Goal: Information Seeking & Learning: Learn about a topic

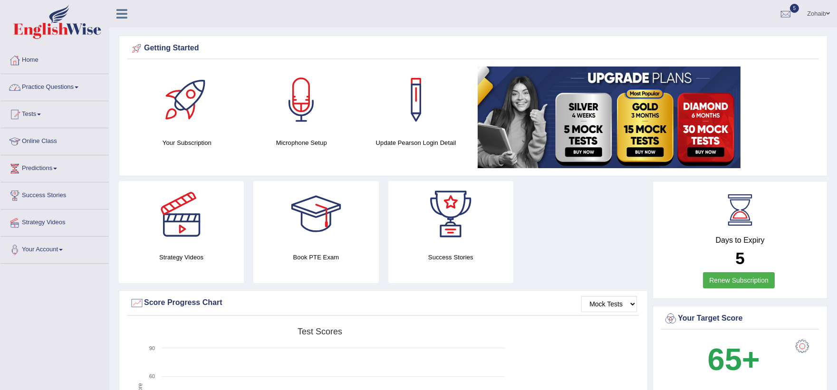
click at [47, 93] on link "Practice Questions" at bounding box center [54, 86] width 108 height 24
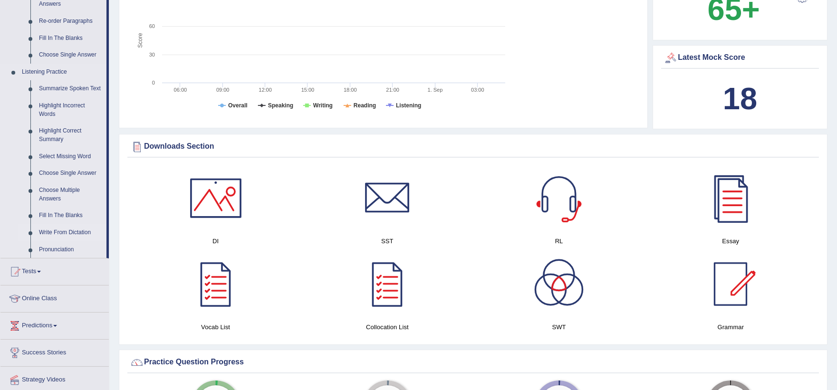
scroll to position [369, 0]
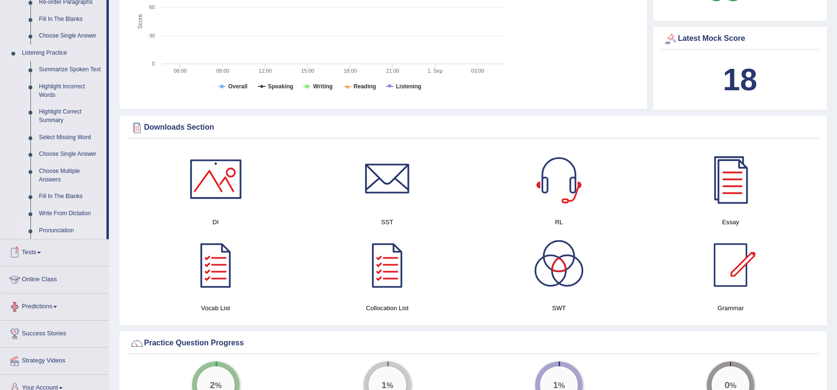
click at [64, 230] on link "Pronunciation" at bounding box center [71, 231] width 72 height 17
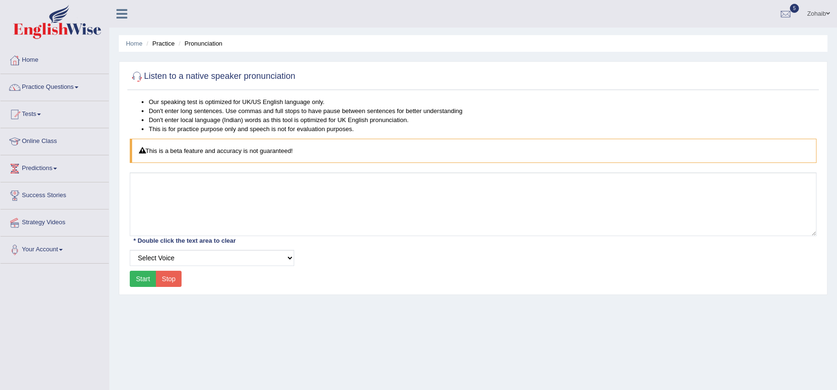
click at [167, 253] on select "Select Voice UK English Female UK English Male" at bounding box center [212, 258] width 165 height 16
select select "3"
click at [130, 250] on select "Select Voice UK English Female UK English Male" at bounding box center [212, 258] width 165 height 16
click at [145, 281] on button "Start" at bounding box center [143, 279] width 27 height 16
click at [145, 276] on button "Start" at bounding box center [143, 279] width 27 height 16
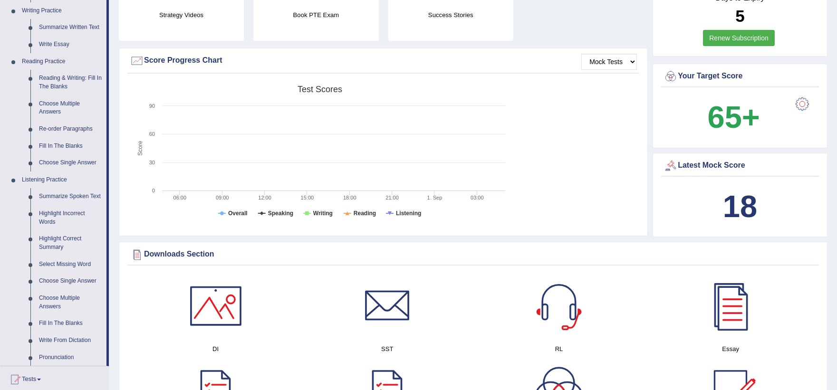
scroll to position [264, 0]
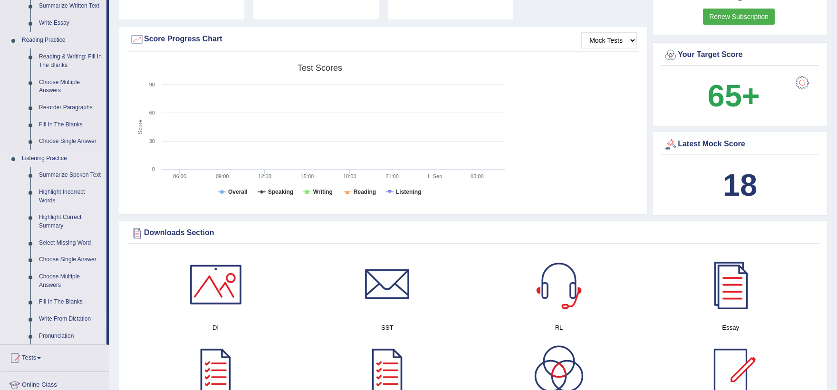
click at [78, 317] on link "Write From Dictation" at bounding box center [71, 319] width 72 height 17
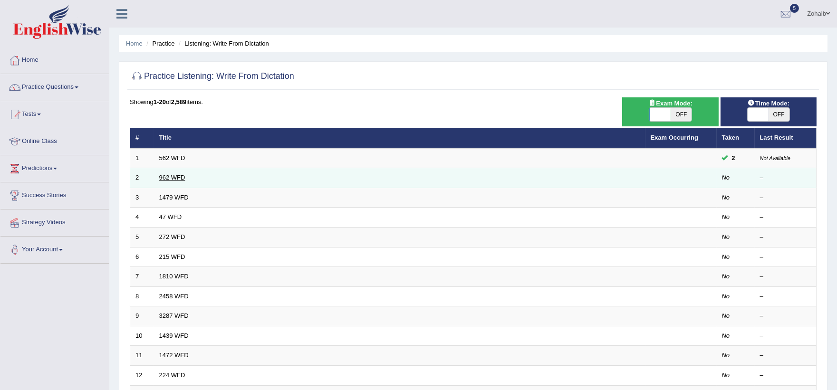
click at [162, 176] on link "962 WFD" at bounding box center [172, 177] width 26 height 7
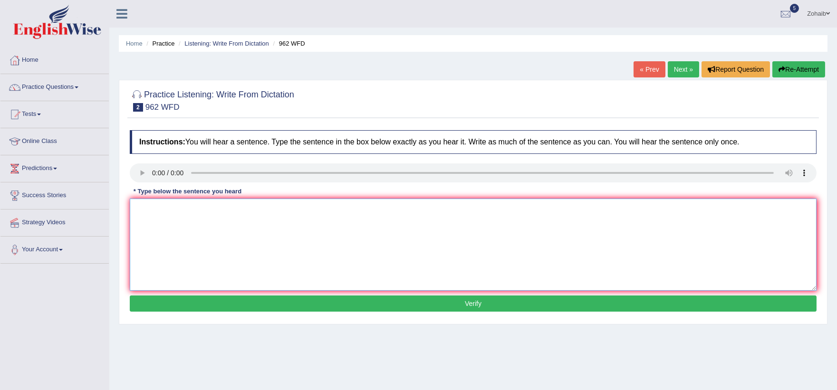
click at [188, 218] on textarea at bounding box center [473, 245] width 687 height 92
drag, startPoint x: 326, startPoint y: 215, endPoint x: 339, endPoint y: 212, distance: 13.2
click at [337, 213] on textarea "If you have any question about the exam please raise your hand." at bounding box center [473, 245] width 687 height 92
type textarea "If you have any question about the exam please raise your hand hands."
click at [272, 306] on button "Verify" at bounding box center [473, 304] width 687 height 16
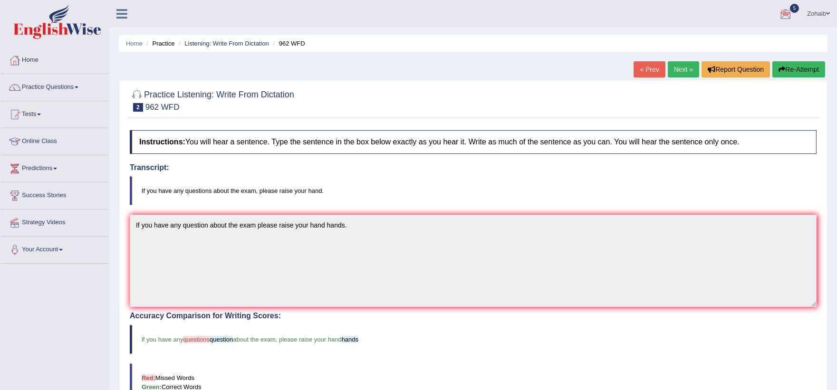
click at [671, 71] on link "Next »" at bounding box center [683, 69] width 31 height 16
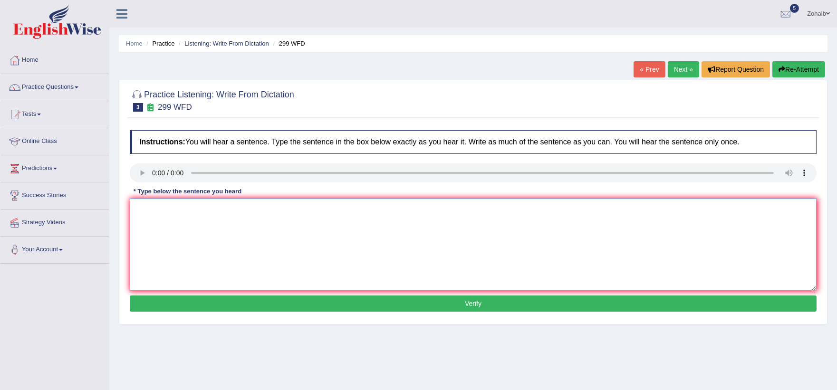
click at [156, 210] on textarea at bounding box center [473, 245] width 687 height 92
drag, startPoint x: 157, startPoint y: 213, endPoint x: 158, endPoint y: 221, distance: 7.6
click at [157, 218] on textarea "Student representative visiting the class classroom for votes votee voting." at bounding box center [473, 245] width 687 height 92
click at [159, 212] on textarea "Student representative visiting the class classroom for votes votee voting." at bounding box center [473, 245] width 687 height 92
type textarea "Students representative visiting the class classroom for votes votee voting."
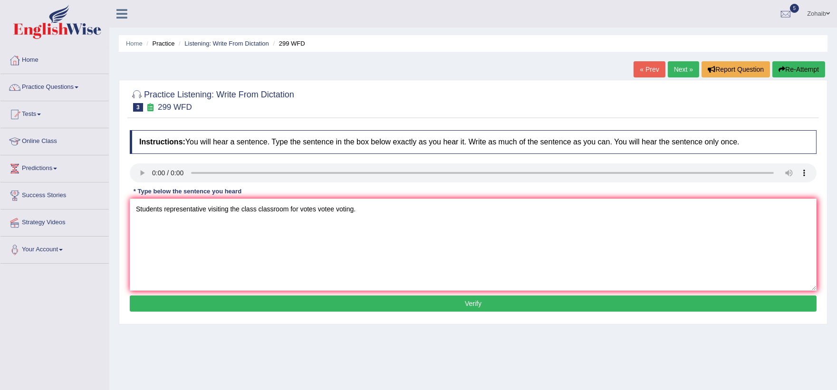
click at [225, 306] on button "Verify" at bounding box center [473, 304] width 687 height 16
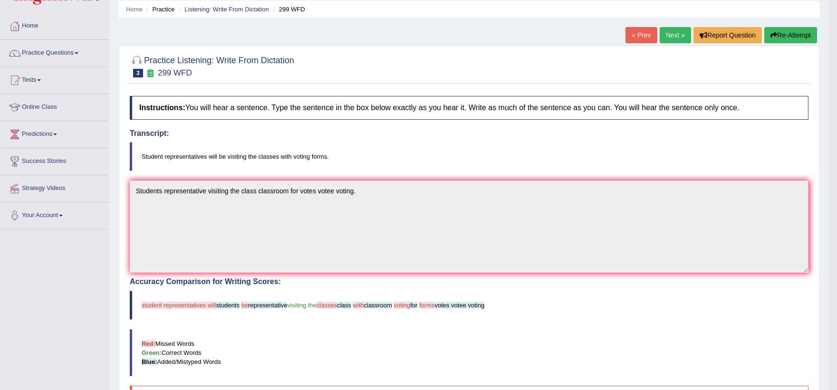
scroll to position [59, 0]
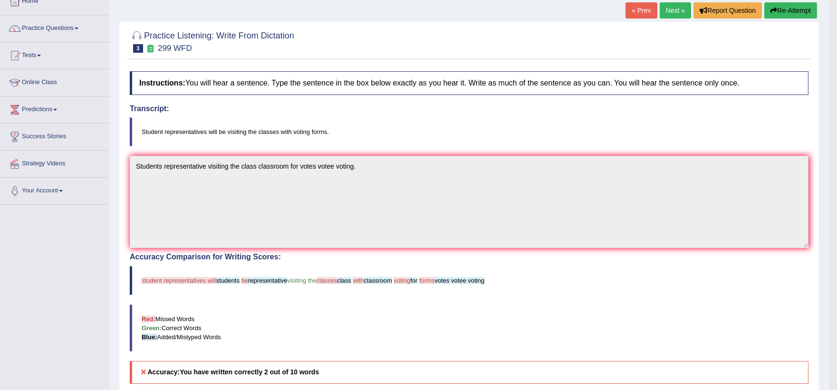
click at [770, 14] on button "Re-Attempt" at bounding box center [791, 10] width 53 height 16
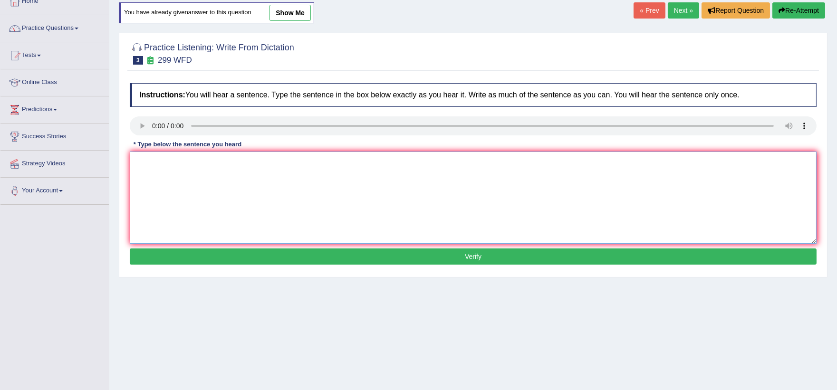
click at [211, 169] on textarea at bounding box center [473, 198] width 687 height 92
type textarea "Student representatives will be visiting the class with voting forms."
click at [208, 259] on button "Verify" at bounding box center [473, 257] width 687 height 16
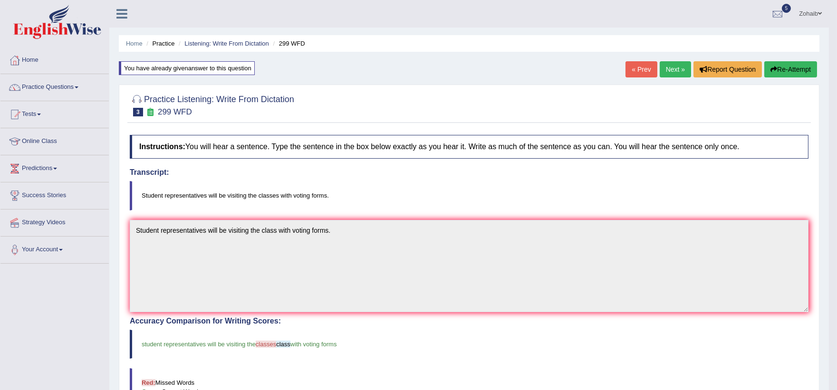
click at [668, 72] on link "Next »" at bounding box center [675, 69] width 31 height 16
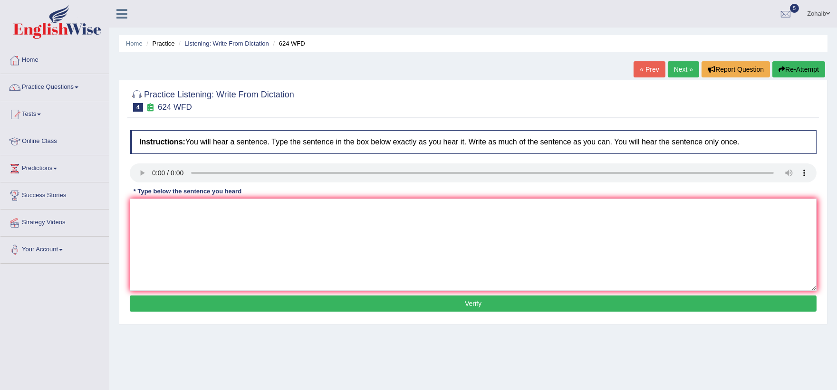
click at [161, 237] on div "Instructions: You will hear a sentence. Type the sentence in the box below exac…" at bounding box center [473, 223] width 692 height 194
click at [161, 234] on textarea at bounding box center [473, 245] width 687 height 92
drag, startPoint x: 339, startPoint y: 210, endPoint x: 292, endPoint y: 212, distance: 47.1
click at [292, 212] on textarea "Our courses help to improve creadical thingking and medical role." at bounding box center [473, 245] width 687 height 92
drag, startPoint x: 265, startPoint y: 210, endPoint x: 269, endPoint y: 225, distance: 15.7
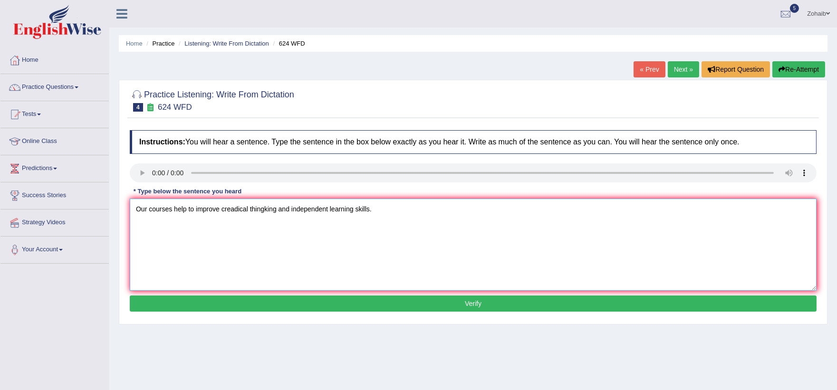
click at [265, 210] on textarea "Our courses help to improve creadical thingking and independent learning skills." at bounding box center [473, 245] width 687 height 92
type textarea "Our courses help to improve creadical thinking and independent learning skills."
click at [278, 297] on button "Verify" at bounding box center [473, 304] width 687 height 16
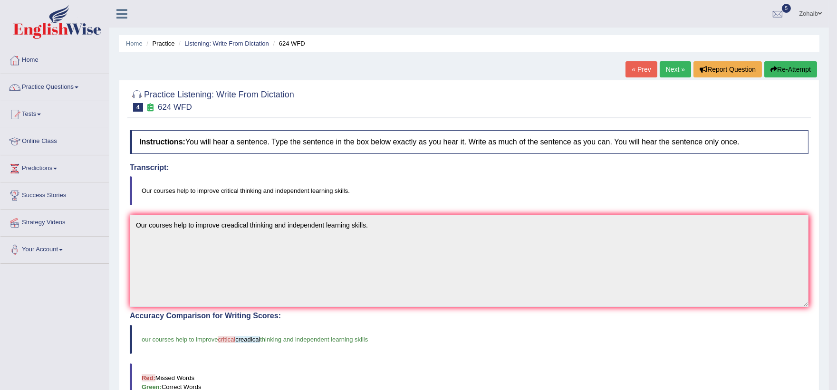
click at [781, 63] on button "Re-Attempt" at bounding box center [791, 69] width 53 height 16
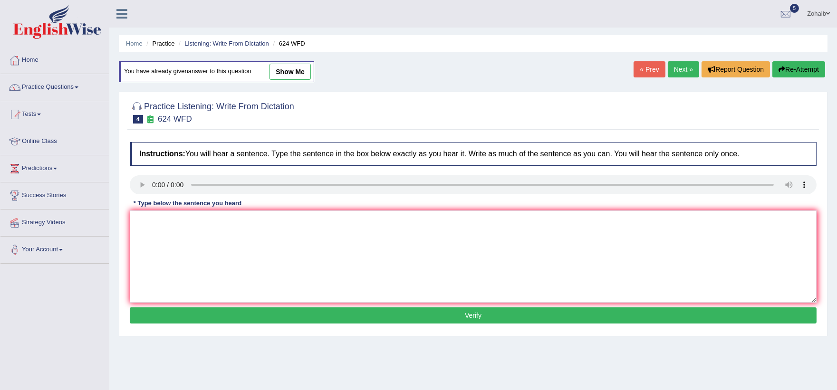
click at [158, 165] on h4 "Instructions: You will hear a sentence. Type the sentence in the box below exac…" at bounding box center [473, 154] width 687 height 24
click at [131, 197] on div "Instructions: You will hear a sentence. Type the sentence in the box below exac…" at bounding box center [473, 234] width 692 height 194
click at [695, 68] on link "Next »" at bounding box center [683, 69] width 31 height 16
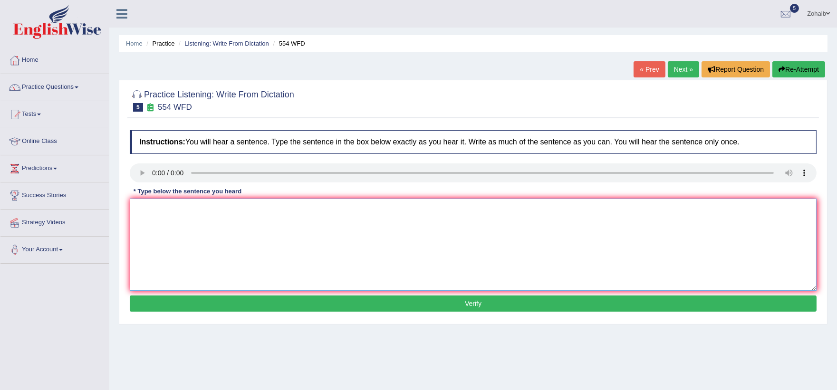
click at [163, 229] on textarea at bounding box center [473, 245] width 687 height 92
type textarea "We are able to work in a team."
click at [210, 300] on button "Verify" at bounding box center [473, 304] width 687 height 16
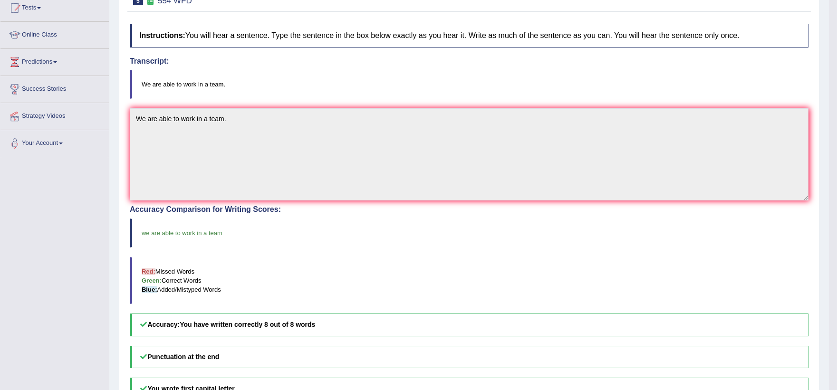
scroll to position [53, 0]
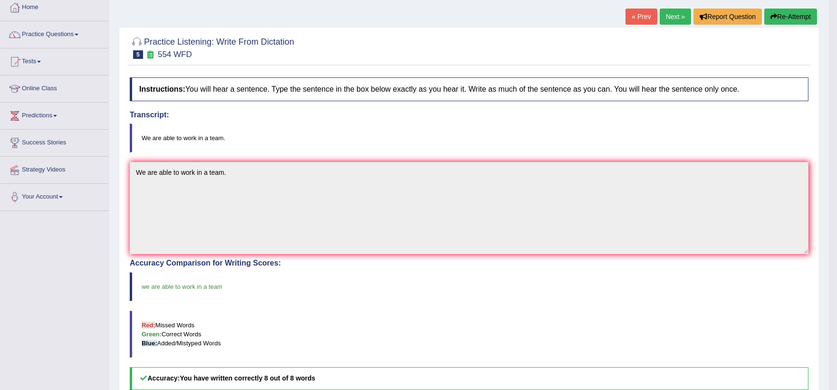
click at [674, 11] on link "Next »" at bounding box center [675, 17] width 31 height 16
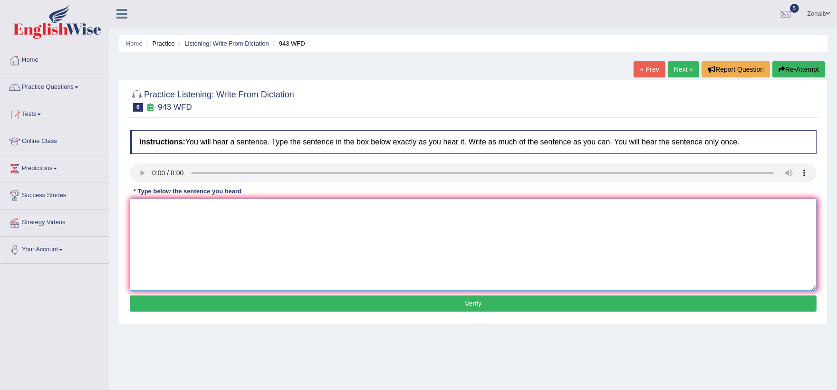
click at [159, 211] on textarea at bounding box center [473, 245] width 687 height 92
type textarea "F"
type textarea "Farming method across the world have has great develop developed recently."
click at [226, 303] on button "Verify" at bounding box center [473, 304] width 687 height 16
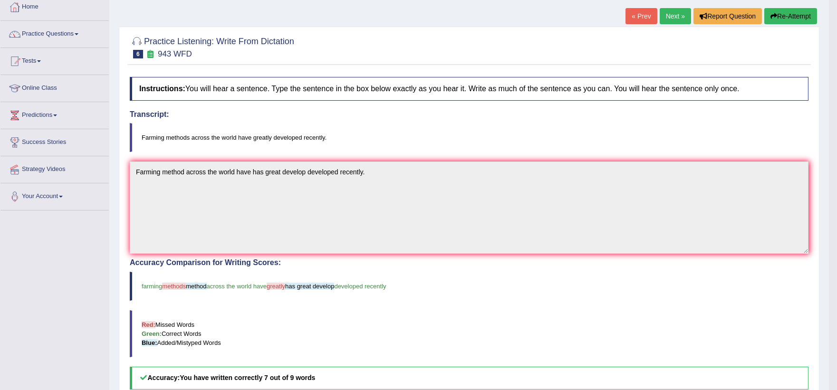
scroll to position [53, 0]
click at [781, 14] on button "Re-Attempt" at bounding box center [791, 17] width 53 height 16
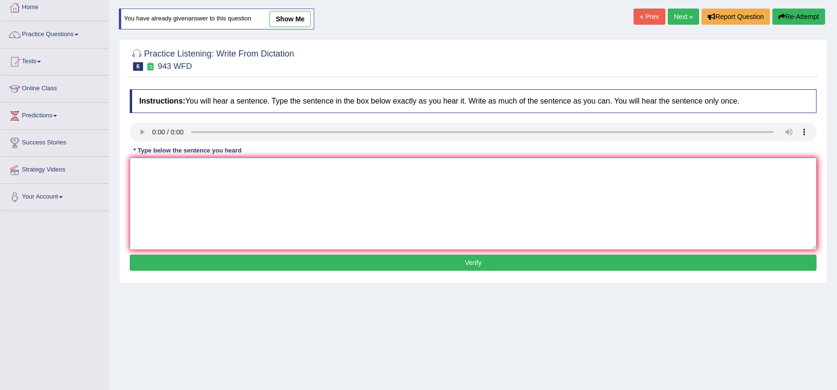
drag, startPoint x: 141, startPoint y: 139, endPoint x: 146, endPoint y: 183, distance: 43.6
click at [146, 183] on textarea at bounding box center [473, 204] width 687 height 92
type textarea "Farming methods across the world have greatly developled recently."
click at [229, 256] on button "Verify" at bounding box center [473, 263] width 687 height 16
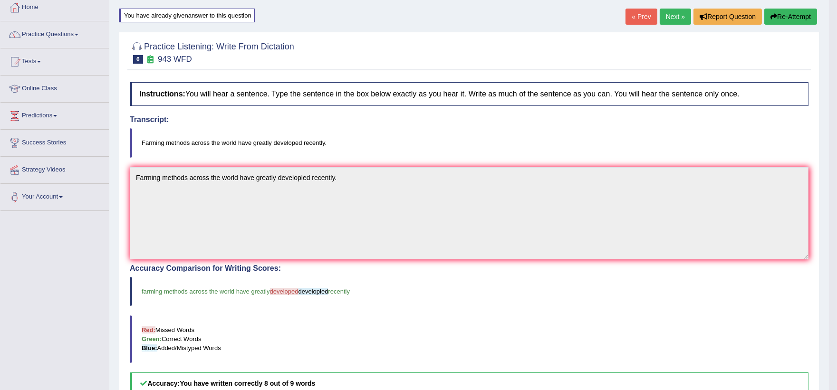
click at [666, 22] on link "Next »" at bounding box center [675, 17] width 31 height 16
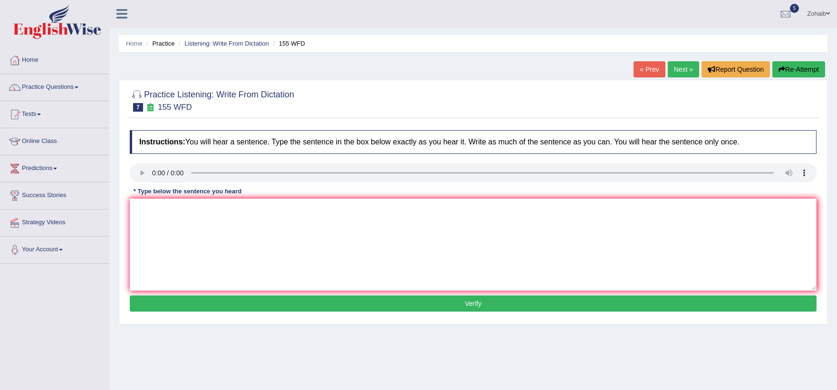
drag, startPoint x: 160, startPoint y: 193, endPoint x: 165, endPoint y: 202, distance: 10.6
click at [165, 202] on div "Instructions: You will hear a sentence. Type the sentence in the box below exac…" at bounding box center [473, 223] width 692 height 194
click at [165, 202] on textarea at bounding box center [473, 245] width 687 height 92
click at [169, 217] on textarea "Importand details of the argument arguments are missing in the summary." at bounding box center [473, 245] width 687 height 92
type textarea "Importand importend details of the argument arguments are missing in the summar…"
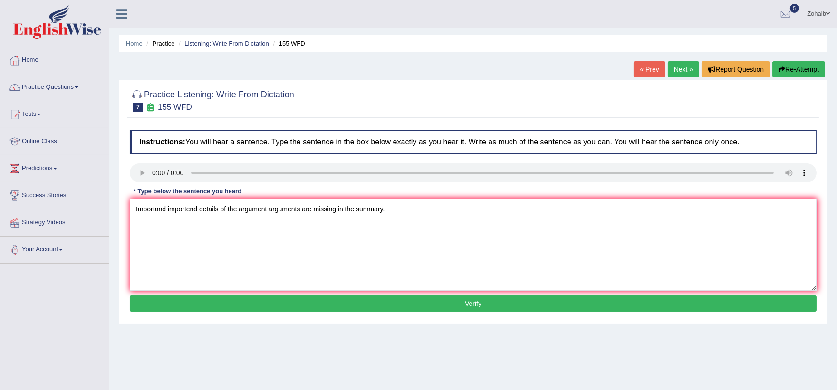
click at [342, 308] on button "Verify" at bounding box center [473, 304] width 687 height 16
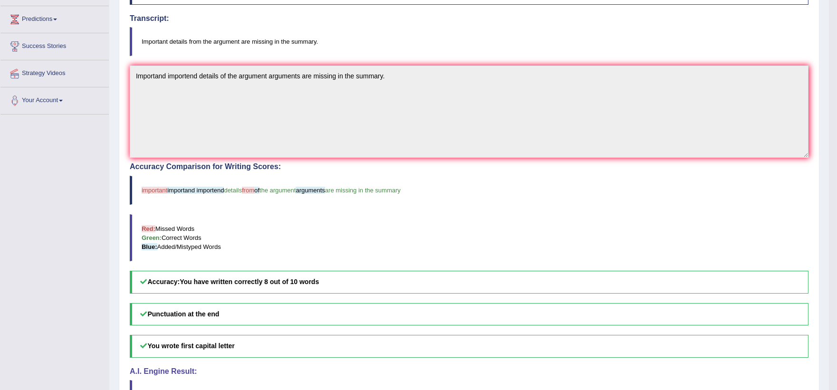
scroll to position [165, 0]
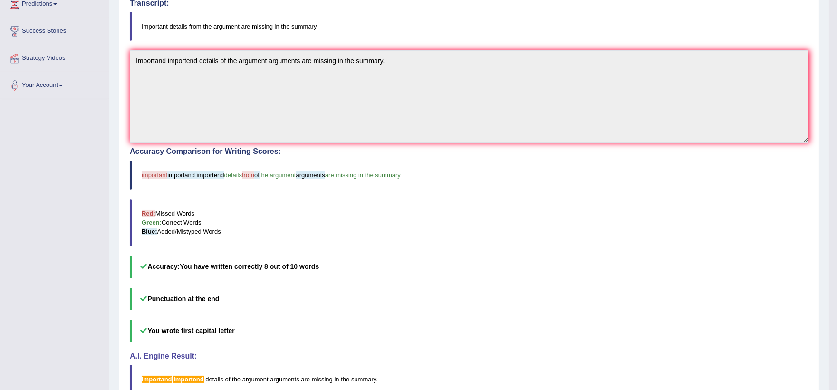
click at [124, 78] on div "Practice Listening: Write From Dictation 7 155 WFD Instructions: You will hear …" at bounding box center [469, 163] width 701 height 496
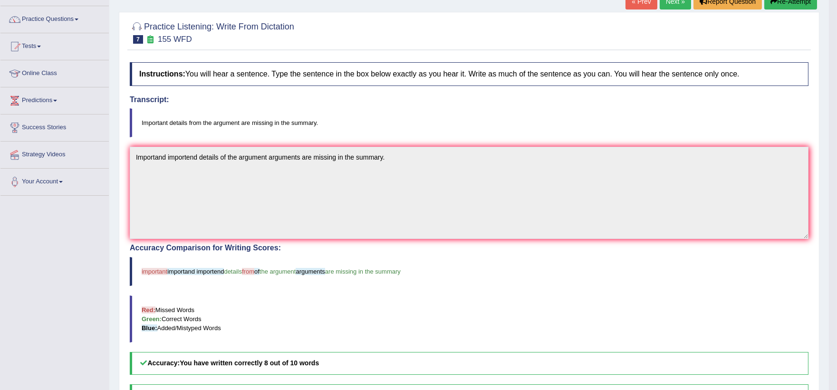
scroll to position [59, 0]
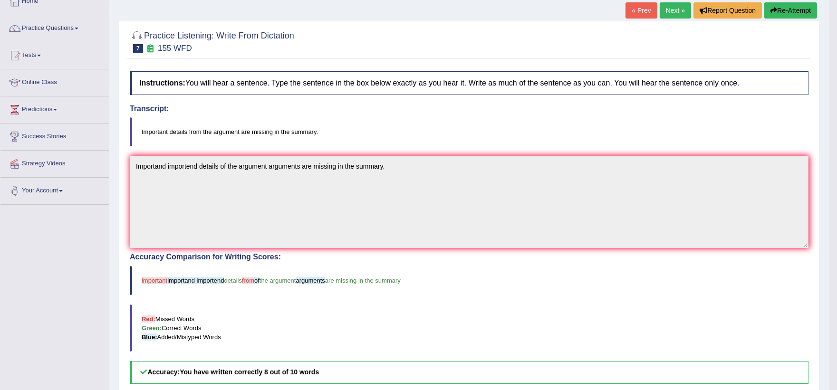
click at [773, 10] on icon "button" at bounding box center [774, 10] width 7 height 7
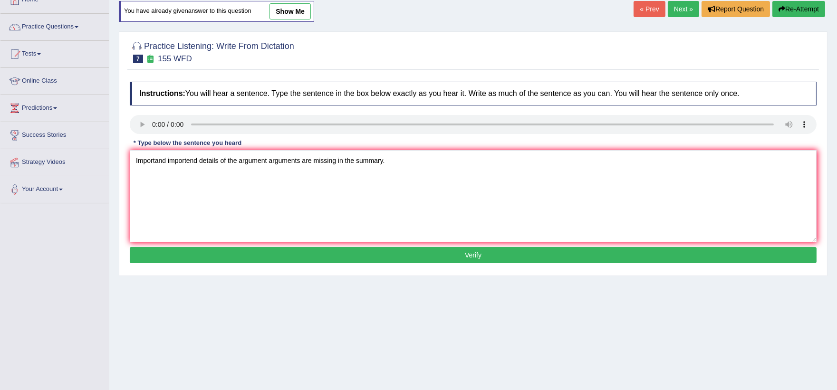
drag, startPoint x: 196, startPoint y: 161, endPoint x: 168, endPoint y: 157, distance: 28.8
click at [168, 157] on textarea "Importand importend details of the argument arguments are missing in the summar…" at bounding box center [473, 196] width 687 height 92
type textarea "Importand details of the argument arguments are missing in the summary."
click at [212, 254] on button "Verify" at bounding box center [473, 255] width 687 height 16
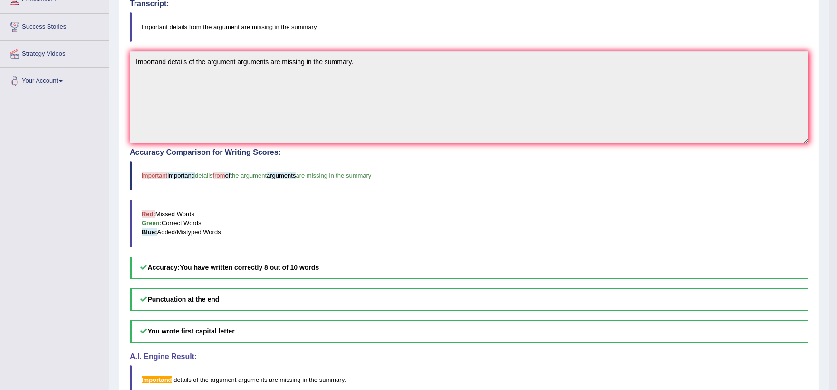
scroll to position [113, 0]
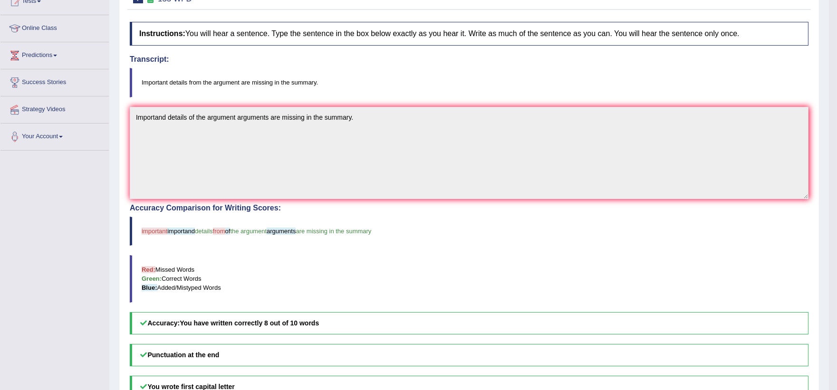
click at [113, 160] on div "Home Practice Listening: Write From Dictation 155 WFD You have already given an…" at bounding box center [469, 181] width 720 height 589
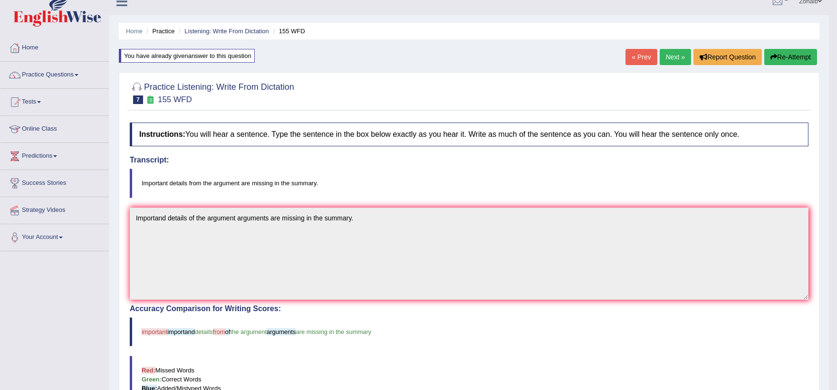
scroll to position [0, 0]
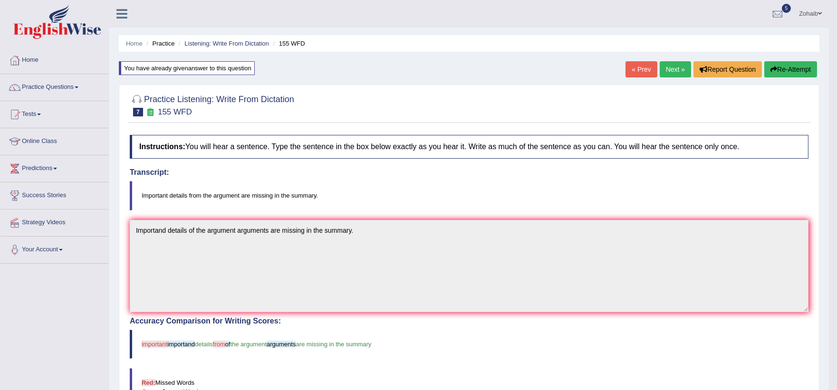
drag, startPoint x: 783, startPoint y: 68, endPoint x: 771, endPoint y: 70, distance: 12.0
click at [781, 69] on button "Re-Attempt" at bounding box center [791, 69] width 53 height 16
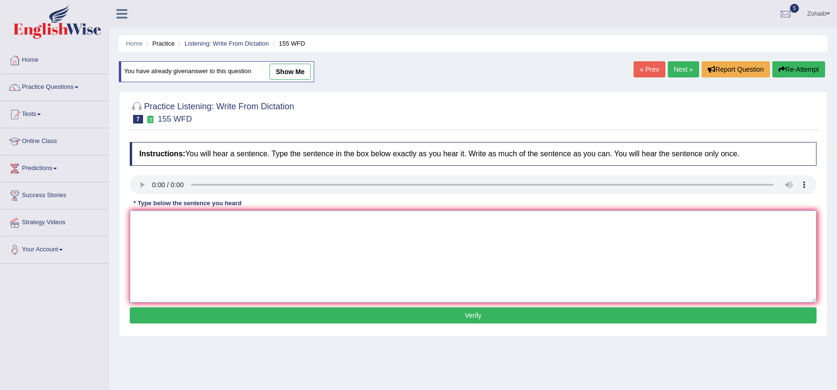
paste textarea "Importand details of the argument arguments are missing in the summary."
click at [136, 221] on textarea "Importand details of the argument arguments are missing in the summary." at bounding box center [473, 257] width 687 height 92
click at [136, 217] on textarea "Importand details of the argument arguments are missing in the summary." at bounding box center [473, 257] width 687 height 92
click at [136, 219] on textarea "Importand details of the argument arguments are missing in the summary." at bounding box center [473, 257] width 687 height 92
click at [138, 221] on textarea "Importand details of the argument arguments are missing in the summary." at bounding box center [473, 257] width 687 height 92
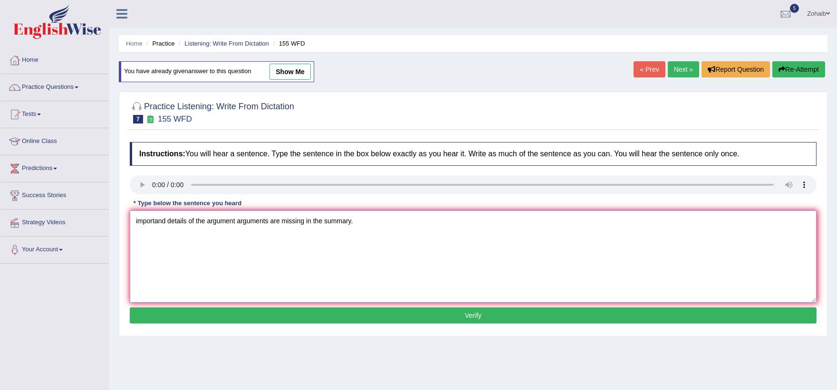
type textarea "importand details of the argument arguments are missing in the summary."
click at [207, 311] on button "Verify" at bounding box center [473, 316] width 687 height 16
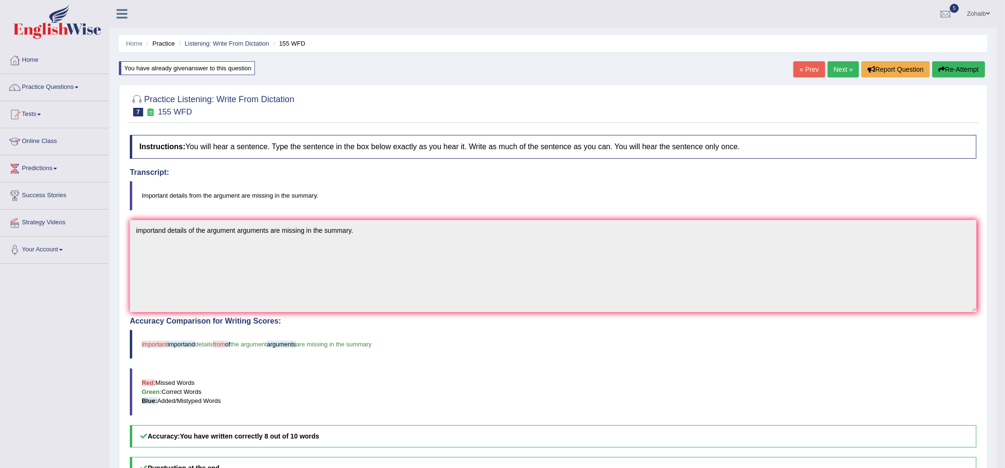
click at [837, 76] on link "Next »" at bounding box center [842, 69] width 31 height 16
click at [837, 71] on link "Next »" at bounding box center [842, 69] width 31 height 16
click at [837, 23] on link "5" at bounding box center [945, 12] width 29 height 25
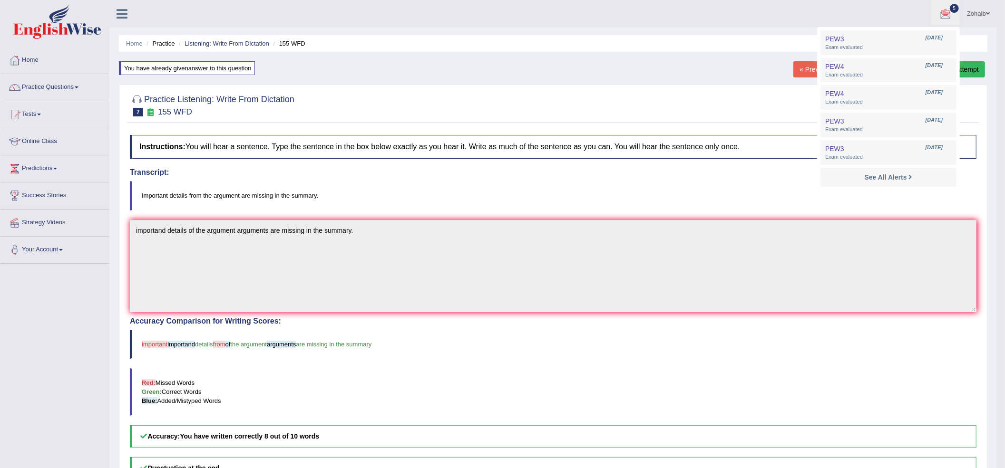
click at [497, 202] on blockquote "Important details from the argument are missing in the summary." at bounding box center [553, 195] width 846 height 29
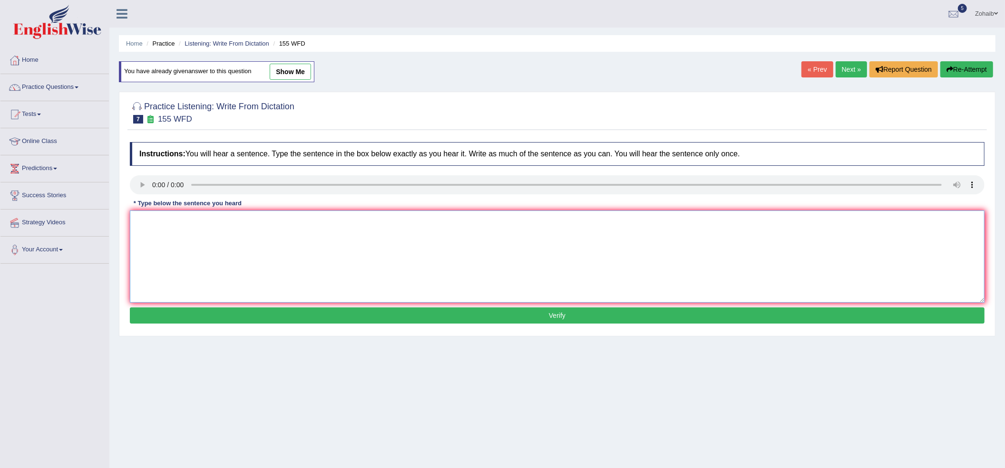
click at [373, 225] on textarea at bounding box center [557, 257] width 855 height 92
type textarea "Importand"
click at [396, 317] on button "Verify" at bounding box center [557, 316] width 855 height 16
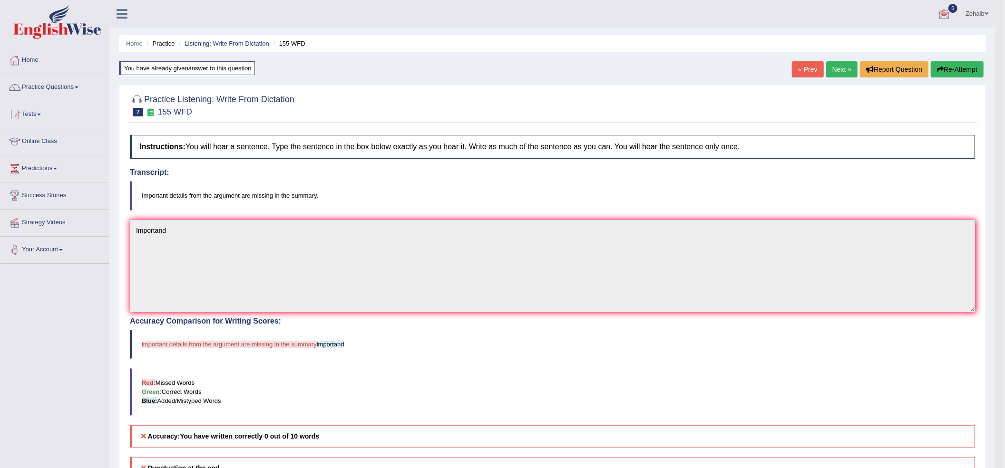
click at [934, 62] on button "Re-Attempt" at bounding box center [957, 69] width 53 height 16
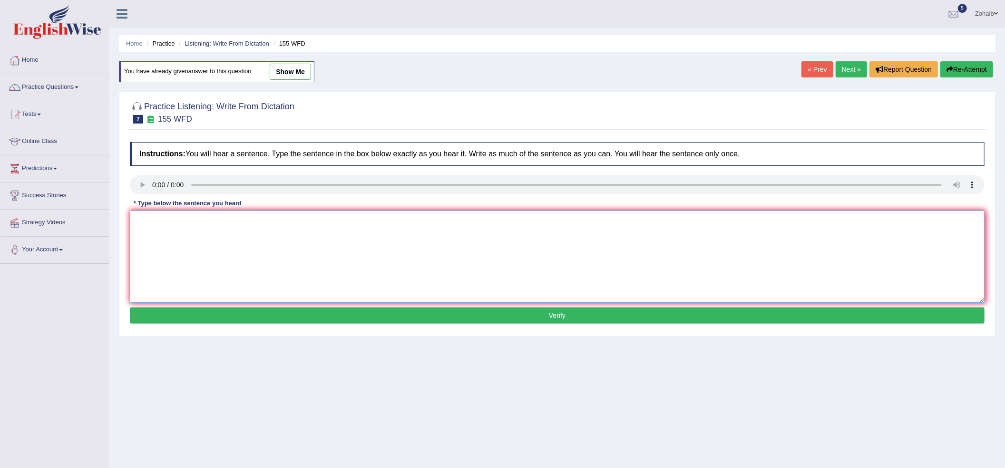
click at [248, 229] on textarea at bounding box center [557, 257] width 855 height 92
click at [339, 302] on textarea "Important details from the arguments are missing in the summary." at bounding box center [557, 257] width 855 height 92
type textarea "Important details from the arguments are missing in the summary."
click at [352, 309] on button "Verify" at bounding box center [557, 316] width 855 height 16
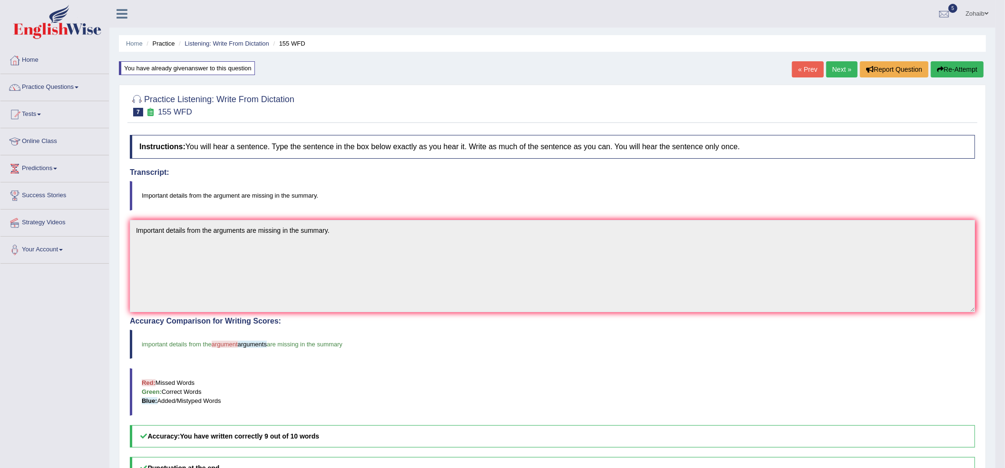
click at [833, 61] on link "Next »" at bounding box center [841, 69] width 31 height 16
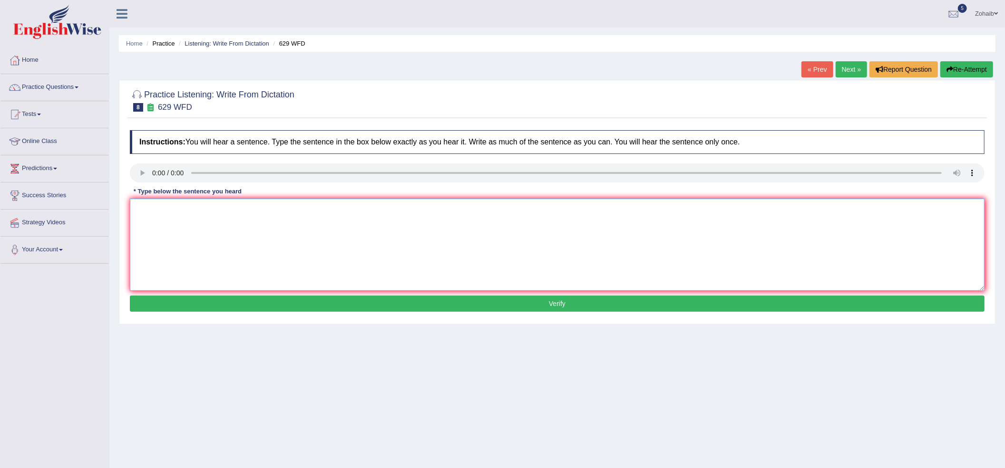
click at [204, 224] on textarea at bounding box center [557, 245] width 855 height 92
type textarea "Please provide the report to support the idea of these."
click at [279, 305] on button "Verify" at bounding box center [557, 304] width 855 height 16
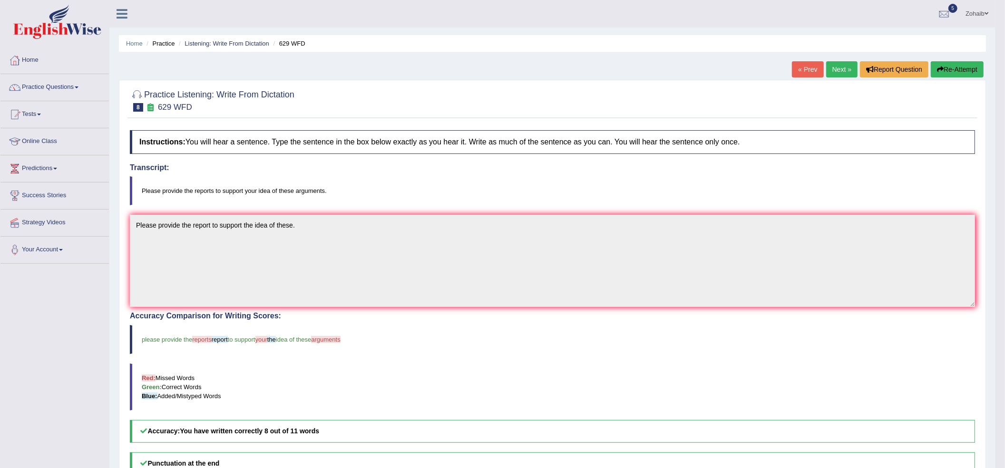
click at [962, 69] on button "Re-Attempt" at bounding box center [957, 69] width 53 height 16
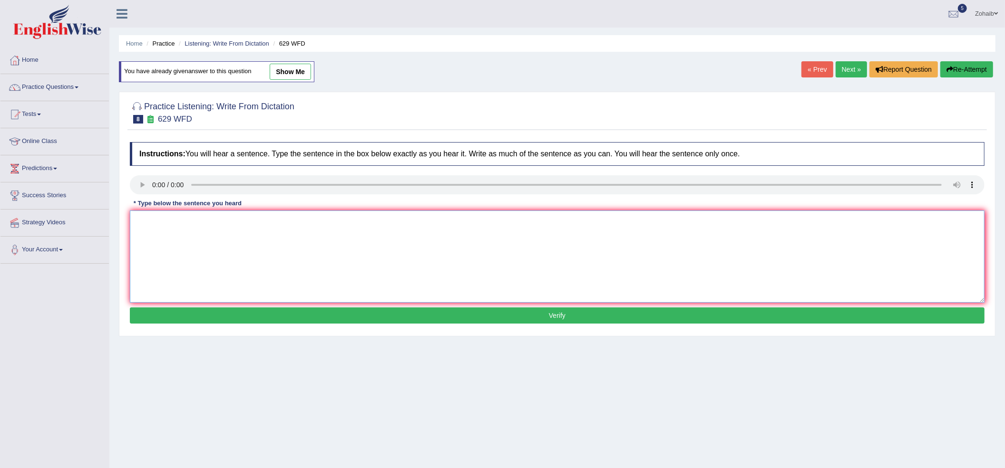
click at [168, 225] on textarea at bounding box center [557, 257] width 855 height 92
type textarea "Please provide the report to support your idea of these arguments."
drag, startPoint x: 223, startPoint y: 311, endPoint x: 217, endPoint y: 322, distance: 13.4
click at [223, 314] on button "Verify" at bounding box center [557, 316] width 855 height 16
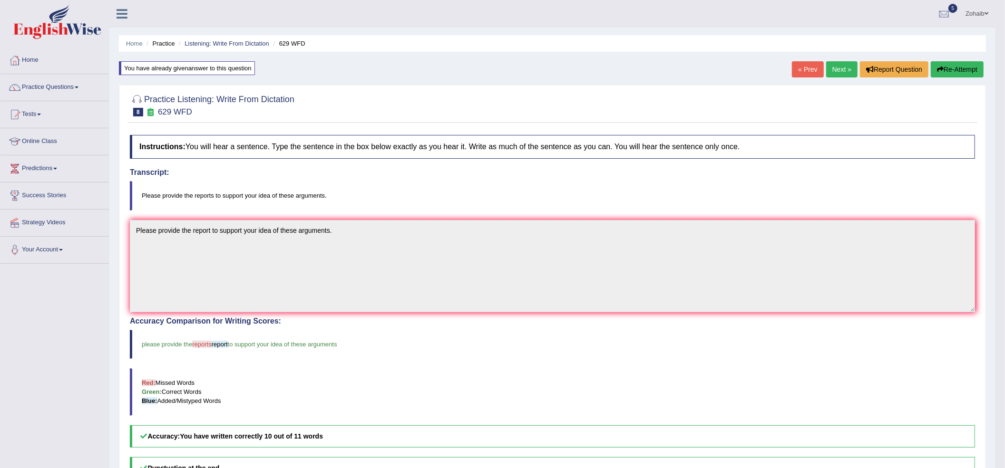
click at [852, 71] on link "Next »" at bounding box center [841, 69] width 31 height 16
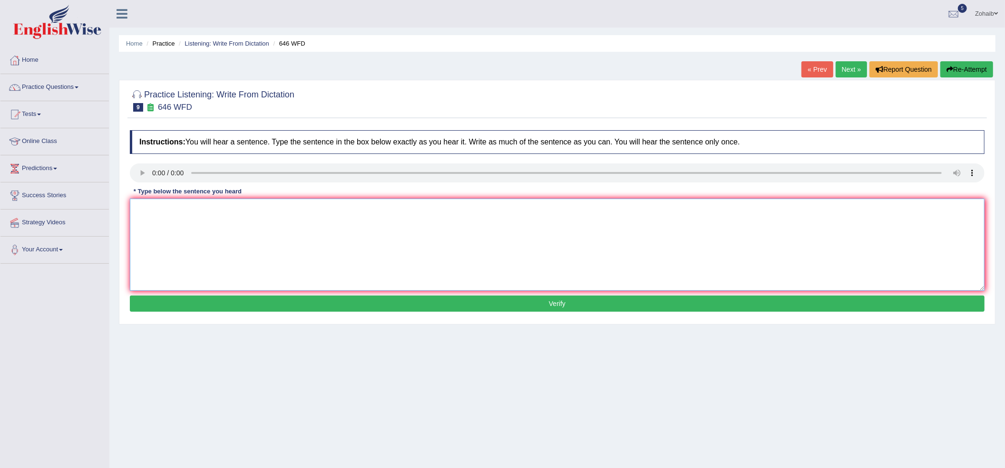
click at [196, 245] on textarea at bounding box center [557, 245] width 855 height 92
type textarea "The industrial revolution in the europe driven by the steam technology."
click at [316, 301] on button "Verify" at bounding box center [557, 304] width 855 height 16
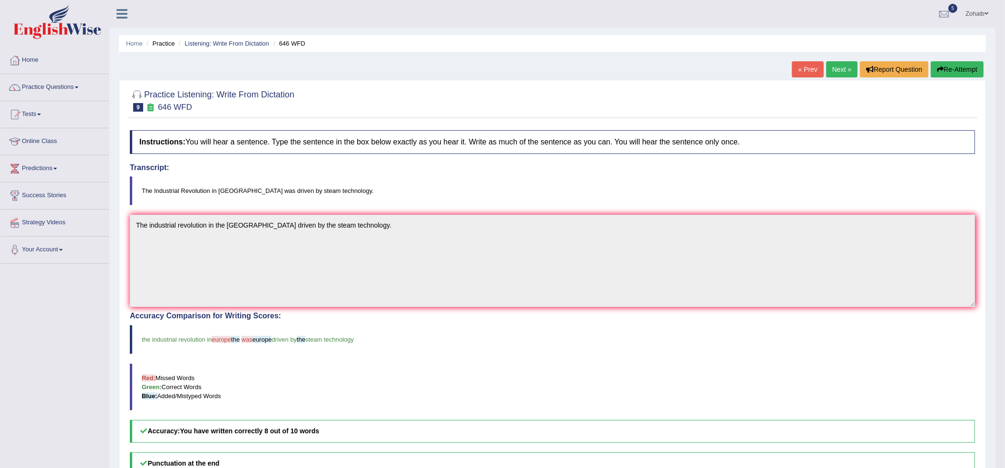
click at [832, 70] on link "Next »" at bounding box center [841, 69] width 31 height 16
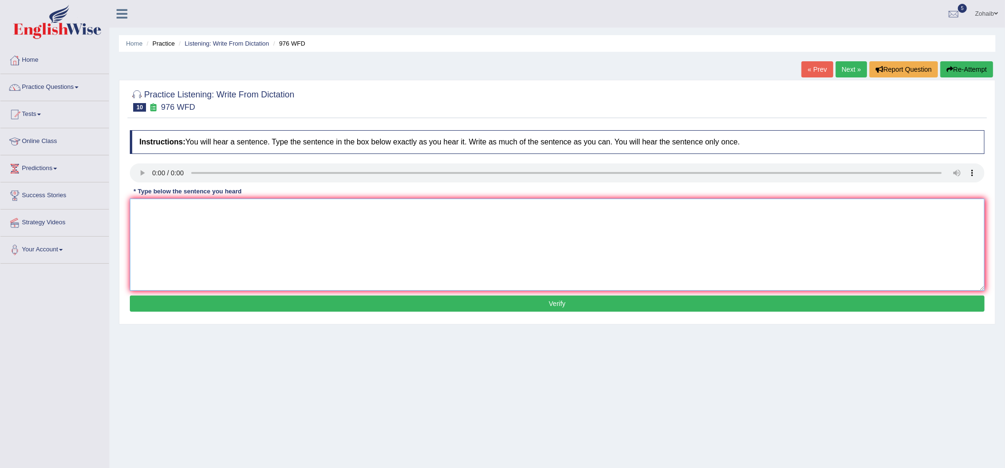
click at [313, 233] on textarea at bounding box center [557, 245] width 855 height 92
click at [137, 203] on div "Instructions: You will hear a sentence. Type the sentence in the box below exac…" at bounding box center [556, 223] width 859 height 194
click at [137, 204] on textarea at bounding box center [557, 245] width 855 height 92
drag, startPoint x: 223, startPoint y: 214, endPoint x: 214, endPoint y: 241, distance: 28.1
click at [222, 220] on textarea "The study of the economy is tricky subject to research." at bounding box center [557, 245] width 855 height 92
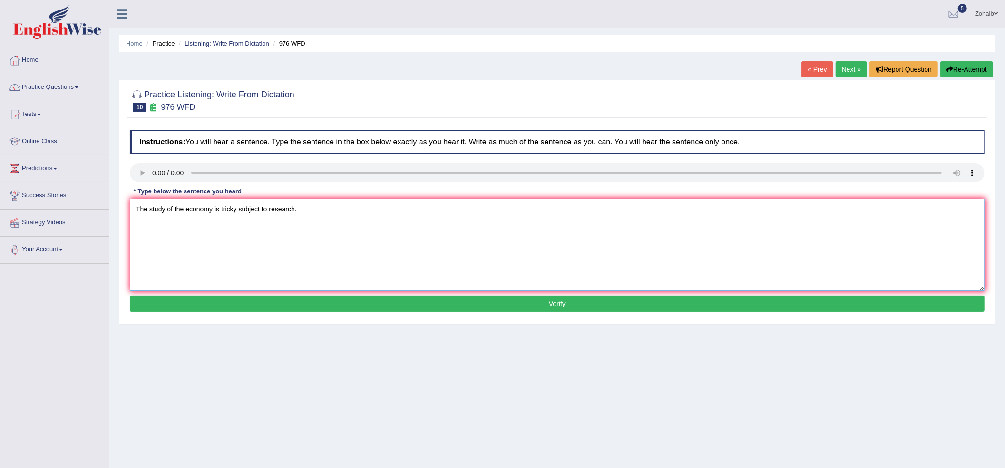
click at [231, 277] on textarea "The study of the economy is tricky subject to research." at bounding box center [557, 245] width 855 height 92
type textarea "The study of the economy is tricky subject to research."
click at [301, 296] on div "Instructions: You will hear a sentence. Type the sentence in the box below exac…" at bounding box center [556, 223] width 859 height 194
click at [303, 299] on button "Verify" at bounding box center [557, 304] width 855 height 16
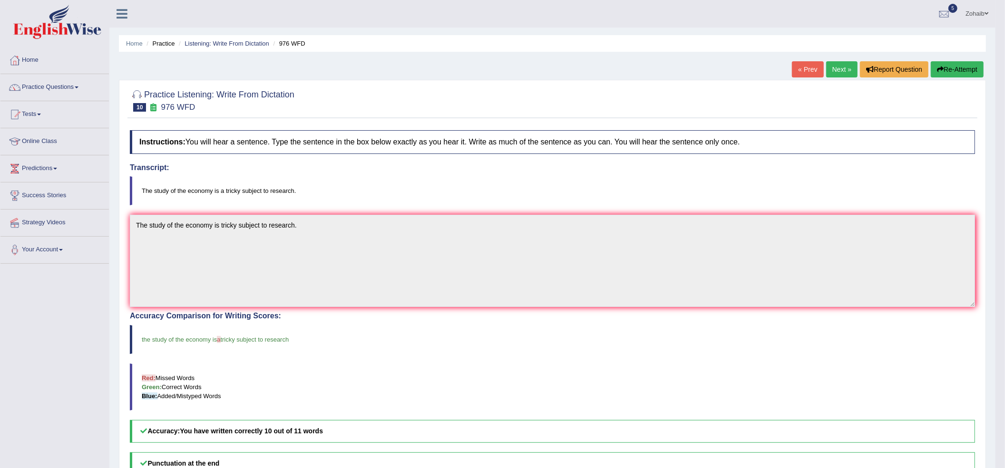
click at [849, 67] on link "Next »" at bounding box center [841, 69] width 31 height 16
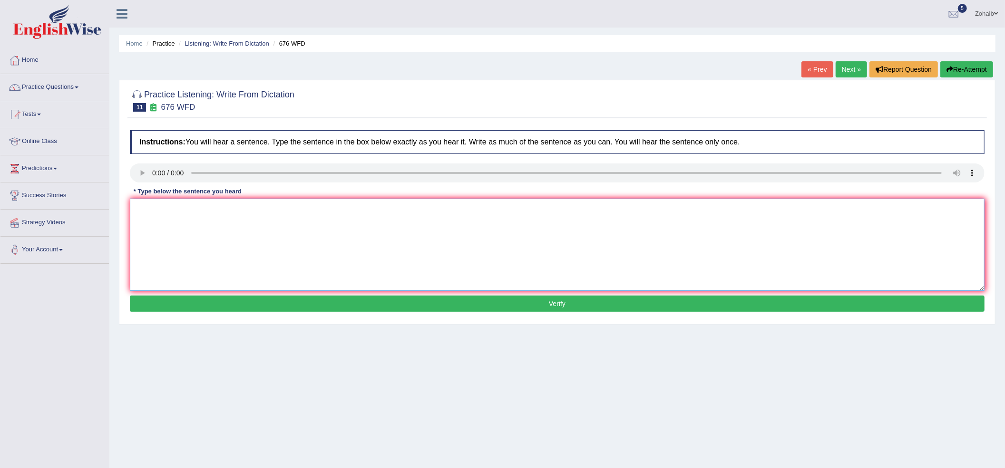
click at [179, 214] on textarea at bounding box center [557, 245] width 855 height 92
type textarea "University need to secure the subject object for the research."
click at [251, 304] on button "Verify" at bounding box center [557, 304] width 855 height 16
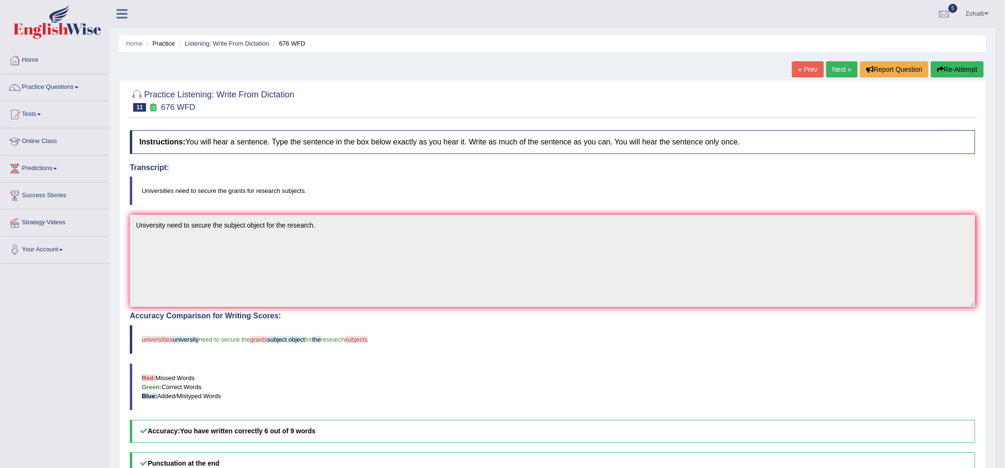
click at [959, 72] on button "Re-Attempt" at bounding box center [957, 69] width 53 height 16
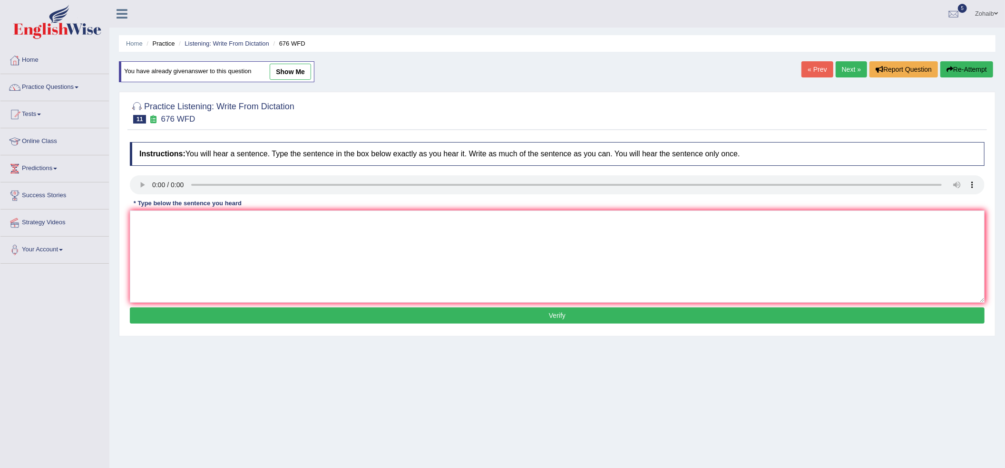
click at [843, 68] on link "Next »" at bounding box center [851, 69] width 31 height 16
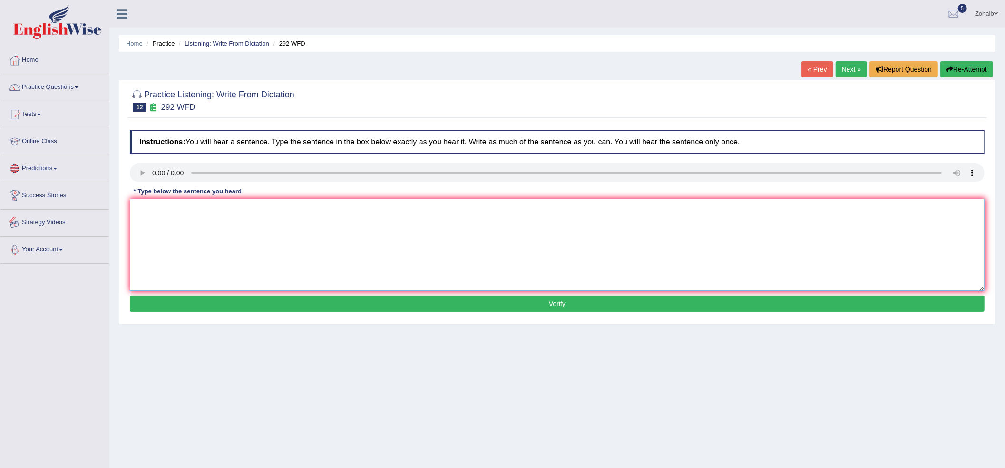
click at [184, 229] on textarea at bounding box center [557, 245] width 855 height 92
click at [195, 218] on textarea "Some people argue education is not that important." at bounding box center [557, 245] width 855 height 92
type textarea "Some people argue that education is not that important."
click at [469, 305] on button "Verify" at bounding box center [557, 304] width 855 height 16
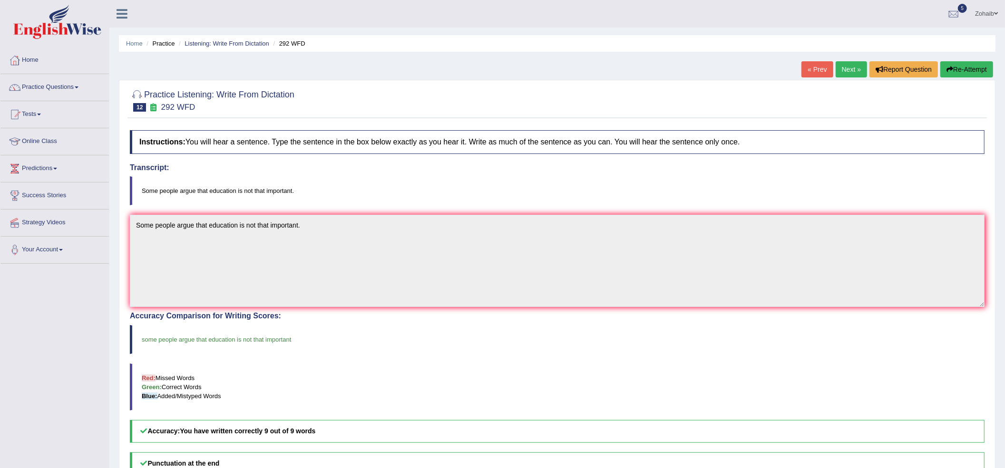
click at [845, 65] on link "Next »" at bounding box center [851, 69] width 31 height 16
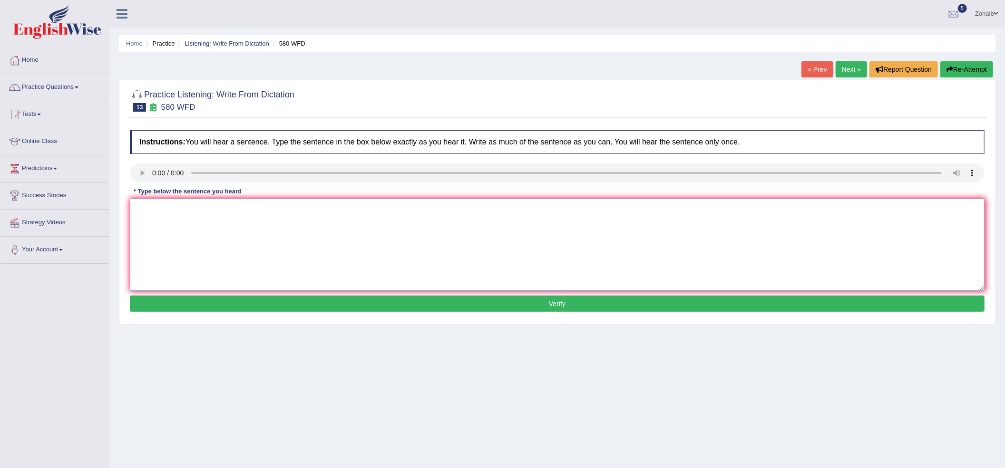
click at [162, 208] on textarea at bounding box center [557, 245] width 855 height 92
type textarea "You can use your laptop laptops in the lecture."
click at [451, 303] on button "Verify" at bounding box center [557, 304] width 855 height 16
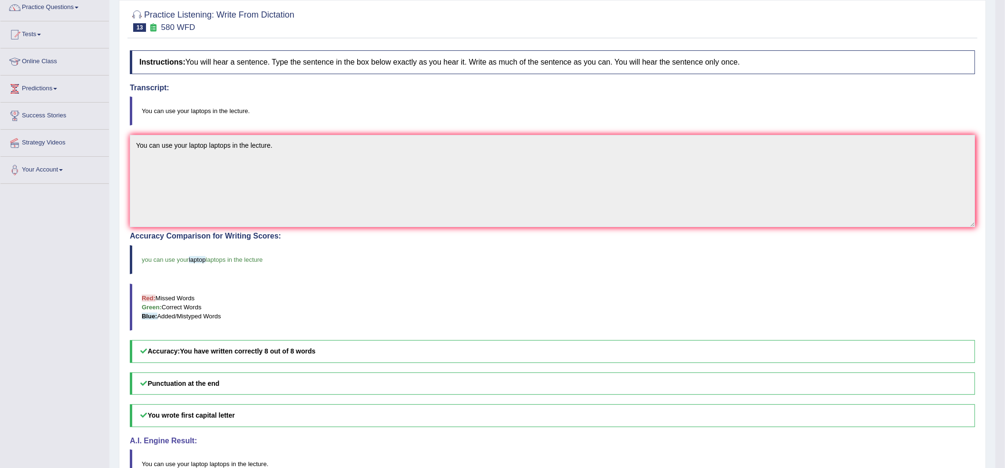
scroll to position [16, 0]
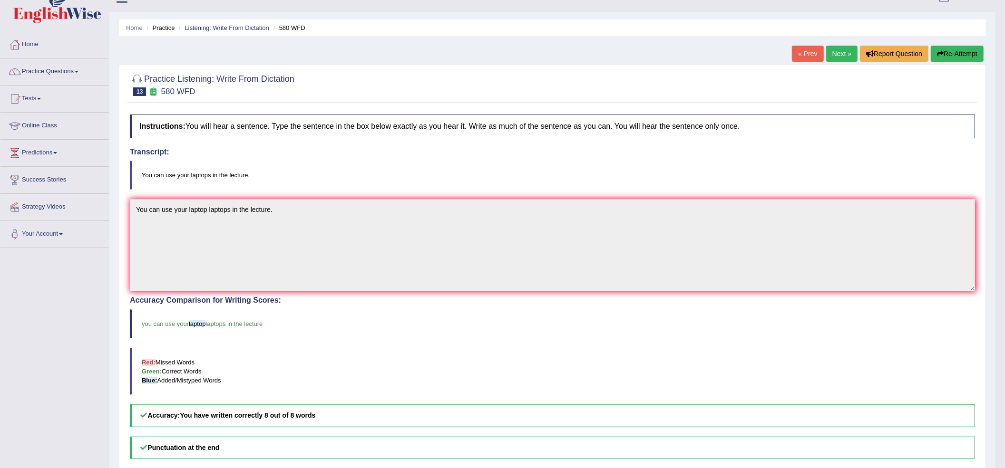
click at [848, 47] on link "Next »" at bounding box center [841, 54] width 31 height 16
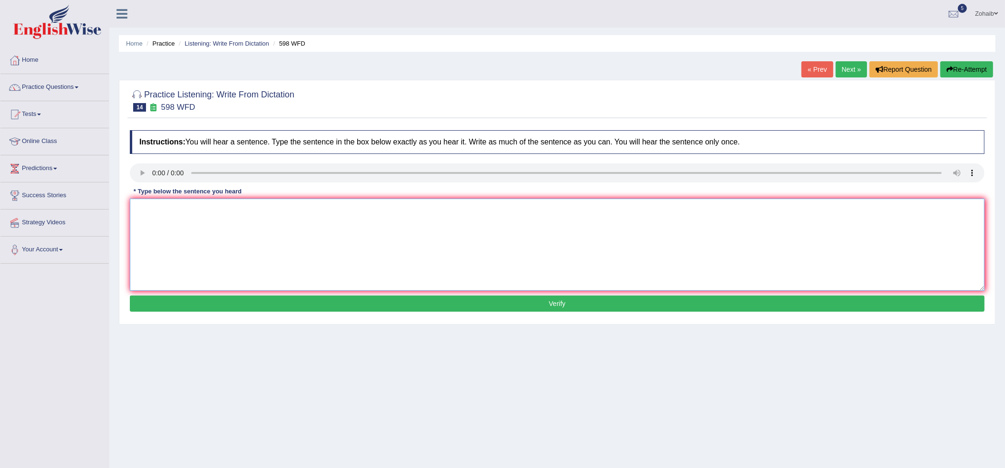
click at [158, 206] on textarea at bounding box center [557, 245] width 855 height 92
type textarea "Check the website if you are looking for discounted bookd."
click at [278, 301] on button "Verify" at bounding box center [557, 304] width 855 height 16
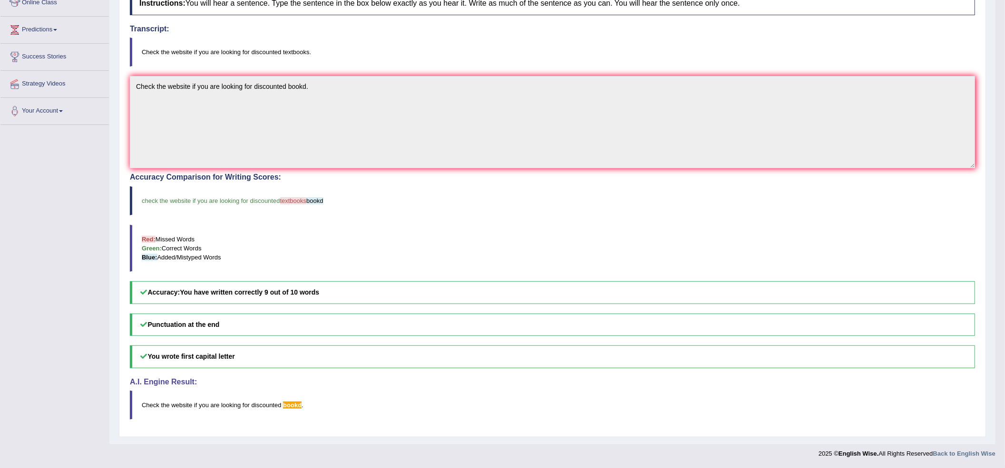
scroll to position [97, 0]
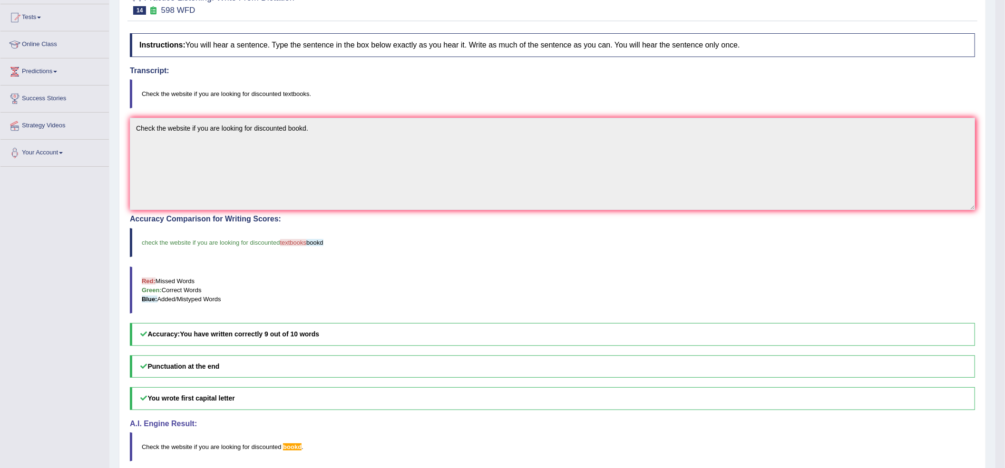
drag, startPoint x: 278, startPoint y: 301, endPoint x: 317, endPoint y: 316, distance: 41.7
click at [301, 307] on div "Accuracy Comparison for Writing Scores: check the website if you are looking fo…" at bounding box center [552, 280] width 845 height 131
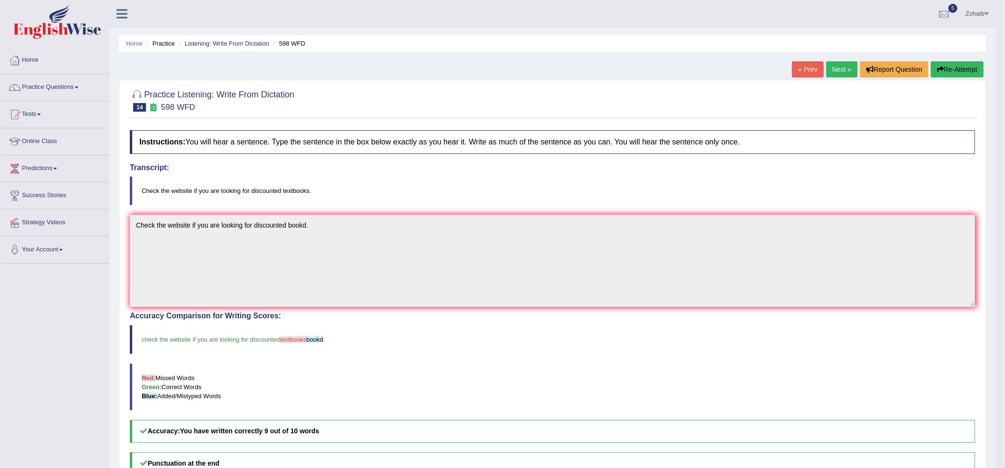
click at [850, 66] on link "Next »" at bounding box center [841, 69] width 31 height 16
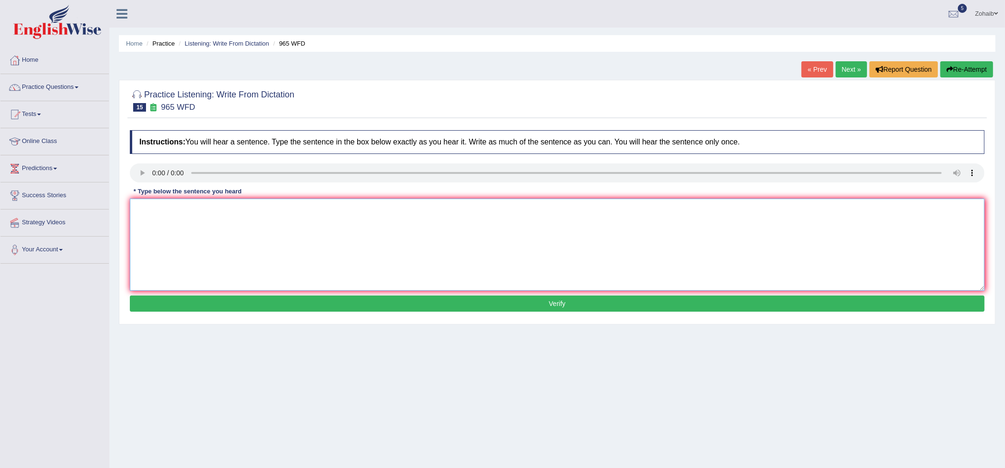
click at [167, 208] on textarea at bounding box center [557, 245] width 855 height 92
click at [186, 217] on textarea "You must answer security questions when you reset your password." at bounding box center [557, 245] width 855 height 92
type textarea "You must answer security questions when you reset your password."
click at [181, 301] on button "Verify" at bounding box center [557, 304] width 855 height 16
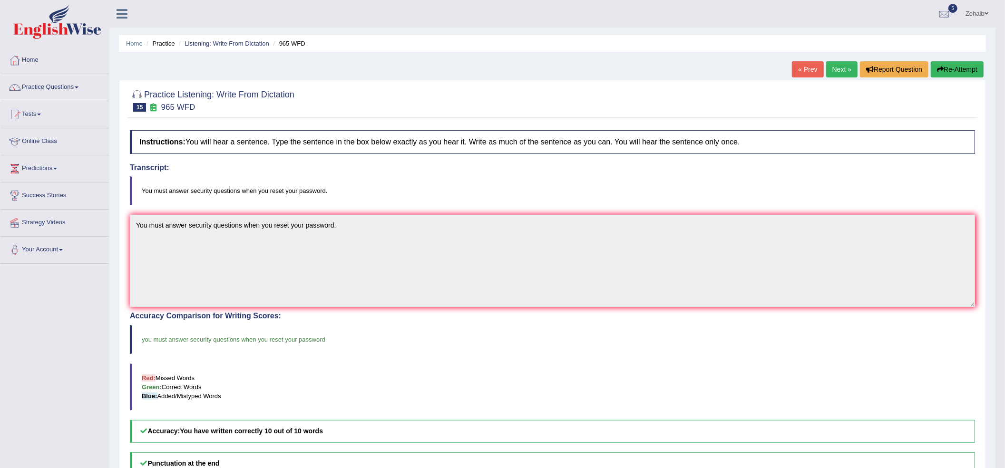
click at [849, 68] on link "Next »" at bounding box center [841, 69] width 31 height 16
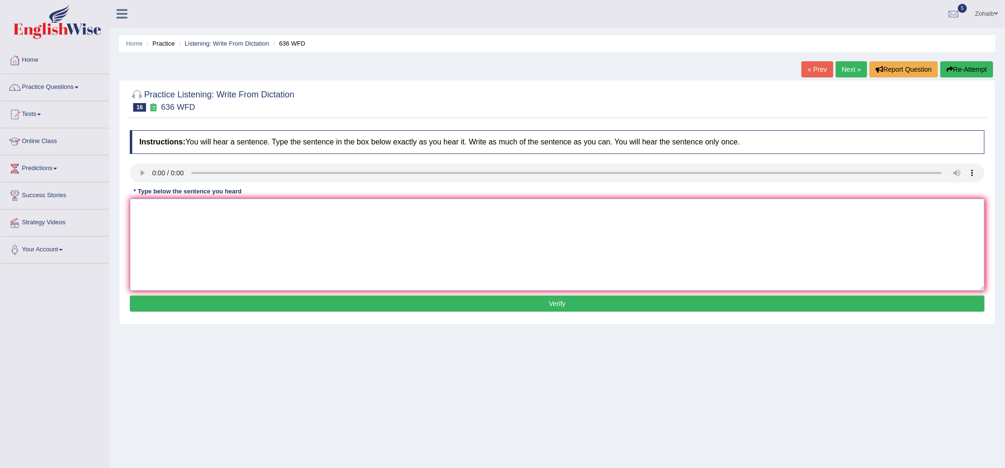
click at [282, 227] on textarea at bounding box center [557, 245] width 855 height 92
click at [139, 164] on audio at bounding box center [557, 173] width 855 height 19
click at [192, 246] on textarea at bounding box center [557, 245] width 855 height 92
type textarea "Several candidates will be qualify as the greatest scientist of all time."
click at [375, 305] on button "Verify" at bounding box center [557, 304] width 855 height 16
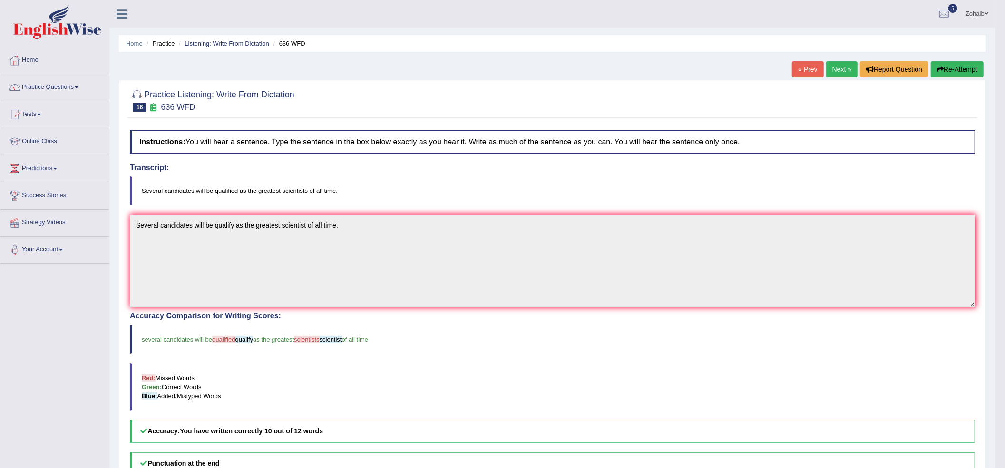
click at [839, 72] on link "Next »" at bounding box center [841, 69] width 31 height 16
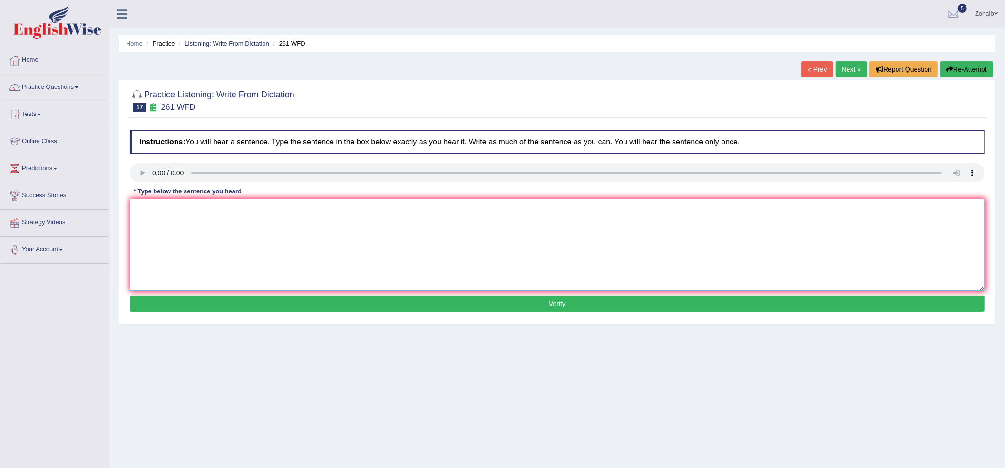
click at [223, 222] on textarea at bounding box center [557, 245] width 855 height 92
type textarea "Read the student safety instructions before using any equipment in the workshop."
click at [264, 314] on div "Instructions: You will hear a sentence. Type the sentence in the box below exac…" at bounding box center [556, 223] width 859 height 194
click at [262, 309] on button "Verify" at bounding box center [557, 304] width 855 height 16
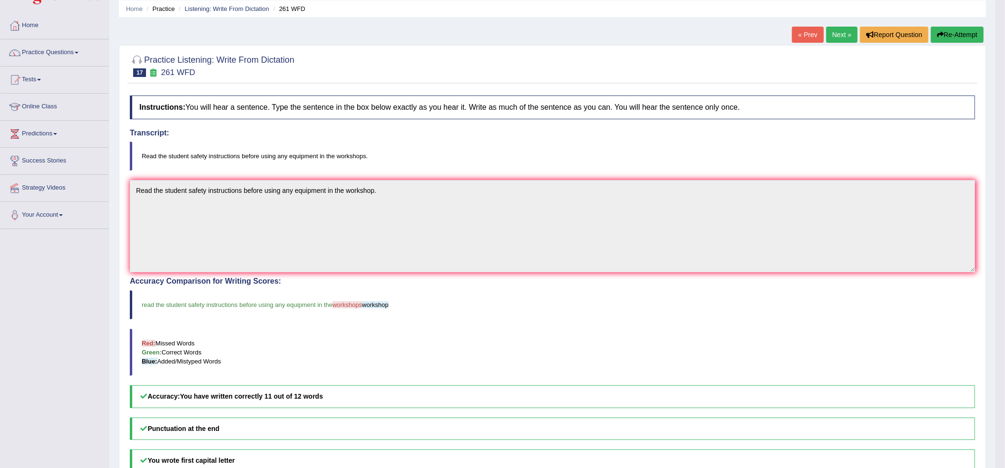
scroll to position [63, 0]
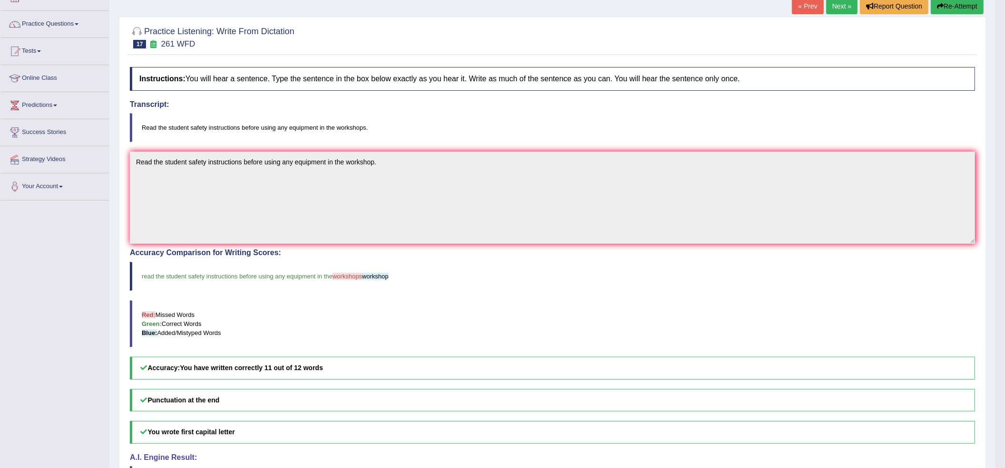
click at [845, 8] on link "Next »" at bounding box center [841, 6] width 31 height 16
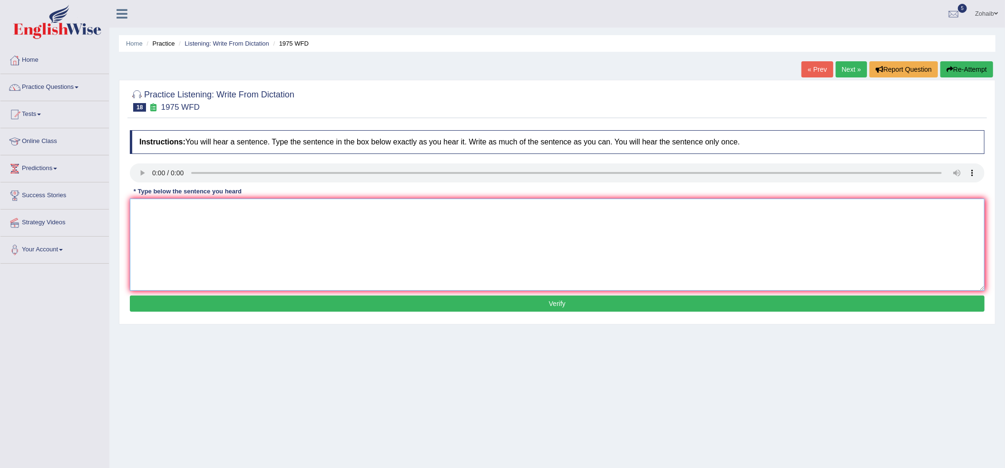
drag, startPoint x: 170, startPoint y: 236, endPoint x: 146, endPoint y: 237, distance: 23.8
click at [159, 237] on textarea at bounding box center [557, 245] width 855 height 92
type textarea "Here is now study is based on the fast permises."
click at [161, 300] on button "Verify" at bounding box center [557, 304] width 855 height 16
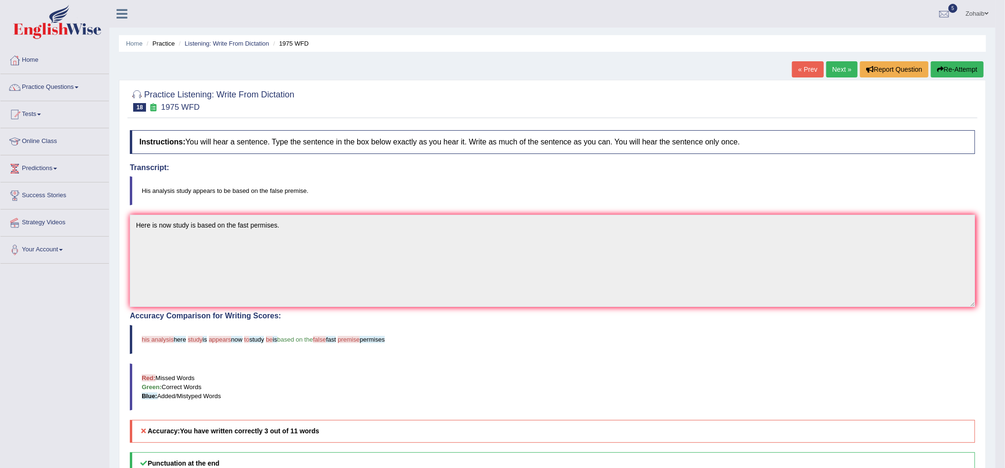
click at [949, 75] on button "Re-Attempt" at bounding box center [957, 69] width 53 height 16
click at [931, 61] on button "Re-Attempt" at bounding box center [957, 69] width 53 height 16
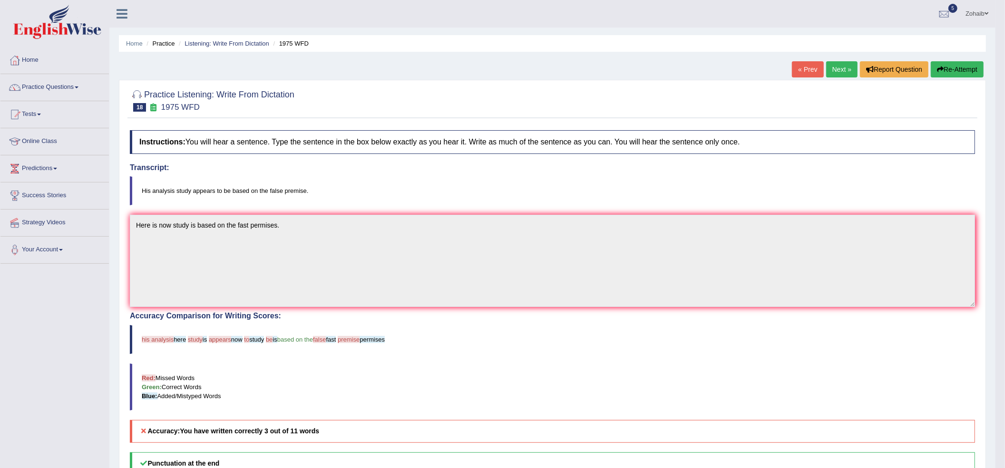
click at [931, 61] on button "Re-Attempt" at bounding box center [957, 69] width 53 height 16
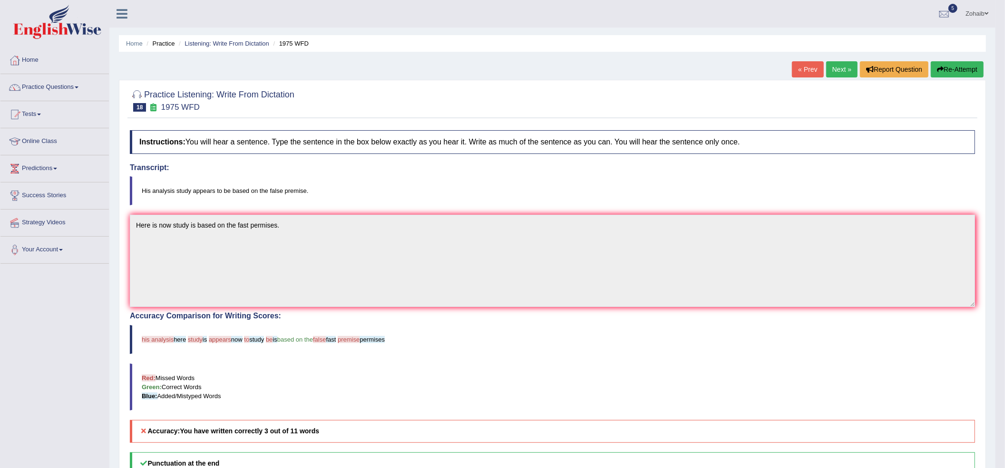
click at [931, 61] on button "Re-Attempt" at bounding box center [957, 69] width 53 height 16
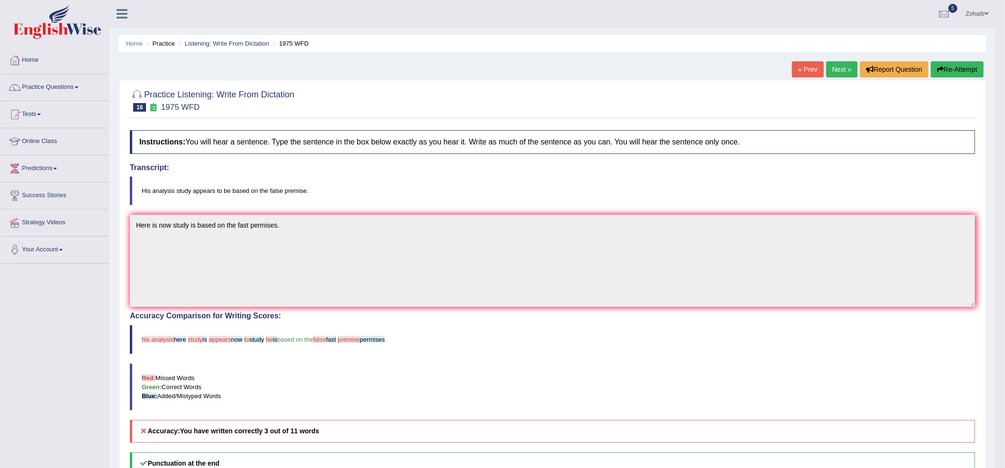
click at [931, 61] on button "Re-Attempt" at bounding box center [957, 69] width 53 height 16
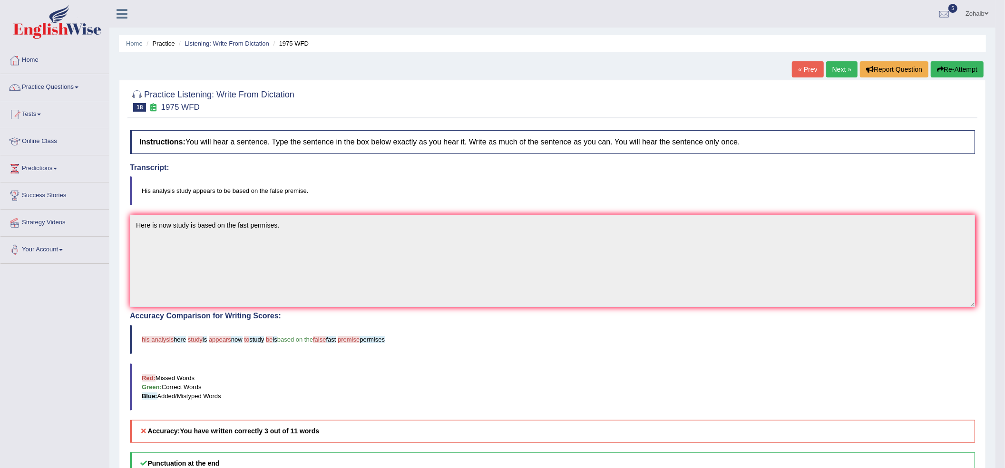
click at [931, 61] on button "Re-Attempt" at bounding box center [957, 69] width 53 height 16
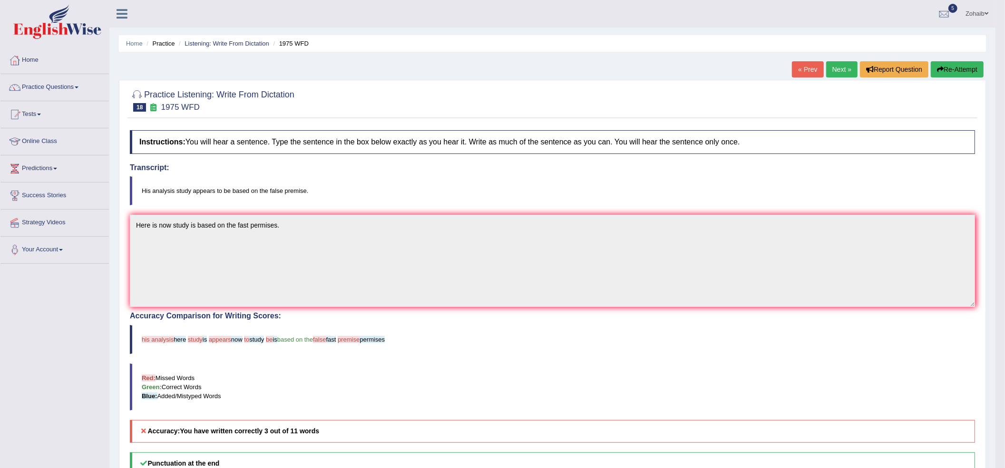
click at [931, 61] on button "Re-Attempt" at bounding box center [957, 69] width 53 height 16
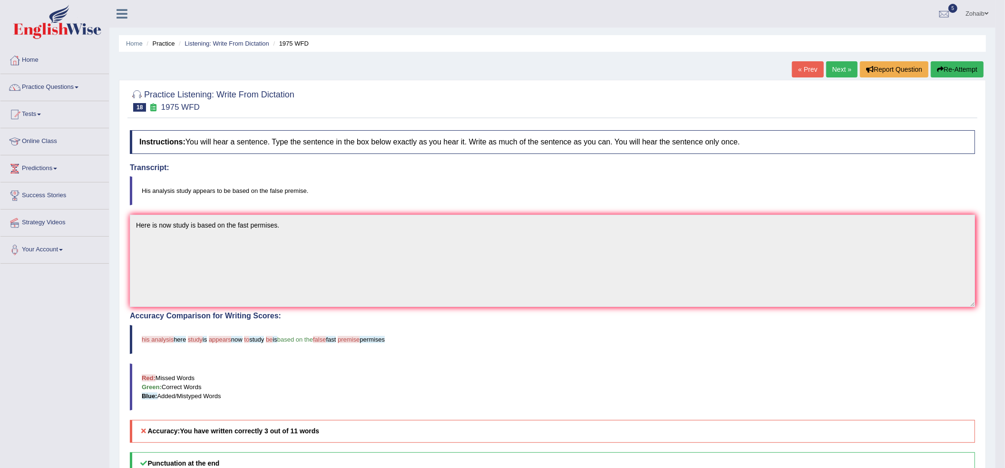
click at [931, 61] on button "Re-Attempt" at bounding box center [957, 69] width 53 height 16
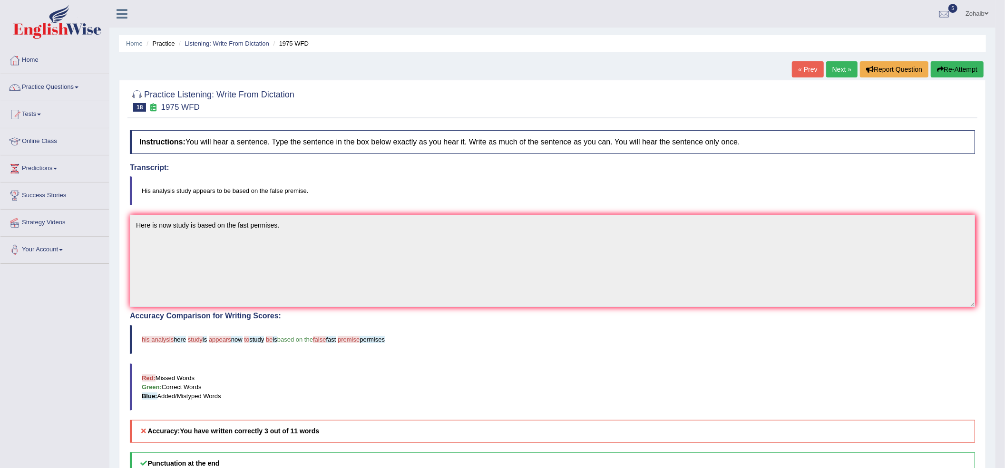
click at [931, 61] on button "Re-Attempt" at bounding box center [957, 69] width 53 height 16
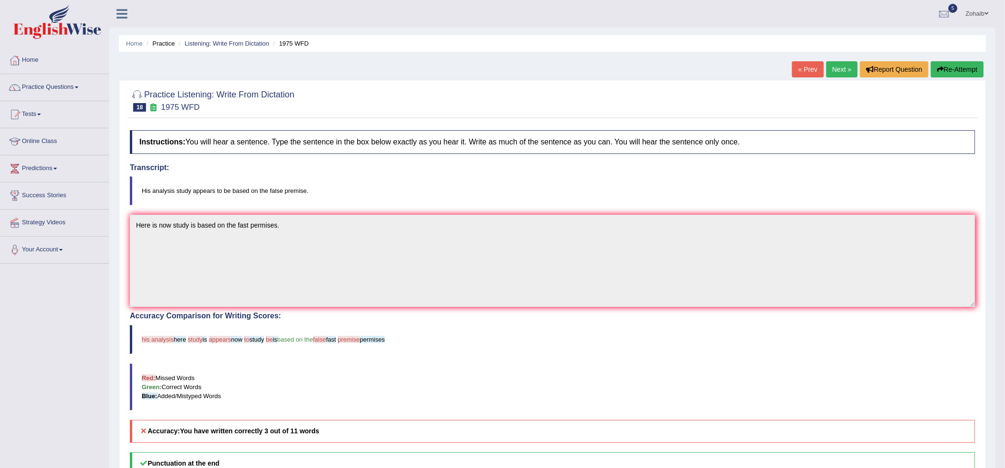
click at [931, 61] on button "Re-Attempt" at bounding box center [957, 69] width 53 height 16
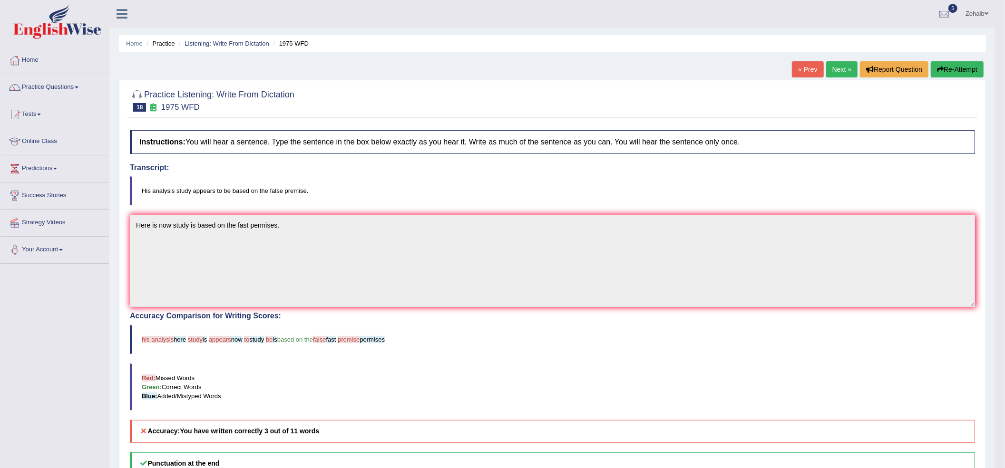
click at [931, 61] on button "Re-Attempt" at bounding box center [957, 69] width 53 height 16
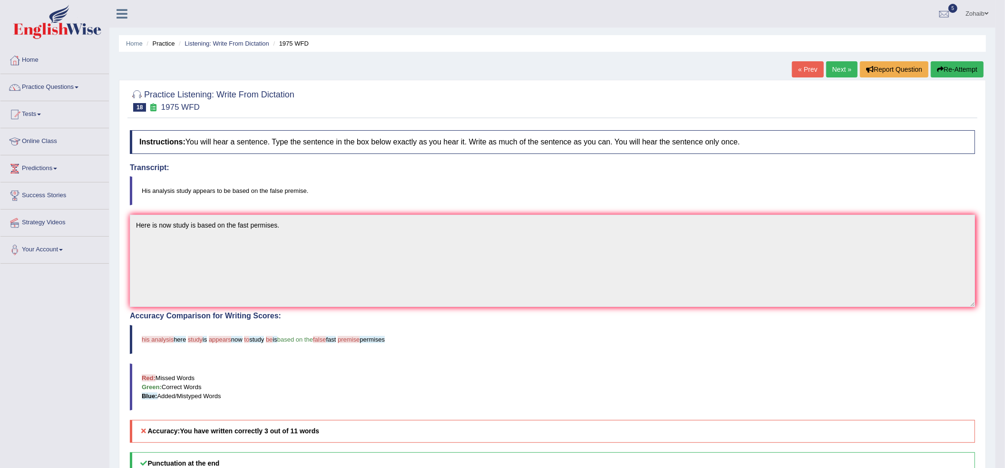
click at [931, 61] on button "Re-Attempt" at bounding box center [957, 69] width 53 height 16
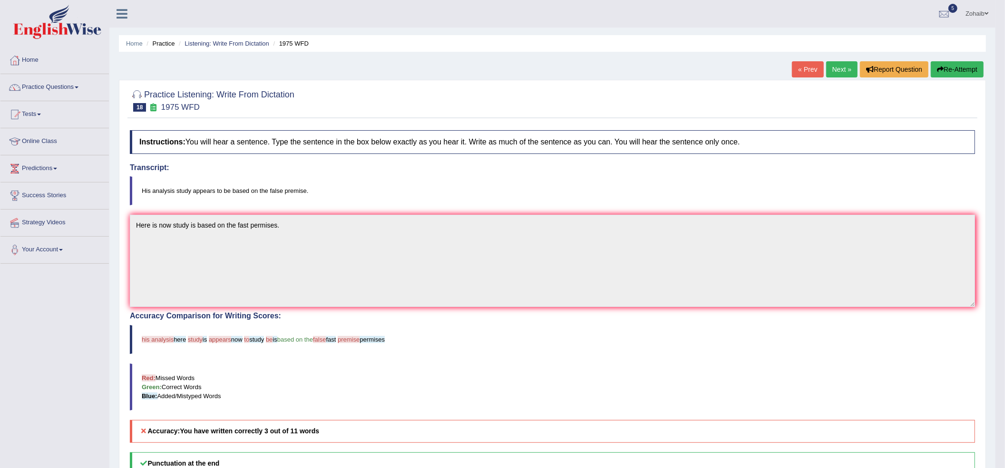
click at [931, 61] on button "Re-Attempt" at bounding box center [957, 69] width 53 height 16
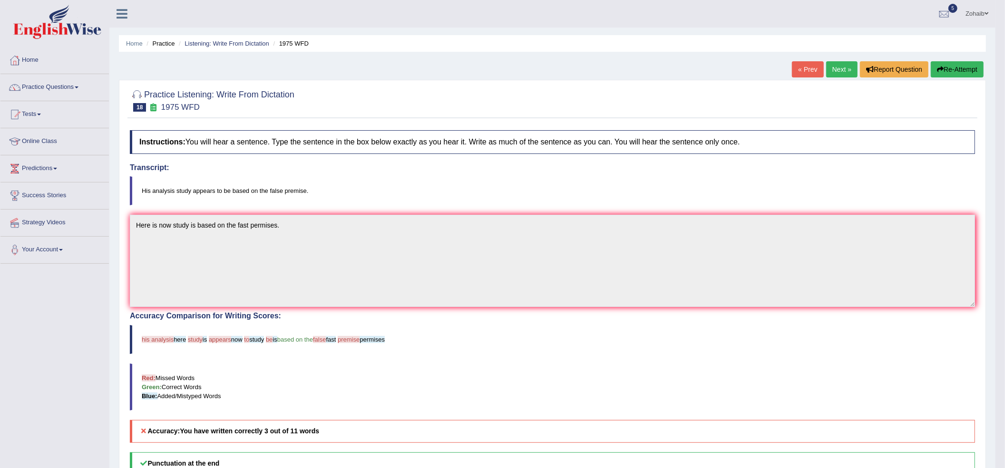
click at [931, 61] on button "Re-Attempt" at bounding box center [957, 69] width 53 height 16
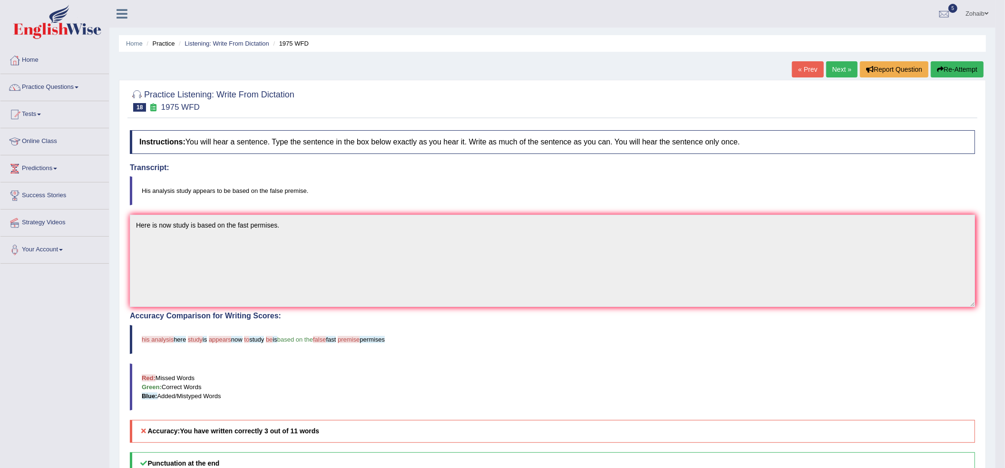
click at [931, 61] on button "Re-Attempt" at bounding box center [957, 69] width 53 height 16
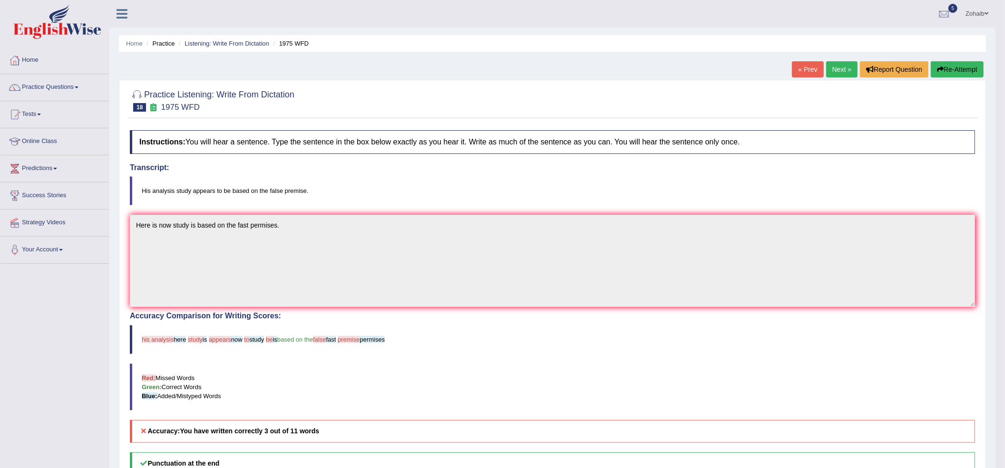
click at [931, 61] on button "Re-Attempt" at bounding box center [957, 69] width 53 height 16
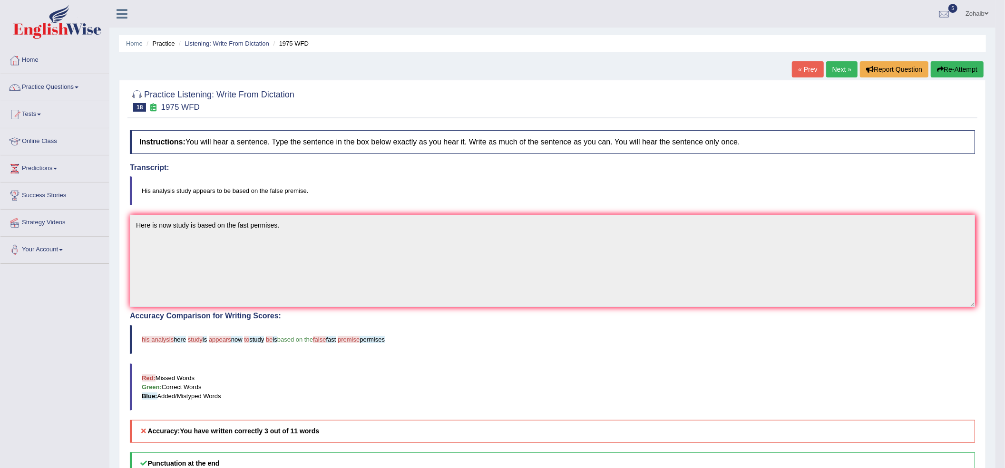
click at [931, 61] on button "Re-Attempt" at bounding box center [957, 69] width 53 height 16
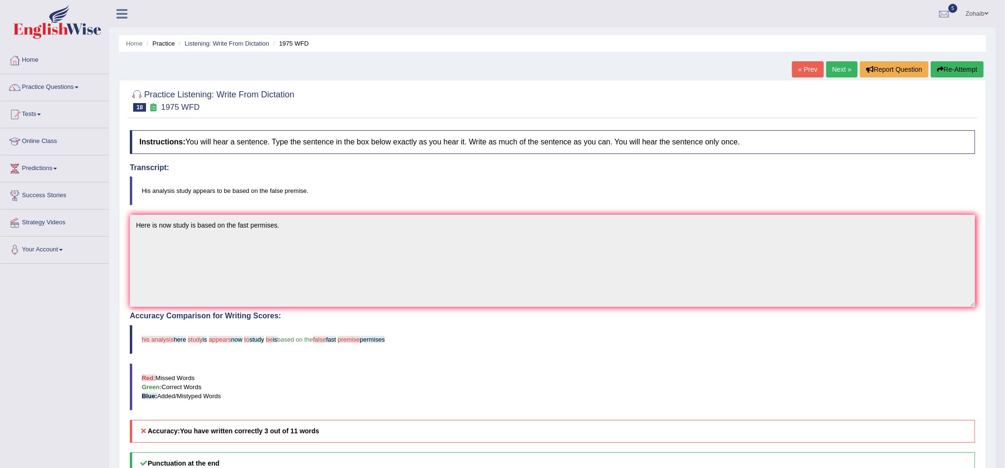
click at [931, 61] on button "Re-Attempt" at bounding box center [957, 69] width 53 height 16
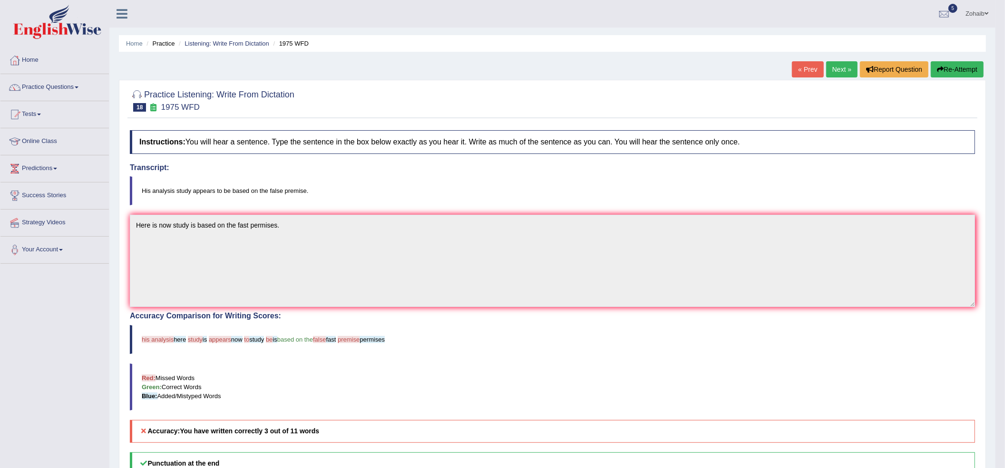
click at [931, 61] on button "Re-Attempt" at bounding box center [957, 69] width 53 height 16
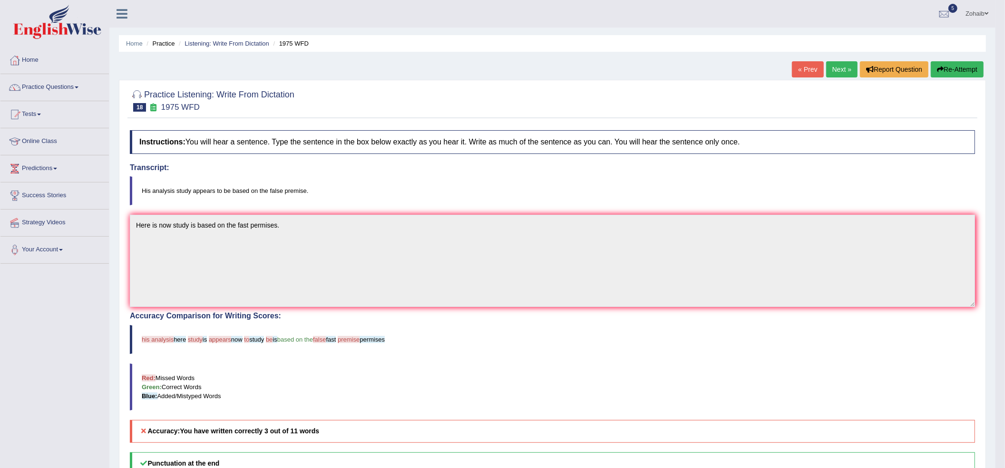
click at [931, 61] on button "Re-Attempt" at bounding box center [957, 69] width 53 height 16
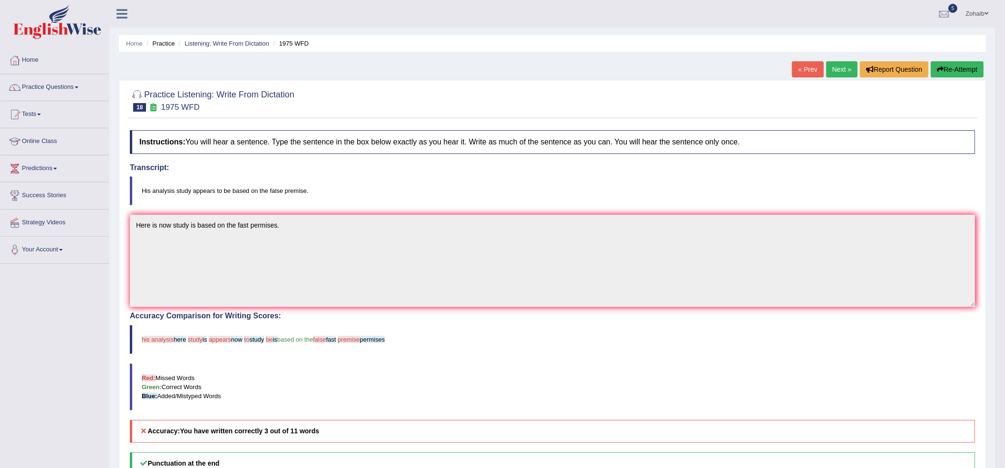
click at [931, 61] on button "Re-Attempt" at bounding box center [957, 69] width 53 height 16
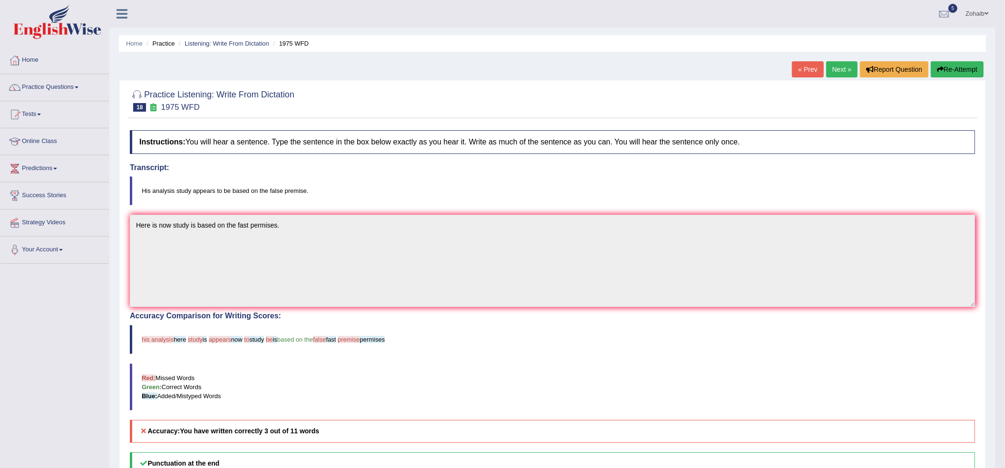
click at [931, 61] on button "Re-Attempt" at bounding box center [957, 69] width 53 height 16
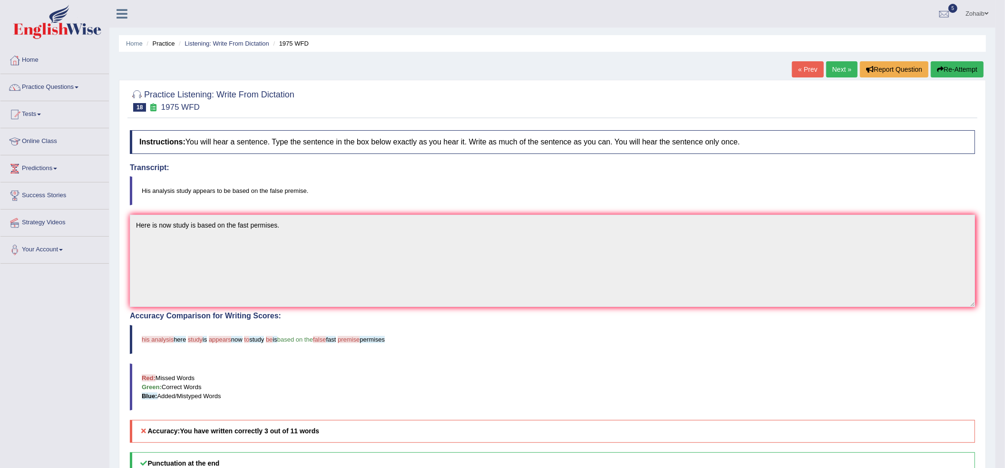
click at [931, 61] on button "Re-Attempt" at bounding box center [957, 69] width 53 height 16
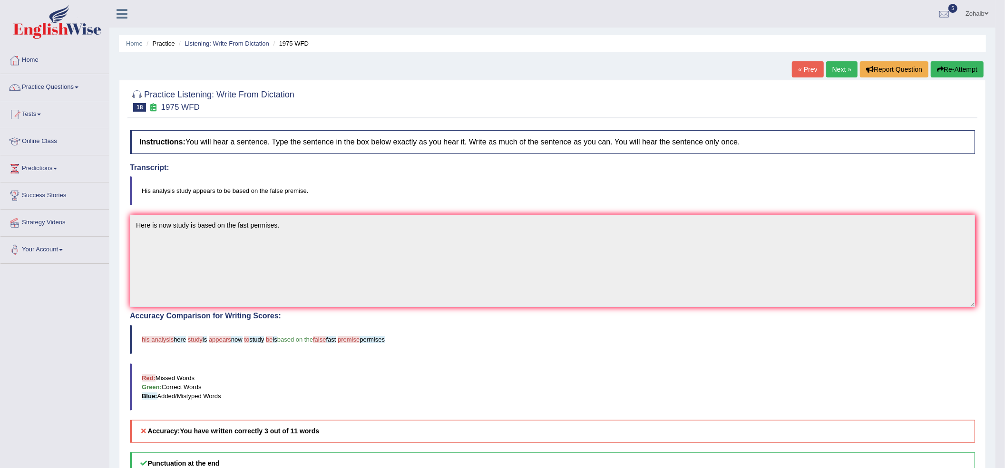
click at [931, 61] on button "Re-Attempt" at bounding box center [957, 69] width 53 height 16
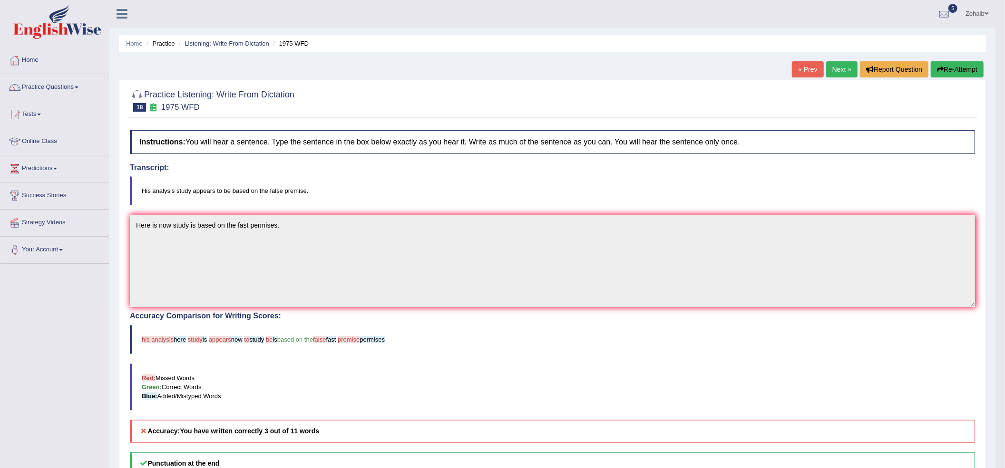
click at [931, 61] on button "Re-Attempt" at bounding box center [957, 69] width 53 height 16
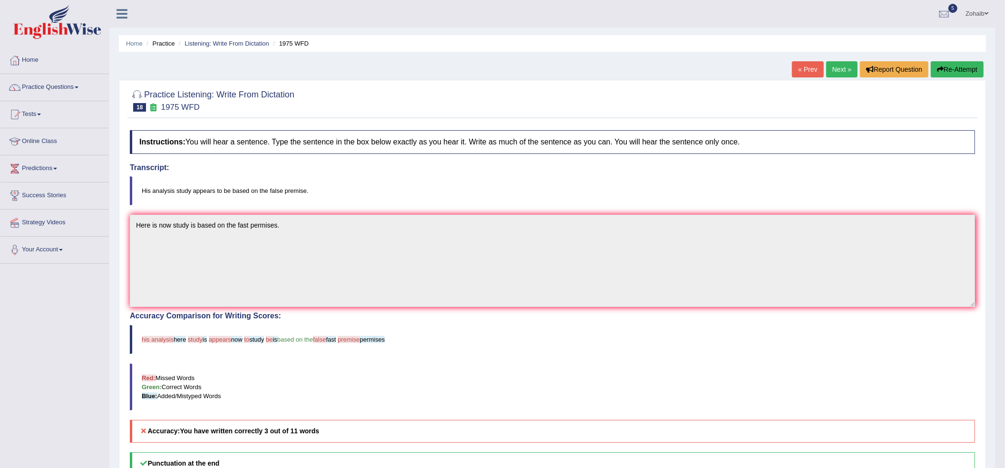
click at [931, 61] on button "Re-Attempt" at bounding box center [957, 69] width 53 height 16
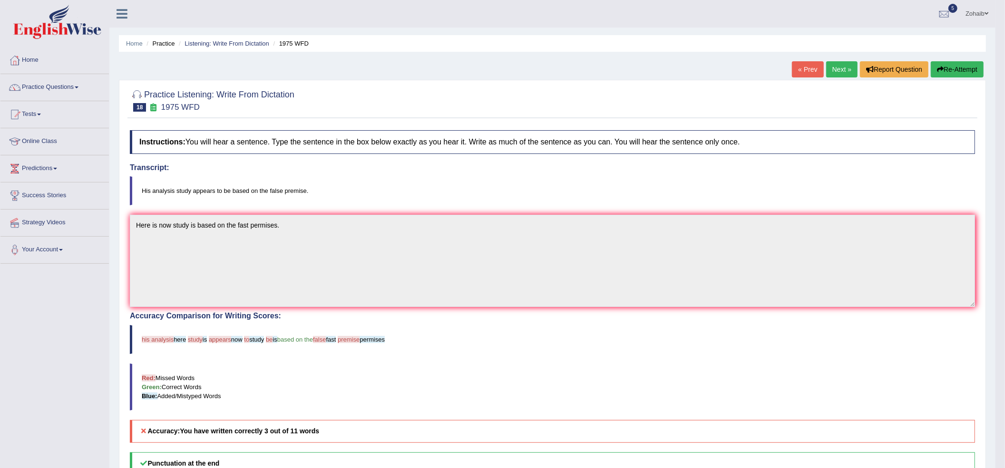
click at [931, 61] on button "Re-Attempt" at bounding box center [957, 69] width 53 height 16
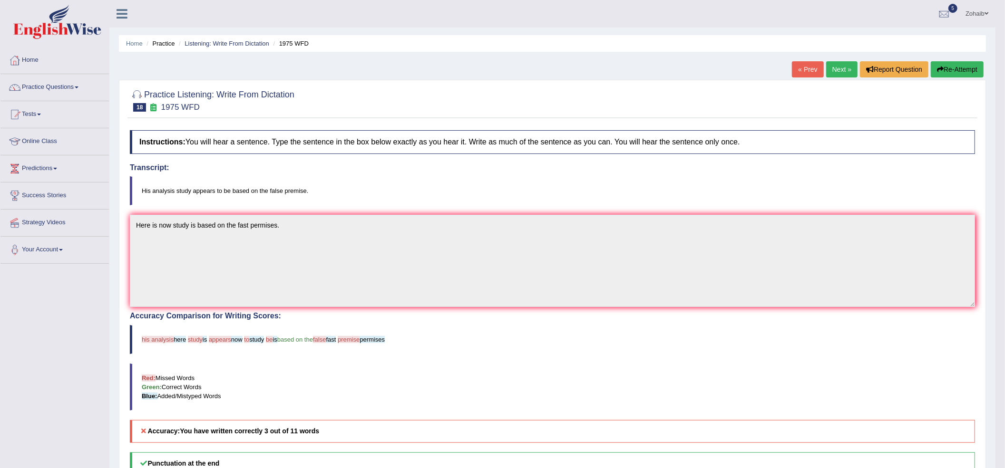
click at [931, 61] on button "Re-Attempt" at bounding box center [957, 69] width 53 height 16
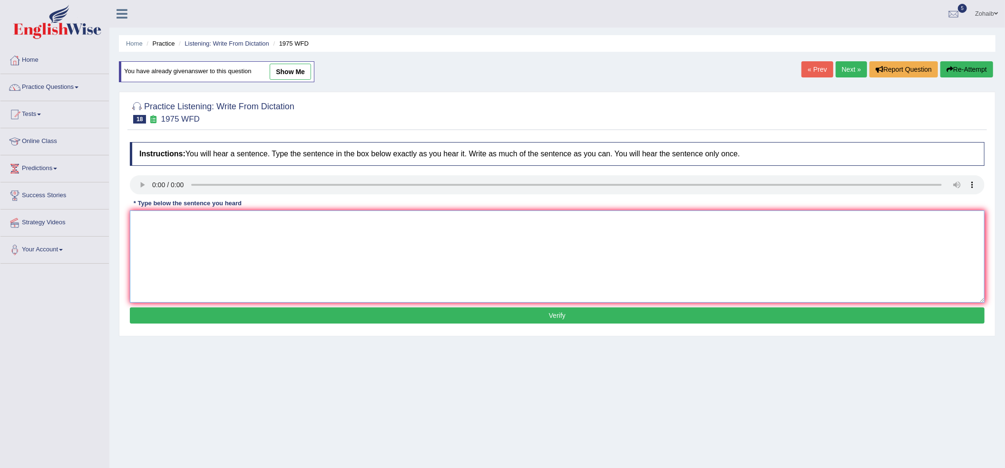
click at [182, 244] on textarea at bounding box center [557, 257] width 855 height 92
type textarea "h"
click at [210, 226] on textarea "His analysis apears to be study on the false premise." at bounding box center [557, 257] width 855 height 92
type textarea "His analysis apears to be based on study on the false premise."
drag, startPoint x: 186, startPoint y: 319, endPoint x: 181, endPoint y: 320, distance: 5.8
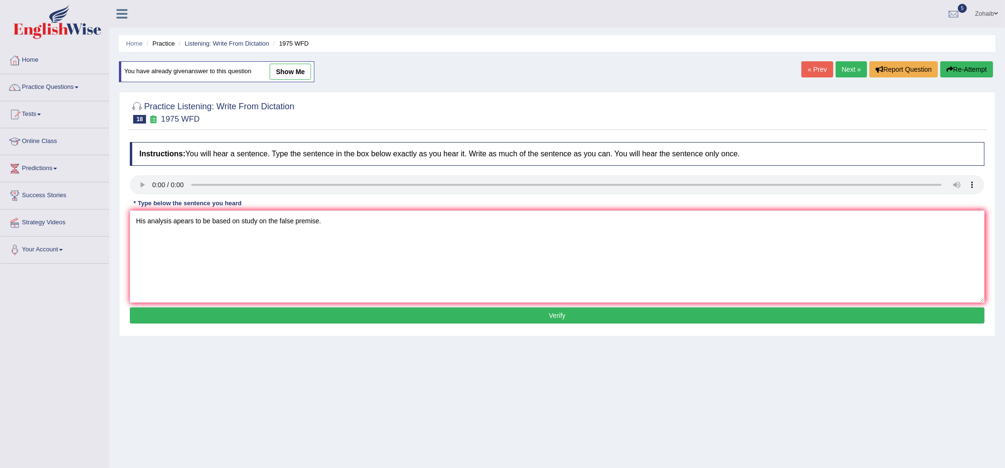
click at [185, 320] on button "Verify" at bounding box center [557, 316] width 855 height 16
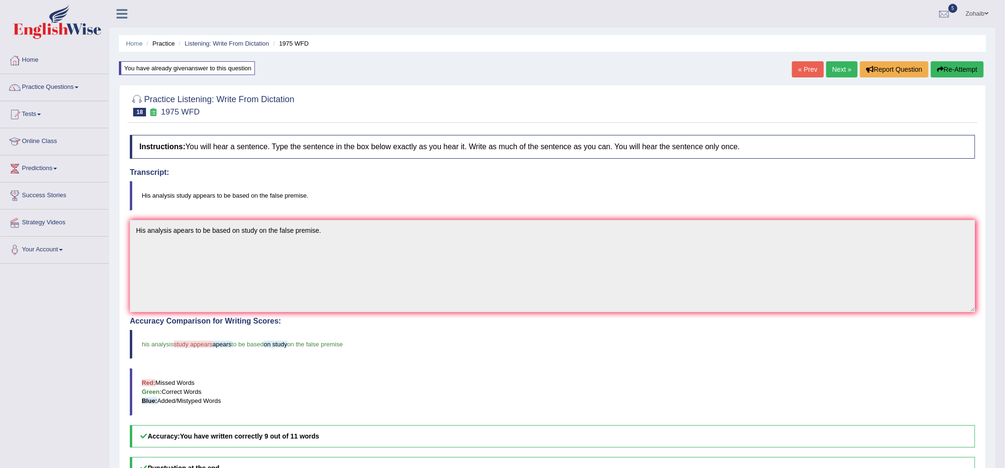
click at [837, 74] on link "Next »" at bounding box center [841, 69] width 31 height 16
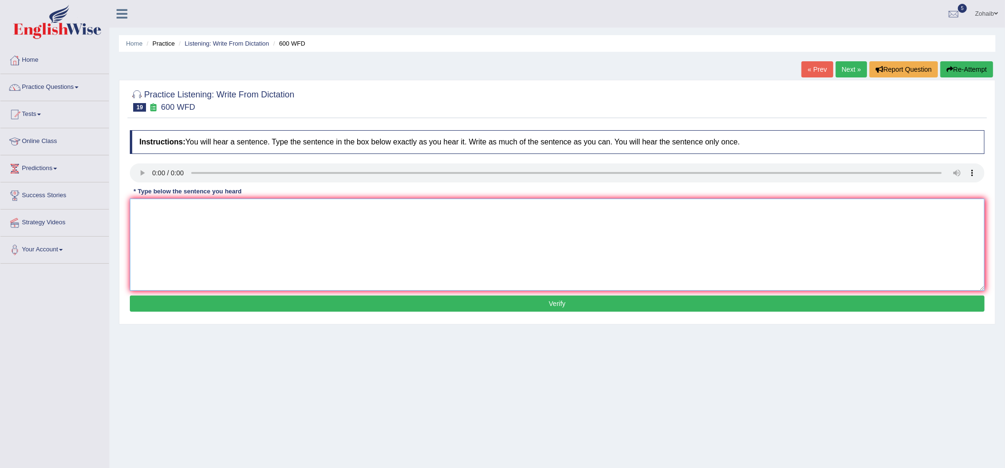
click at [158, 207] on textarea at bounding box center [557, 245] width 855 height 92
type textarea "Continuing students will sent set applicaton form."
click at [259, 309] on button "Verify" at bounding box center [557, 304] width 855 height 16
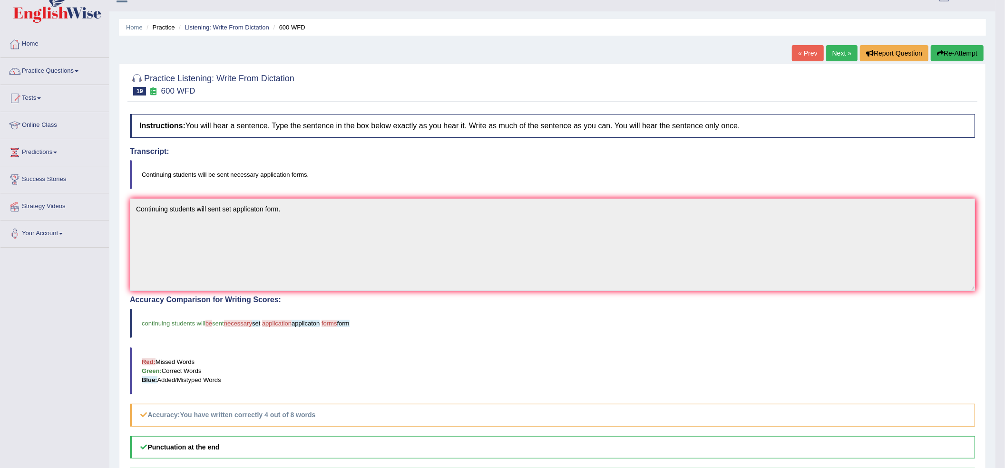
scroll to position [16, 0]
click at [942, 48] on button "Re-Attempt" at bounding box center [957, 54] width 53 height 16
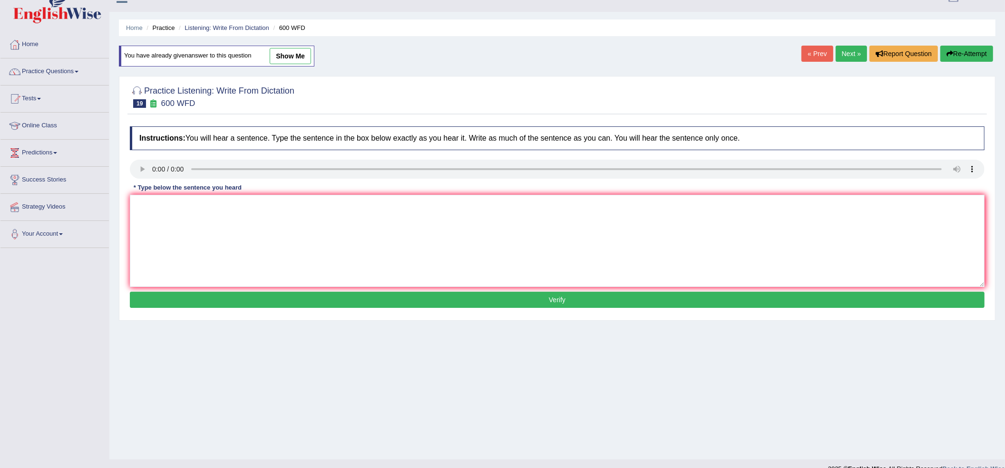
scroll to position [16, 0]
click at [164, 202] on textarea at bounding box center [557, 241] width 855 height 92
type textarea "Continuing students will be sent set nessecerily application forms."
click at [191, 294] on button "Verify" at bounding box center [557, 300] width 855 height 16
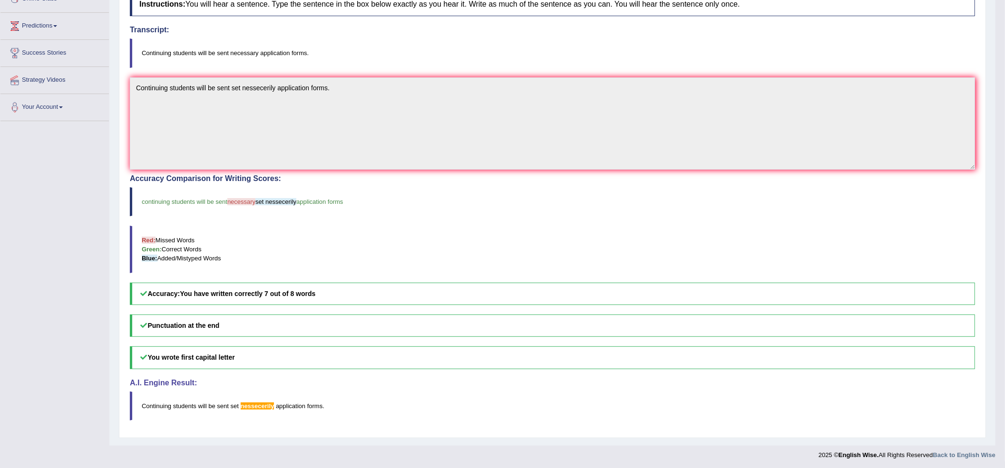
scroll to position [147, 0]
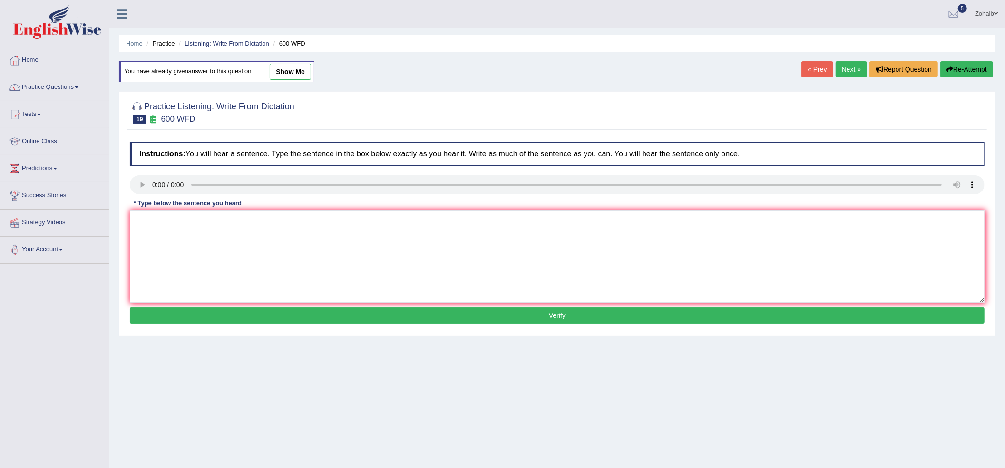
scroll to position [31, 0]
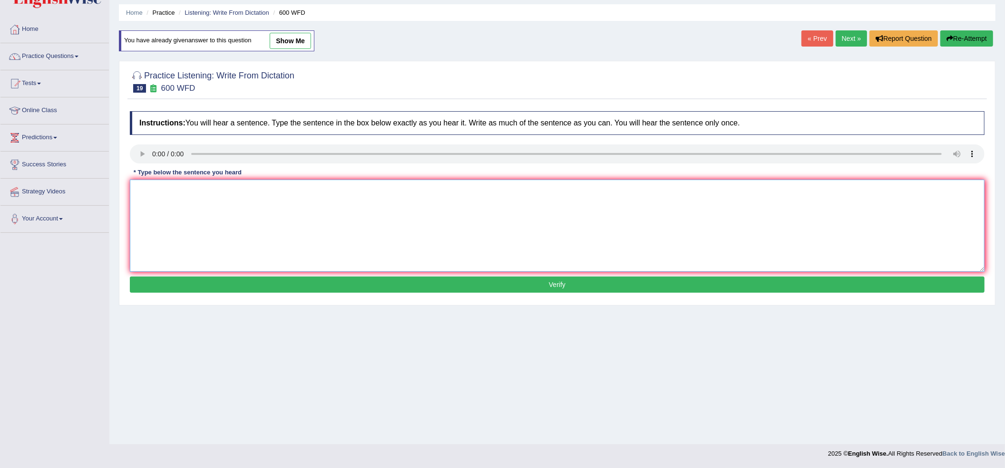
click at [389, 197] on textarea at bounding box center [557, 226] width 855 height 92
click at [149, 185] on textarea at bounding box center [557, 226] width 855 height 92
click at [853, 39] on link "Next »" at bounding box center [851, 38] width 31 height 16
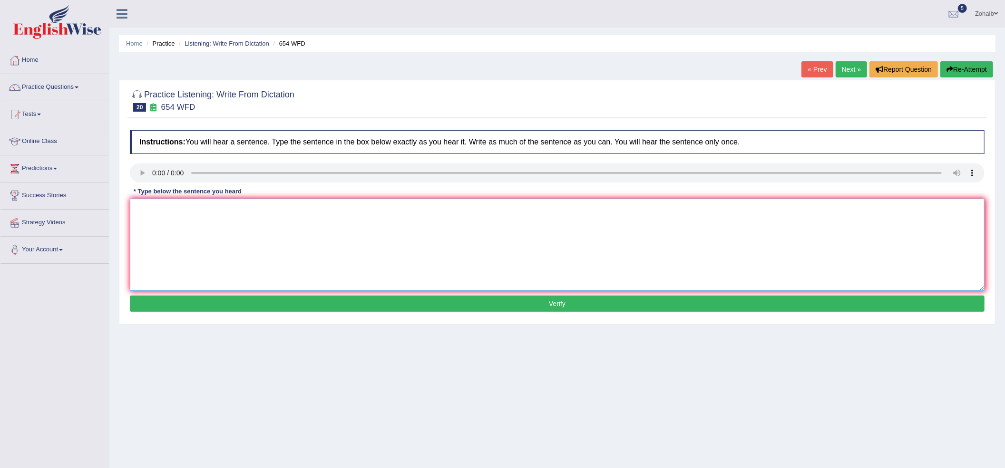
click at [158, 219] on textarea at bounding box center [557, 245] width 855 height 92
type textarea "The study shows shown the people in Hong Kong is most active in Asia."
click at [335, 303] on button "Verify" at bounding box center [557, 304] width 855 height 16
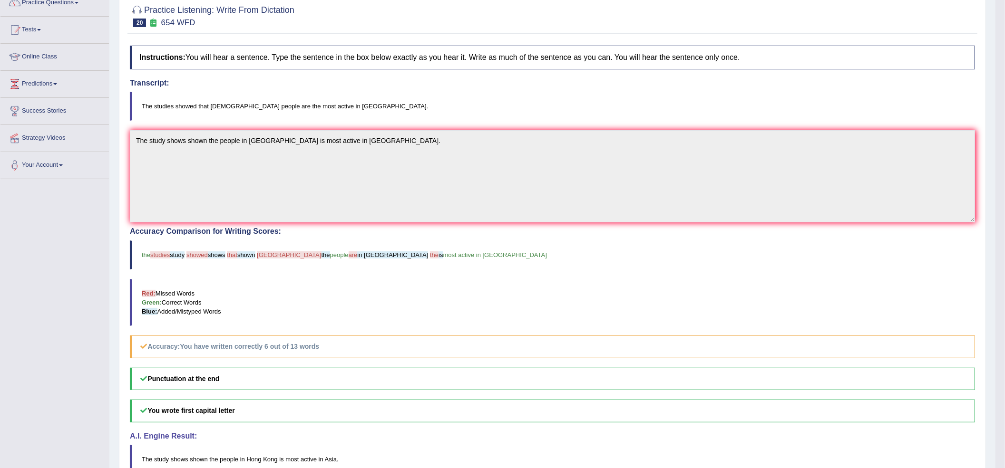
scroll to position [63, 0]
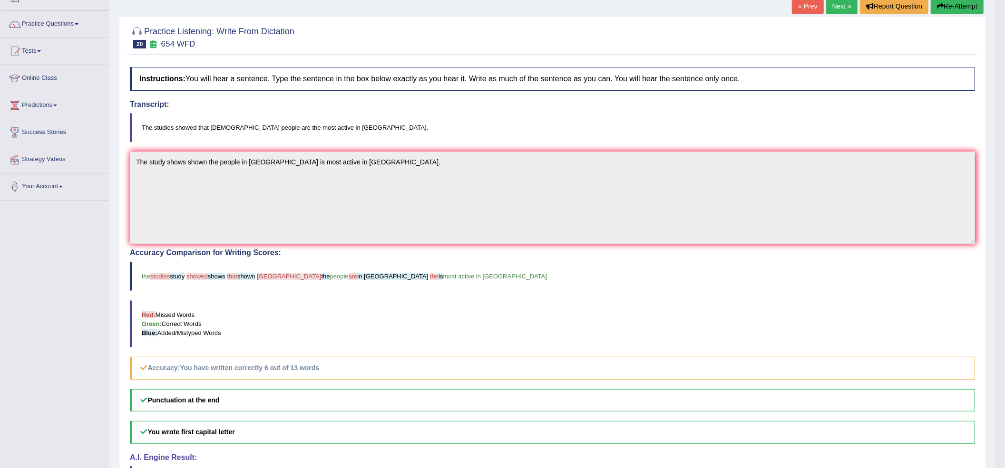
drag, startPoint x: 957, startPoint y: 7, endPoint x: 916, endPoint y: 19, distance: 43.3
click at [944, 7] on button "Re-Attempt" at bounding box center [957, 6] width 53 height 16
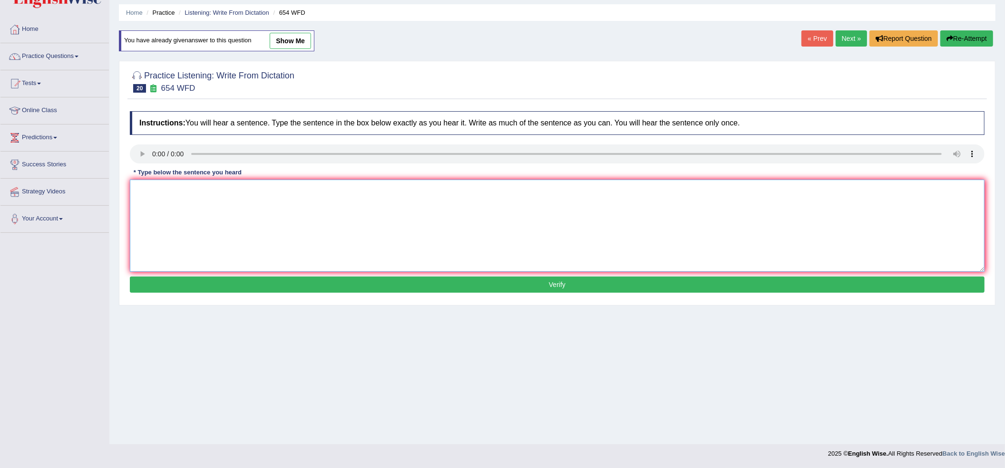
drag, startPoint x: 158, startPoint y: 202, endPoint x: 126, endPoint y: 155, distance: 57.0
click at [156, 181] on textarea at bounding box center [557, 226] width 855 height 92
click at [166, 191] on textarea "The study showed" at bounding box center [557, 226] width 855 height 92
click at [302, 191] on textarea "The studies showed" at bounding box center [557, 226] width 855 height 92
type textarea "The studies showed that the Hong Kong people are msot active in Asia."
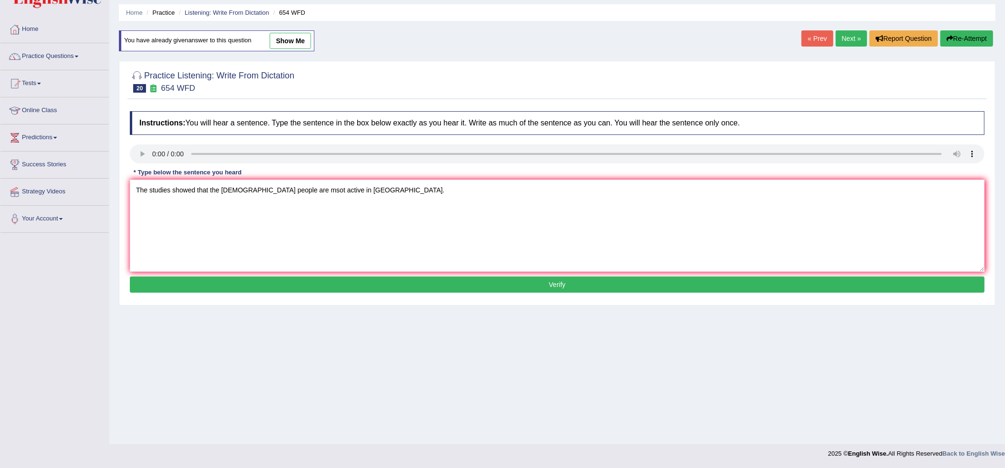
click at [278, 274] on div "Instructions: You will hear a sentence. Type the sentence in the box below exac…" at bounding box center [556, 204] width 859 height 194
click at [266, 293] on button "Verify" at bounding box center [557, 285] width 855 height 16
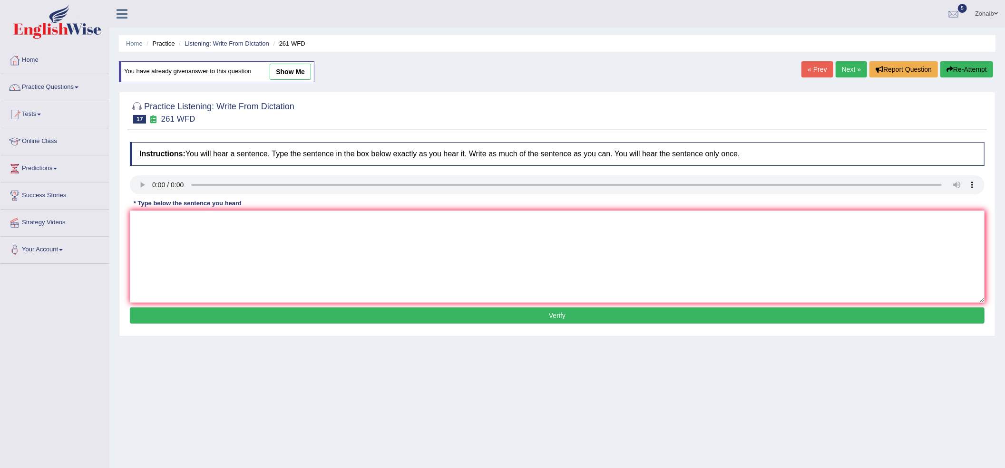
scroll to position [31, 0]
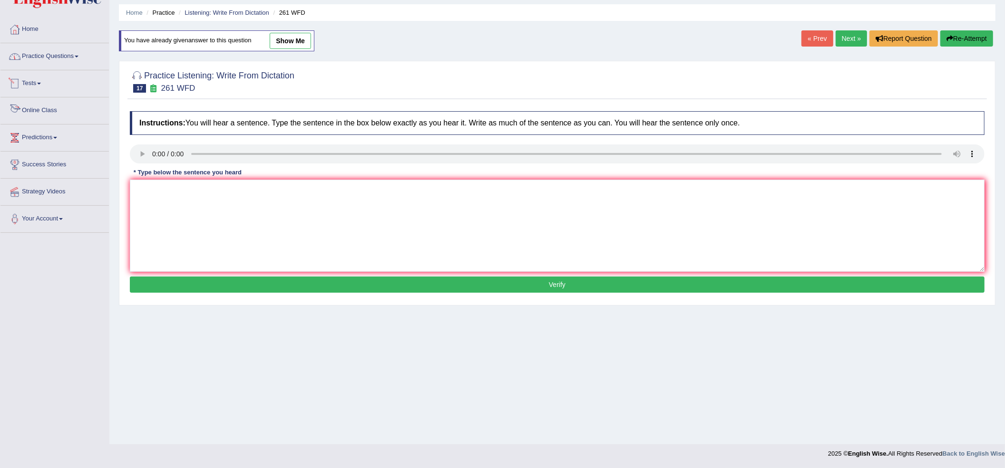
click at [75, 54] on link "Practice Questions" at bounding box center [54, 55] width 108 height 24
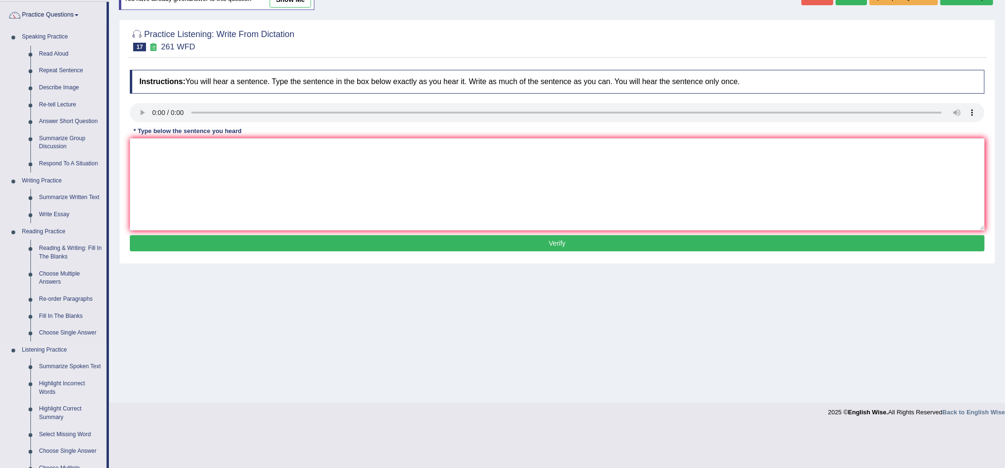
scroll to position [158, 0]
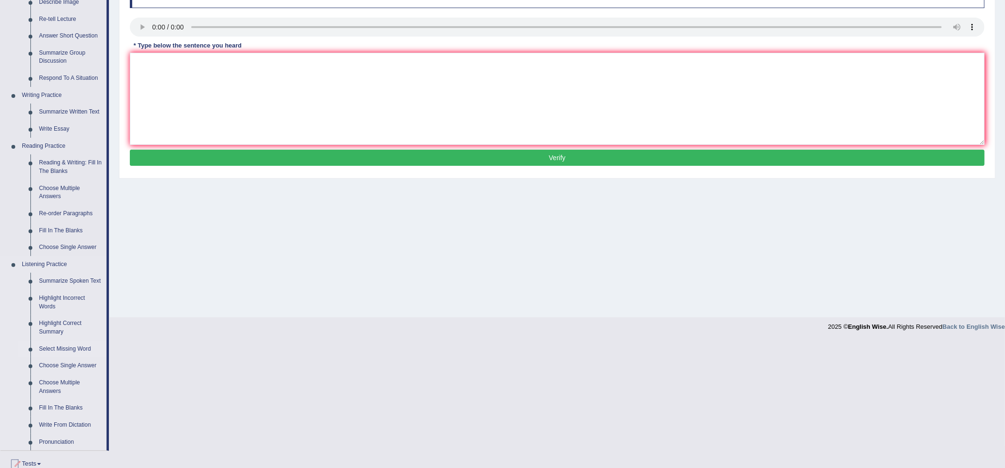
click at [62, 349] on link "Select Missing Word" at bounding box center [71, 349] width 72 height 17
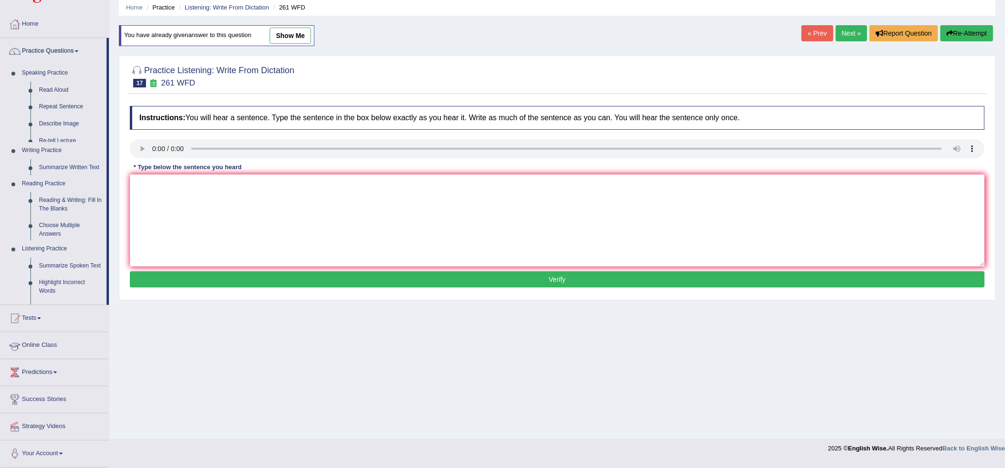
scroll to position [31, 0]
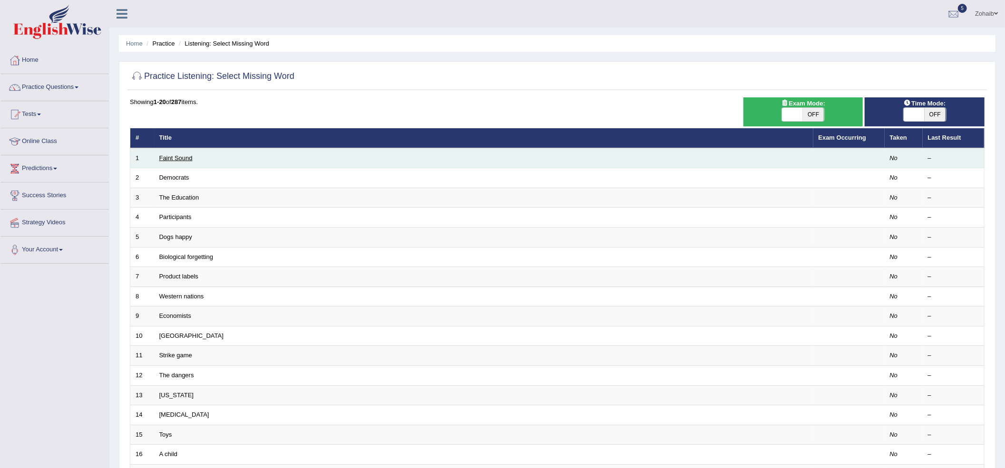
click at [177, 158] on link "Faint Sound" at bounding box center [175, 158] width 33 height 7
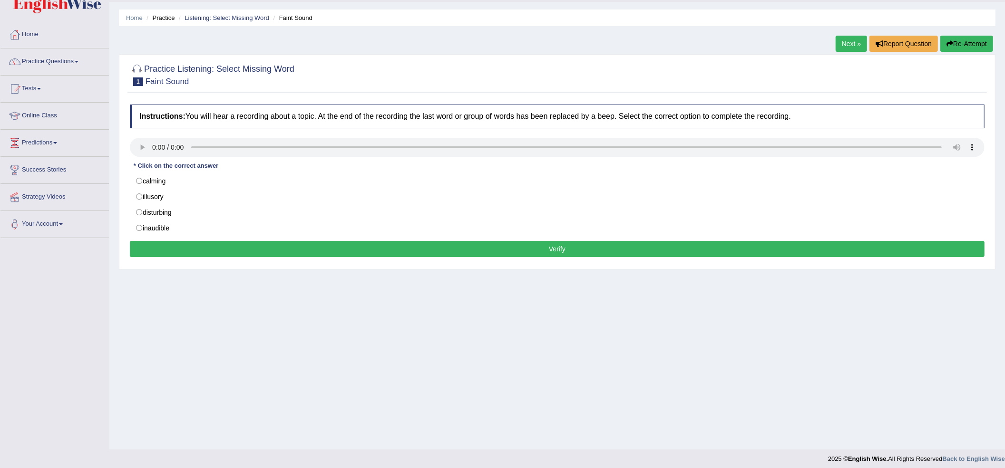
scroll to position [31, 0]
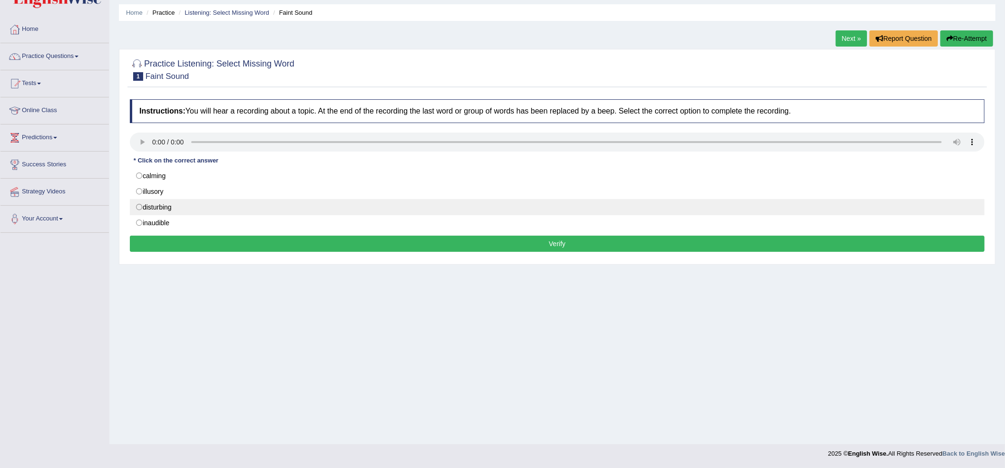
click at [172, 206] on label "disturbing" at bounding box center [557, 207] width 855 height 16
radio input "true"
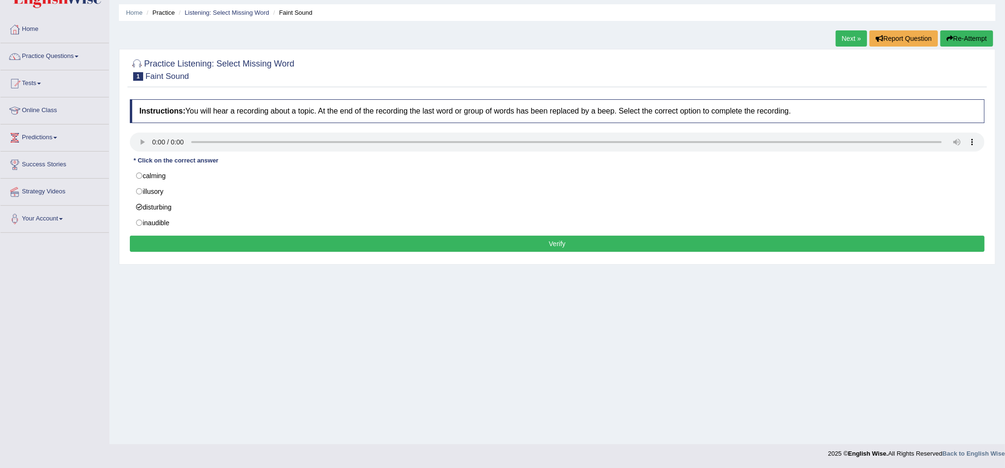
click at [177, 237] on div "Instructions: You will hear a recording about a topic. At the end of the record…" at bounding box center [556, 177] width 859 height 165
click at [173, 243] on button "Verify" at bounding box center [557, 244] width 855 height 16
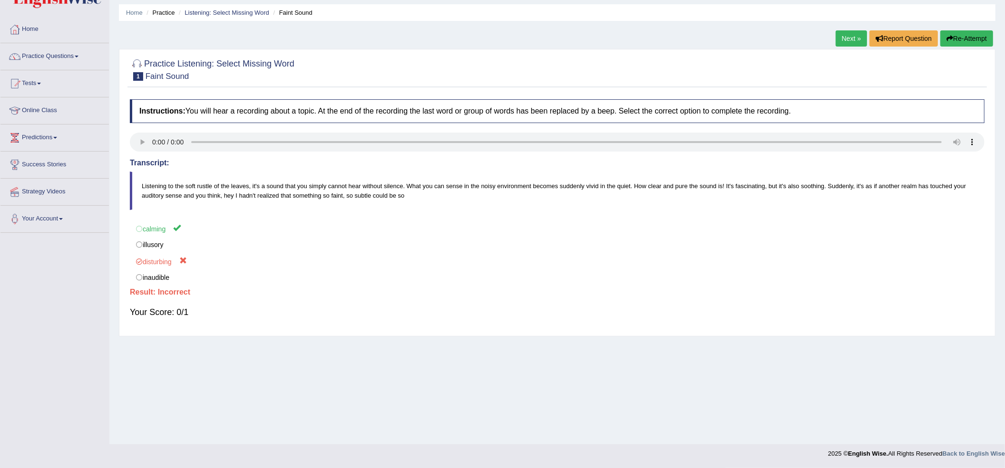
click at [857, 41] on link "Next »" at bounding box center [851, 38] width 31 height 16
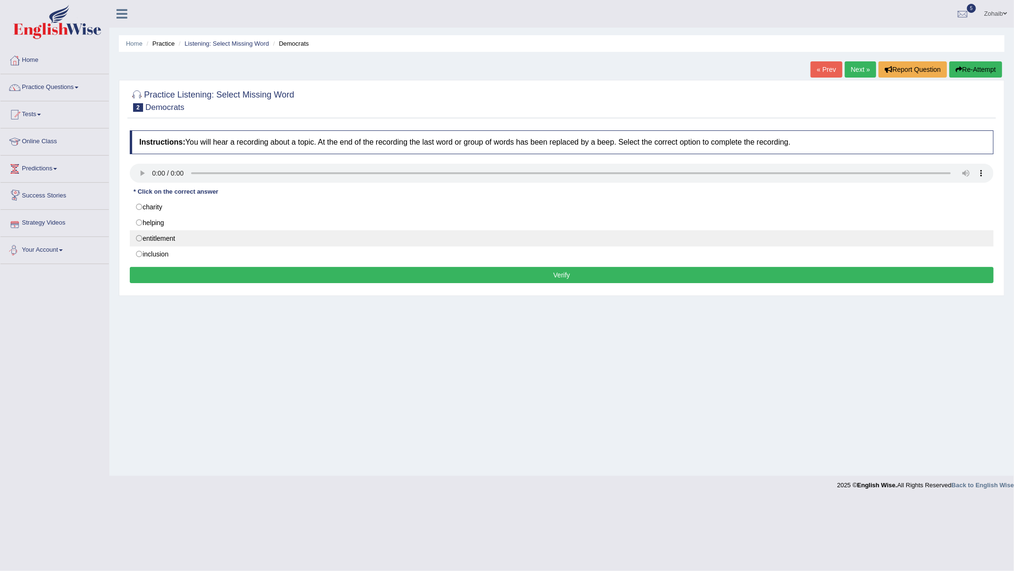
drag, startPoint x: 177, startPoint y: 223, endPoint x: 174, endPoint y: 234, distance: 11.4
click at [174, 234] on div "charity helping entitlement inclusion" at bounding box center [562, 230] width 864 height 63
click at [173, 234] on label "entitlement" at bounding box center [562, 238] width 864 height 16
radio input "true"
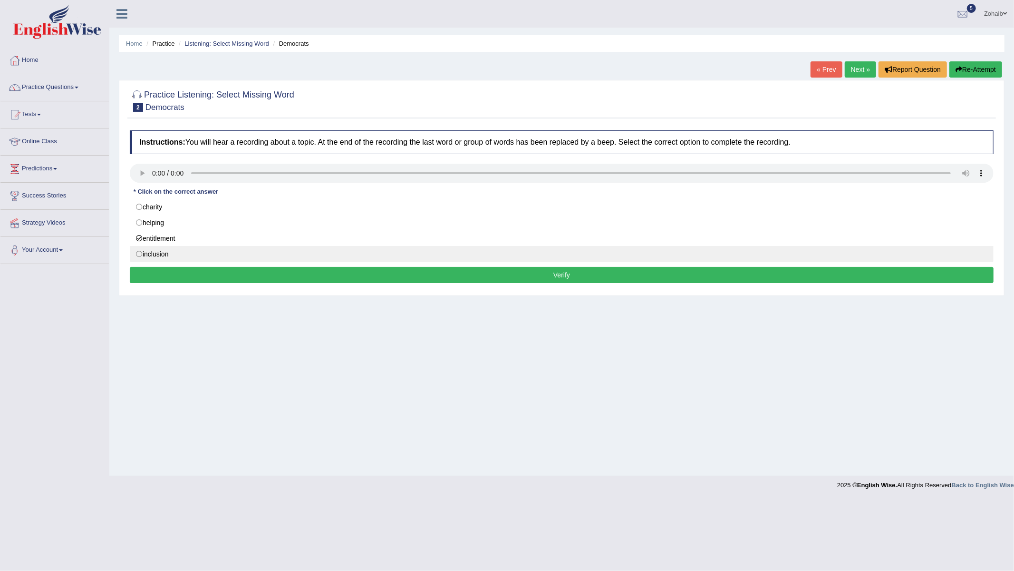
click at [178, 262] on label "inclusion" at bounding box center [562, 254] width 864 height 16
radio input "true"
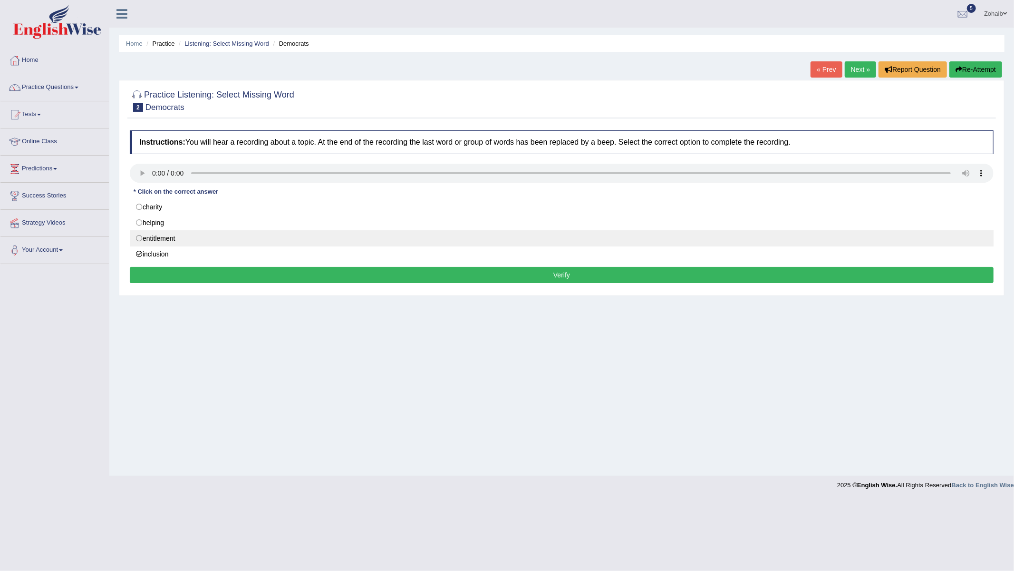
drag, startPoint x: 193, startPoint y: 227, endPoint x: 187, endPoint y: 236, distance: 10.3
click at [189, 234] on div "charity helping entitlement inclusion" at bounding box center [562, 230] width 864 height 63
click at [187, 236] on label "entitlement" at bounding box center [562, 238] width 864 height 16
radio input "true"
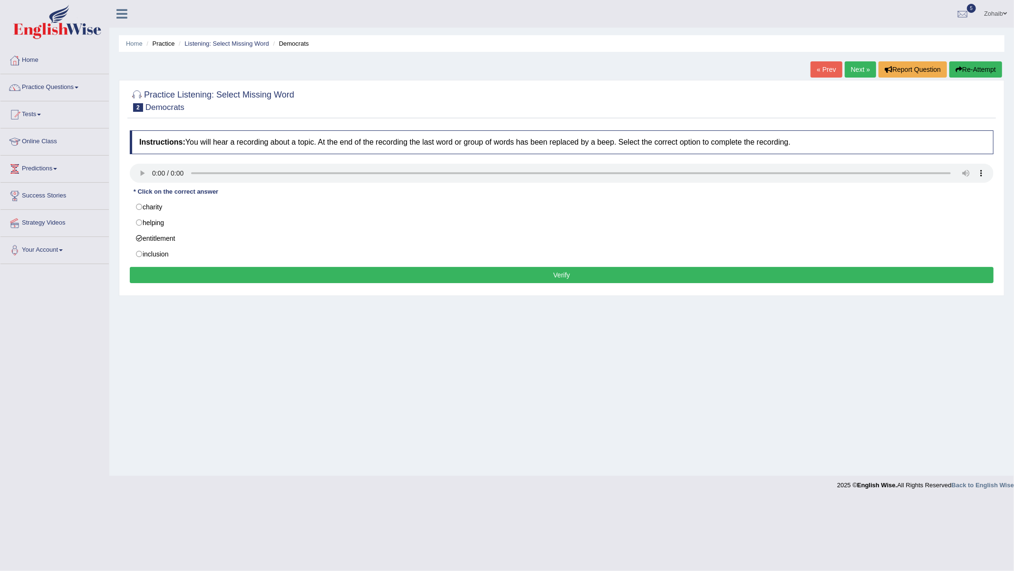
click at [205, 276] on button "Verify" at bounding box center [562, 275] width 864 height 16
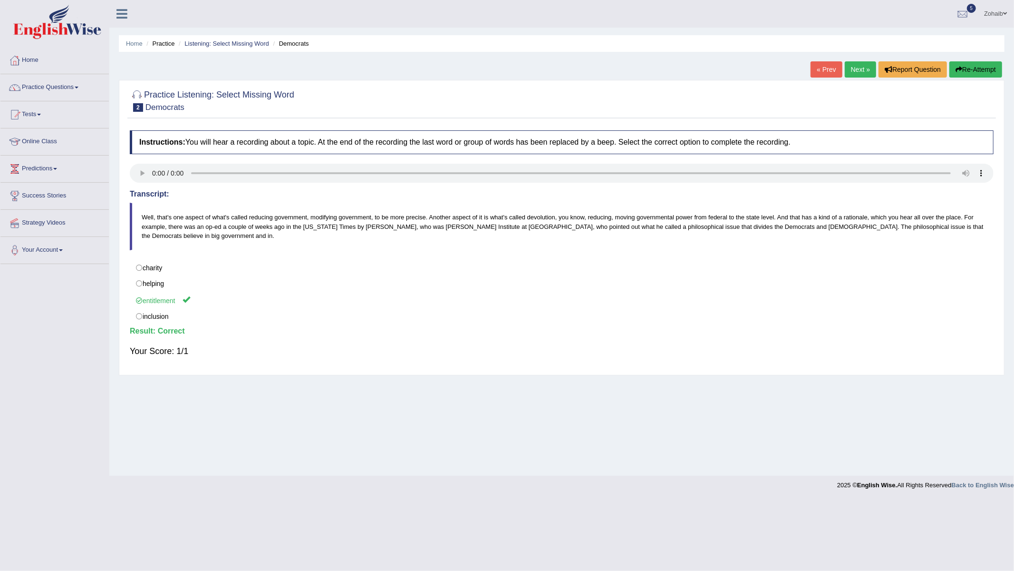
click at [851, 68] on link "Next »" at bounding box center [860, 69] width 31 height 16
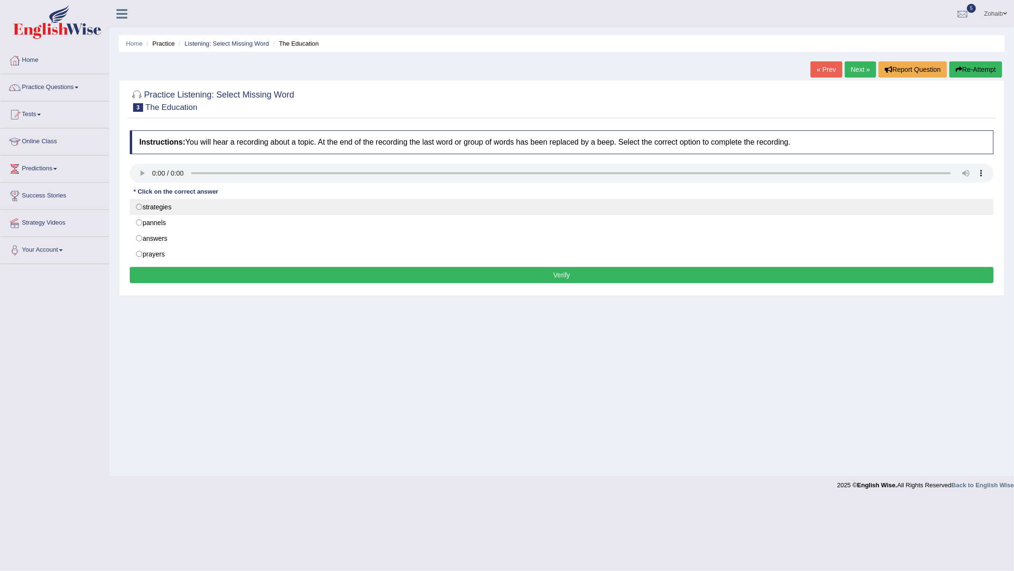
click at [203, 208] on label "strategies" at bounding box center [562, 207] width 864 height 16
radio input "true"
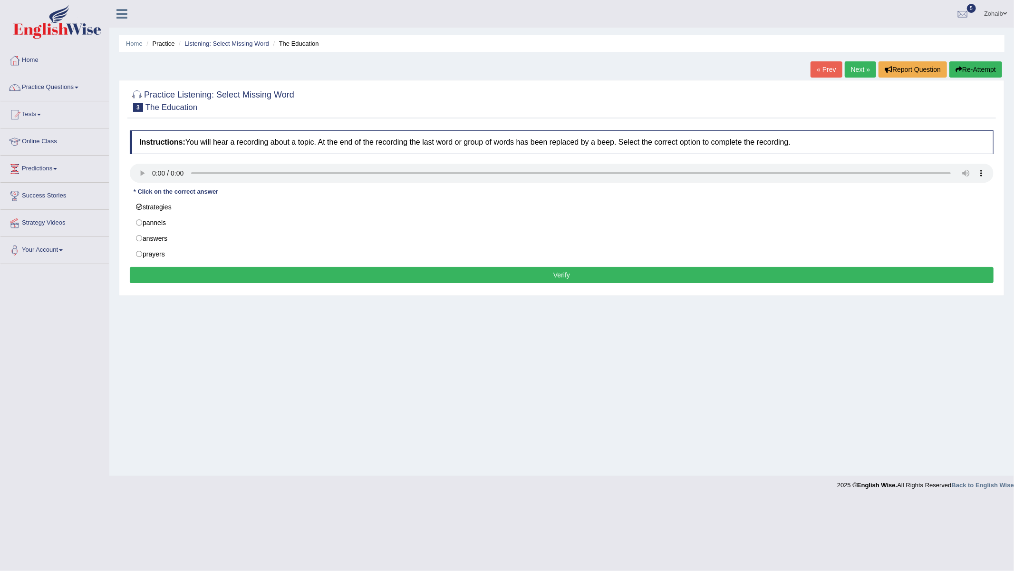
click at [229, 271] on button "Verify" at bounding box center [562, 275] width 864 height 16
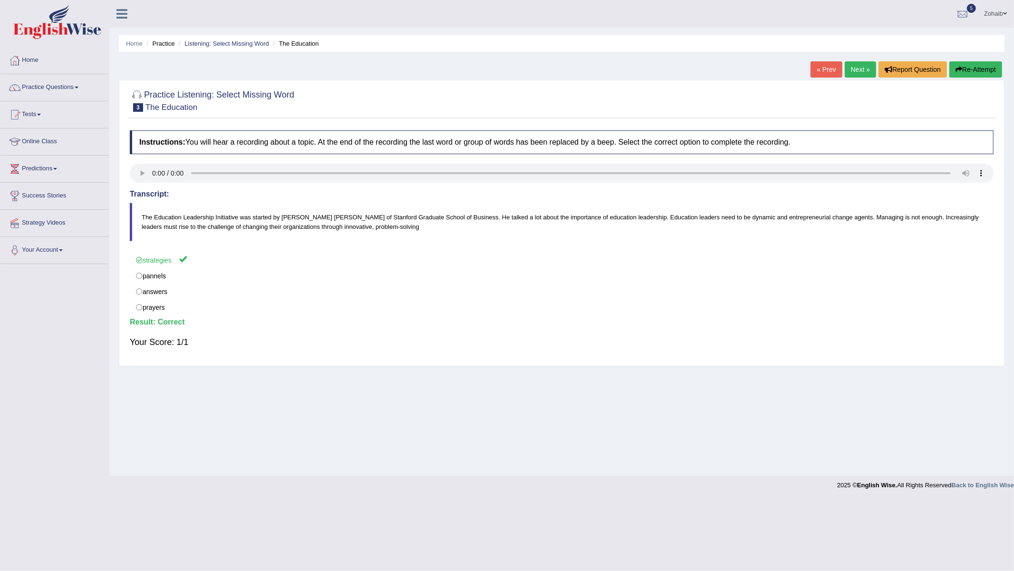
click at [845, 67] on link "Next »" at bounding box center [860, 69] width 31 height 16
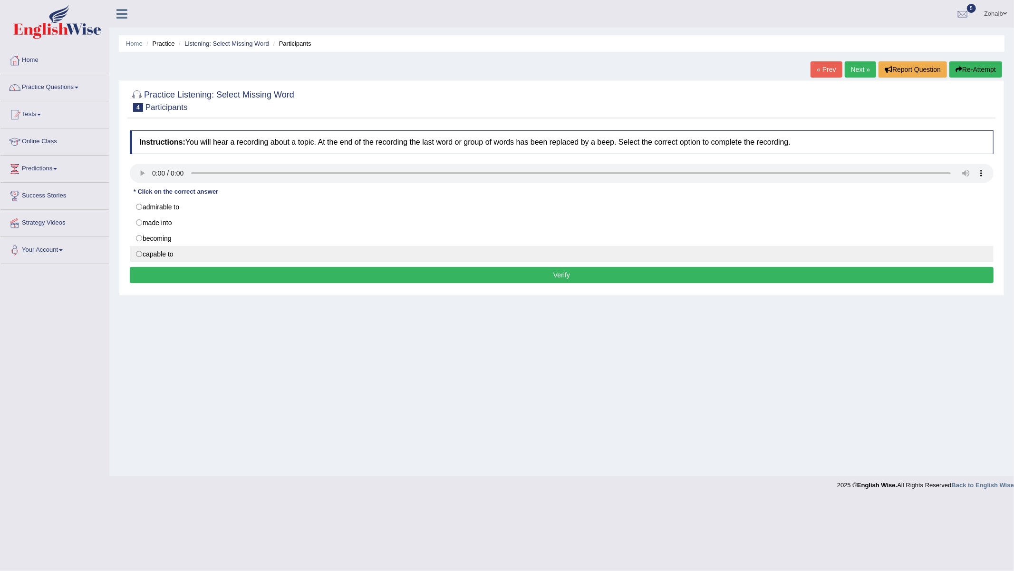
click at [168, 262] on label "capable to" at bounding box center [562, 254] width 864 height 16
radio input "true"
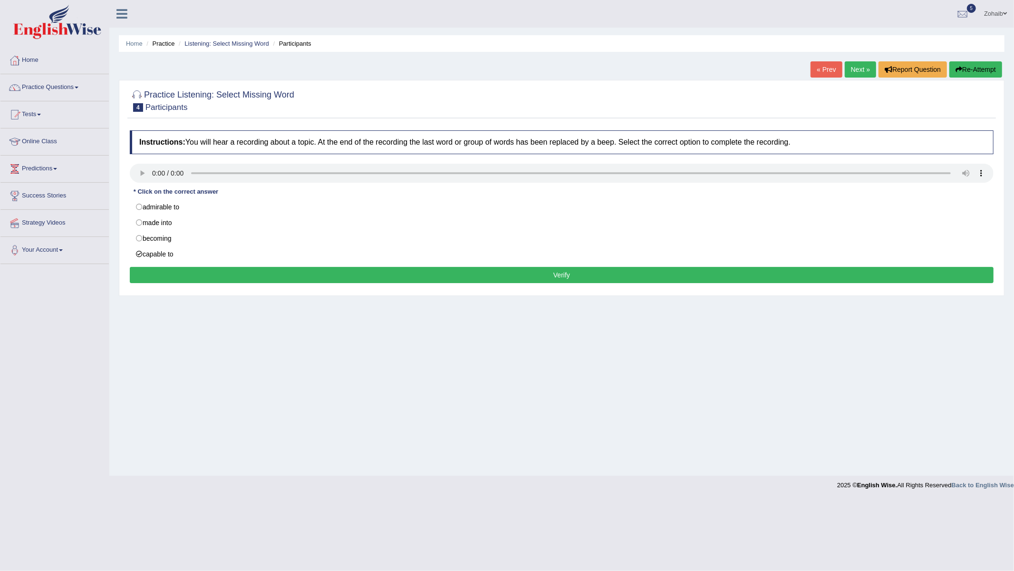
click at [206, 296] on div "Practice Listening: Select Missing Word 4 Participants Instructions: You will h…" at bounding box center [562, 188] width 886 height 216
click at [215, 286] on div "Instructions: You will hear a recording about a topic. At the end of the record…" at bounding box center [561, 208] width 869 height 165
click at [220, 280] on button "Verify" at bounding box center [562, 275] width 864 height 16
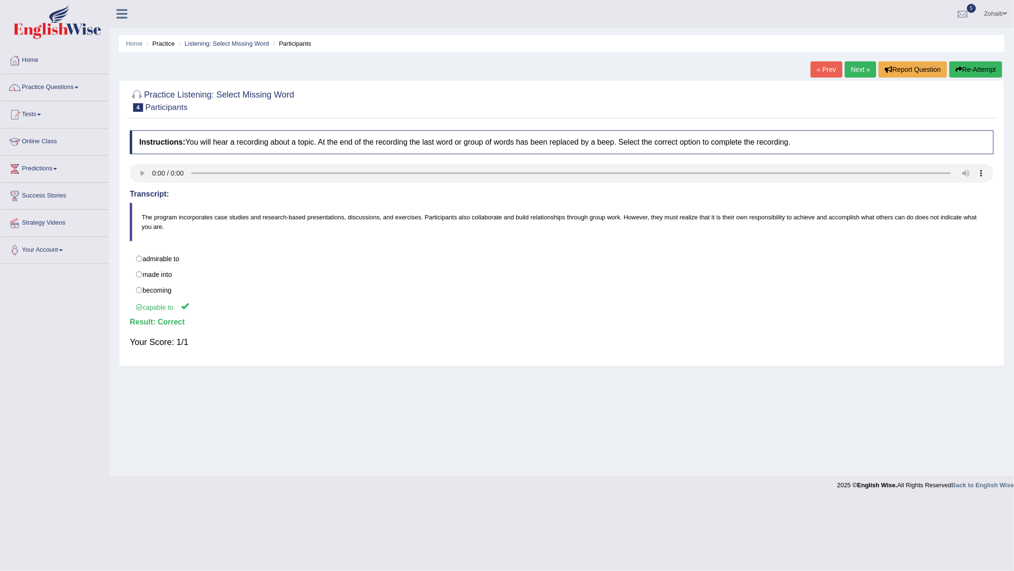
click at [846, 74] on link "Next »" at bounding box center [860, 69] width 31 height 16
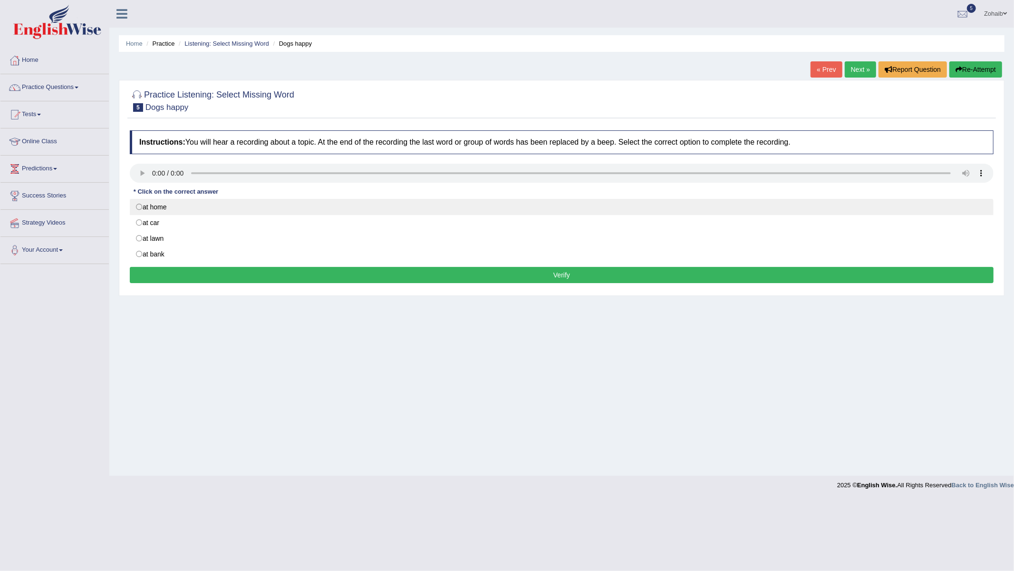
click at [136, 206] on label "at home" at bounding box center [562, 207] width 864 height 16
radio input "true"
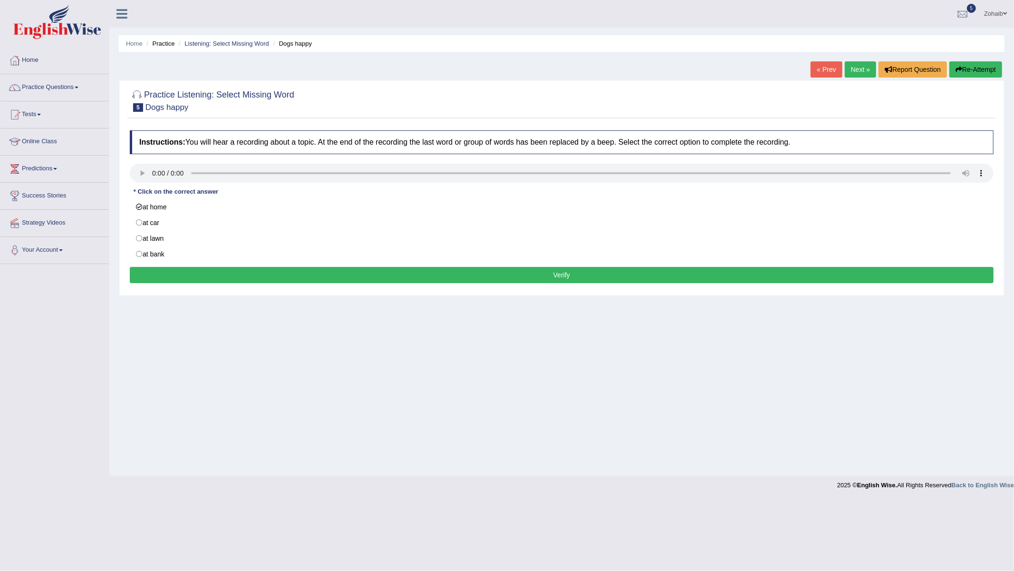
click at [147, 278] on button "Verify" at bounding box center [562, 275] width 864 height 16
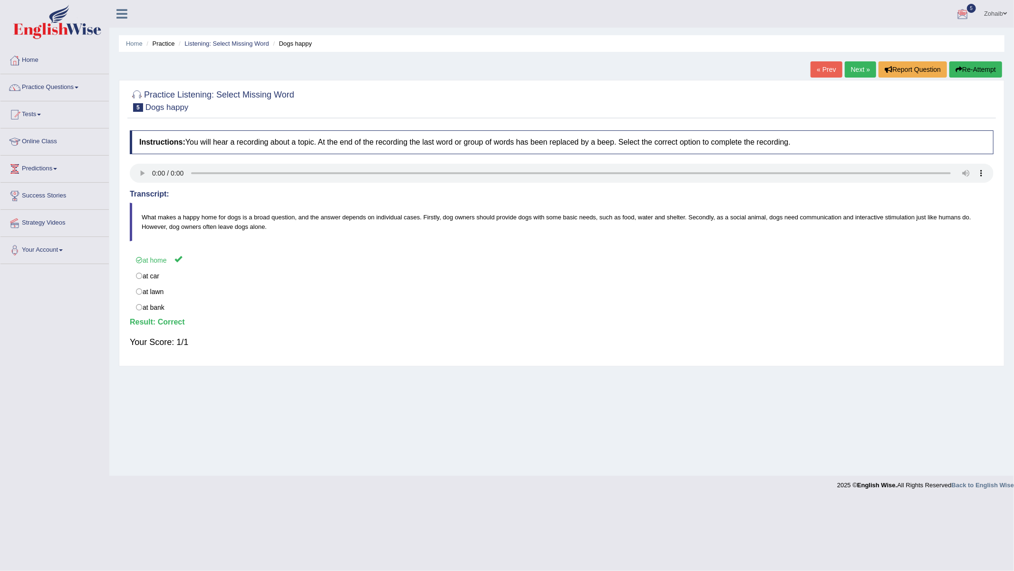
click at [856, 72] on link "Next »" at bounding box center [860, 69] width 31 height 16
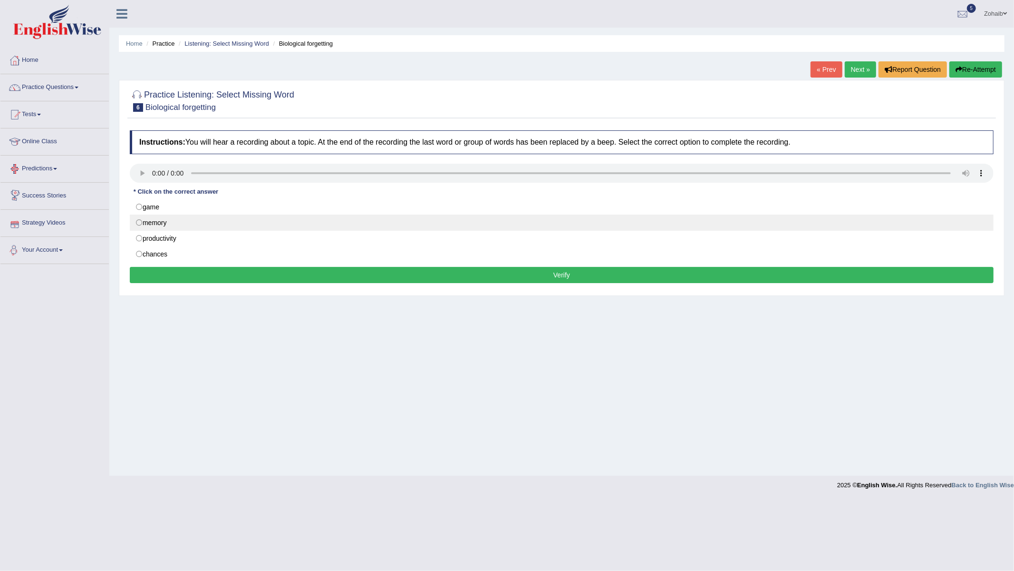
click at [145, 228] on label "memory" at bounding box center [562, 222] width 864 height 16
radio input "true"
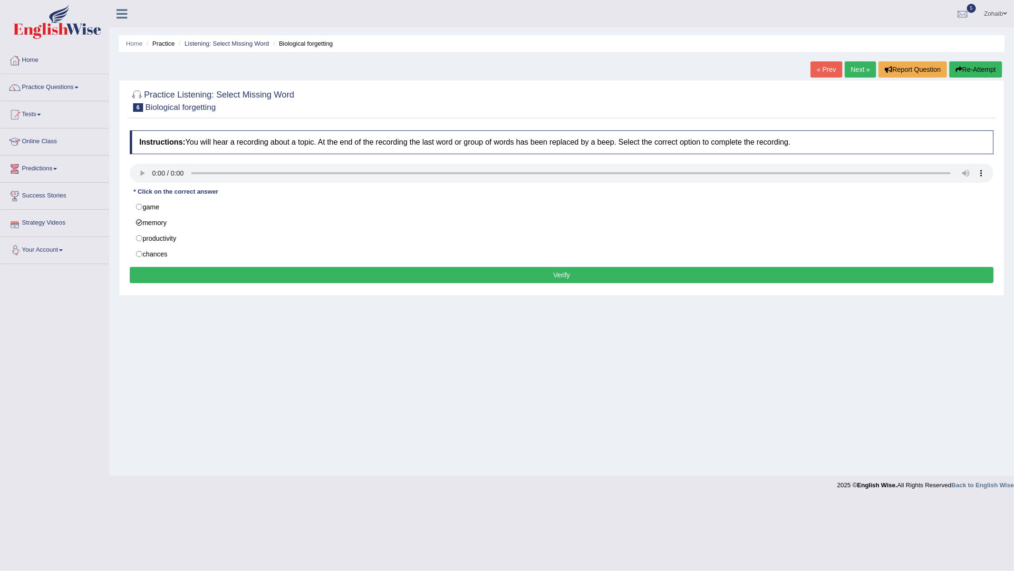
click at [162, 265] on div "Instructions: You will hear a recording about a topic. At the end of the record…" at bounding box center [561, 208] width 869 height 165
click at [156, 282] on button "Verify" at bounding box center [562, 275] width 864 height 16
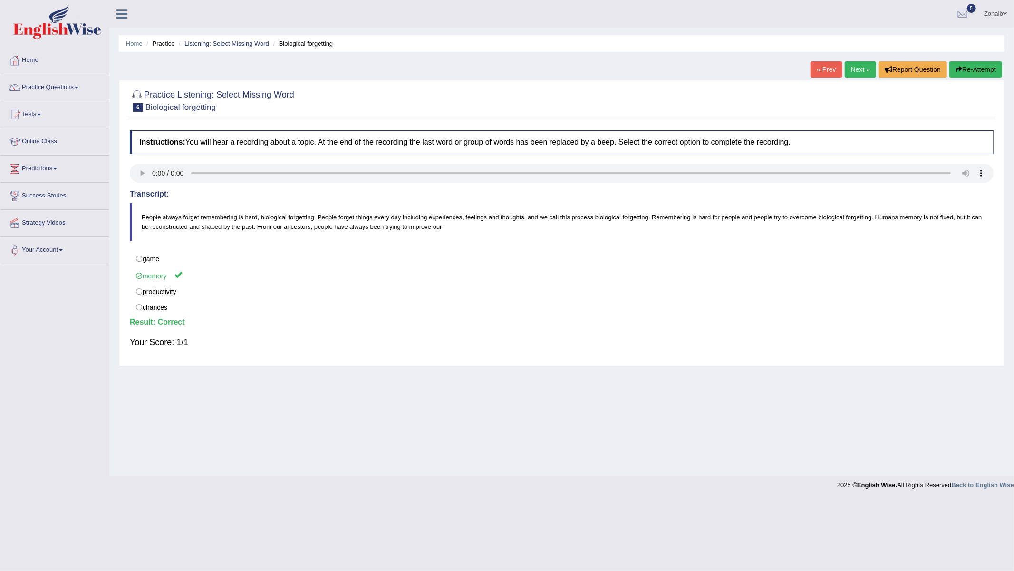
drag, startPoint x: 855, startPoint y: 63, endPoint x: 844, endPoint y: 65, distance: 11.6
click at [853, 63] on link "Next »" at bounding box center [860, 69] width 31 height 16
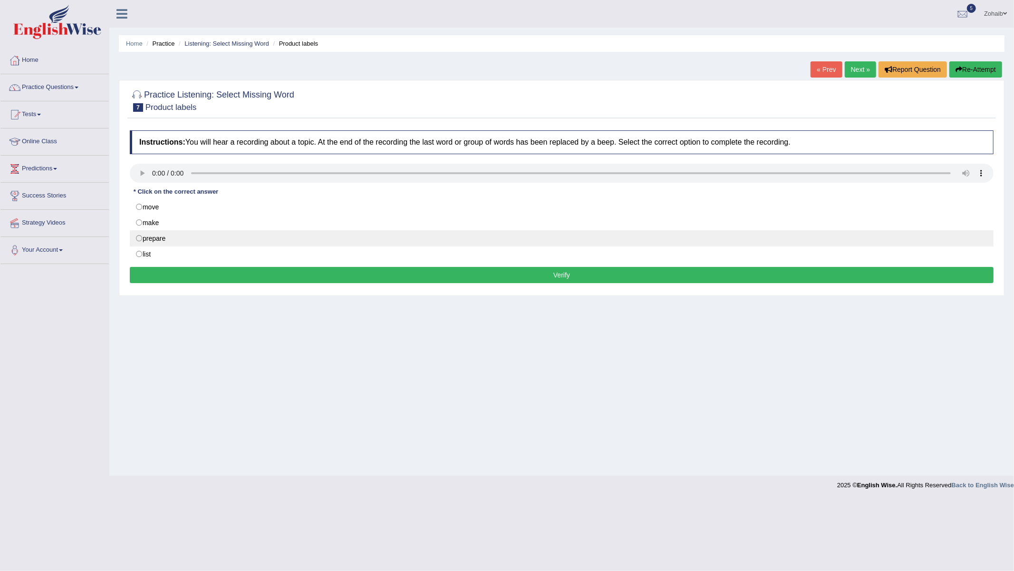
click at [208, 243] on label "prepare" at bounding box center [562, 238] width 864 height 16
radio input "true"
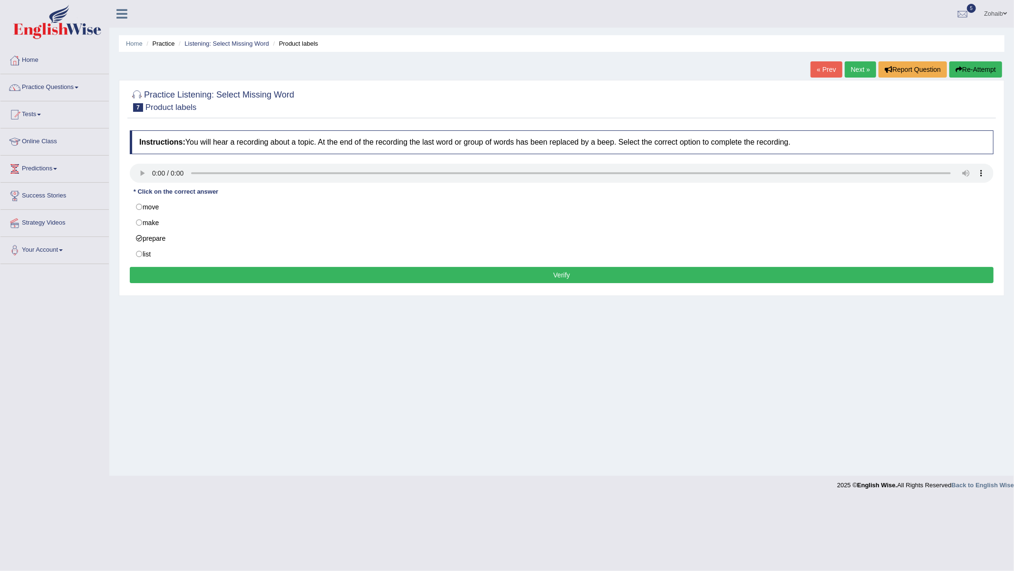
click at [223, 267] on div "Instructions: You will hear a recording about a topic. At the end of the record…" at bounding box center [561, 208] width 869 height 165
click at [225, 270] on button "Verify" at bounding box center [562, 275] width 864 height 16
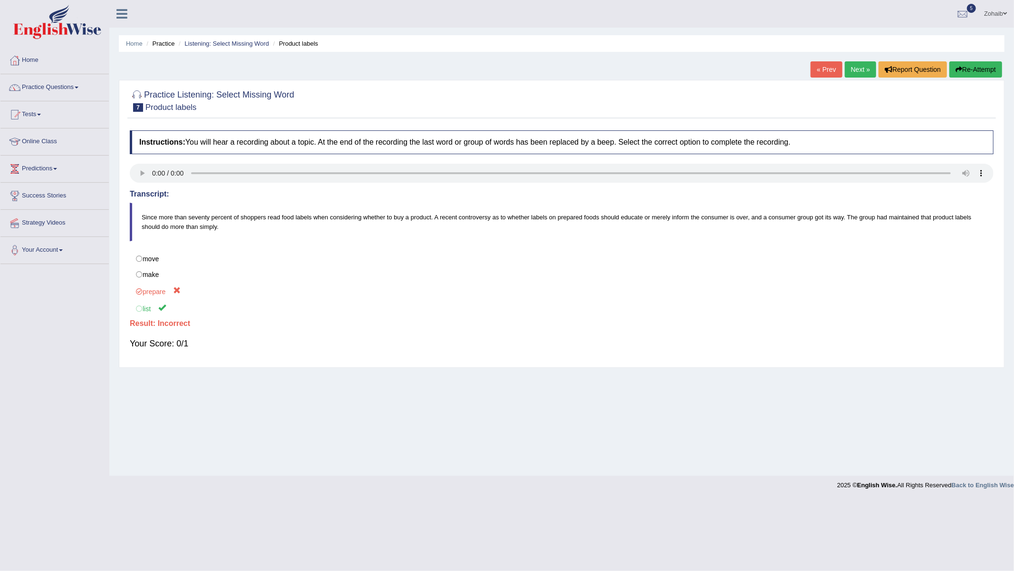
click at [849, 74] on link "Next »" at bounding box center [860, 69] width 31 height 16
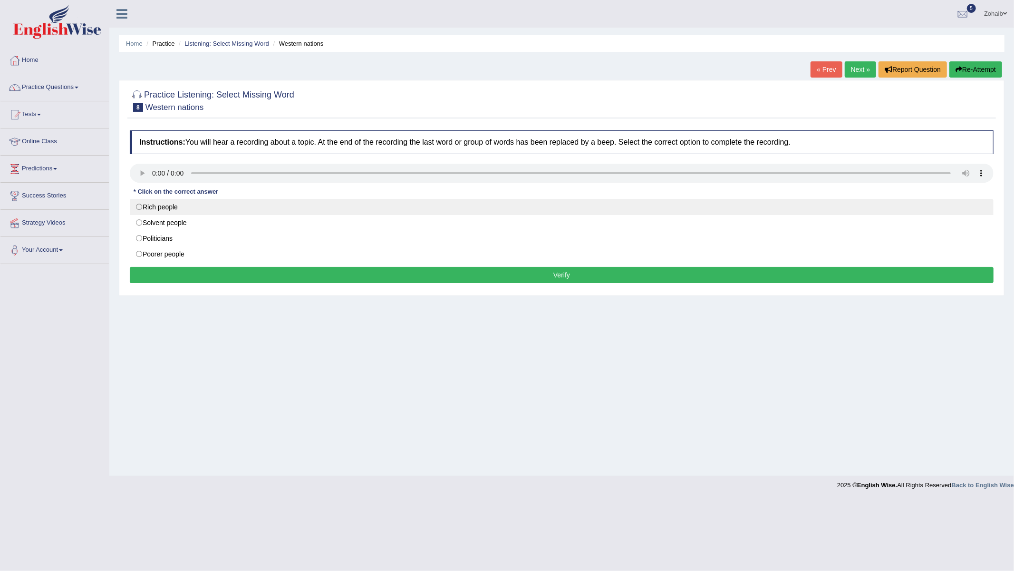
click at [215, 208] on label "Rich people" at bounding box center [562, 207] width 864 height 16
radio input "true"
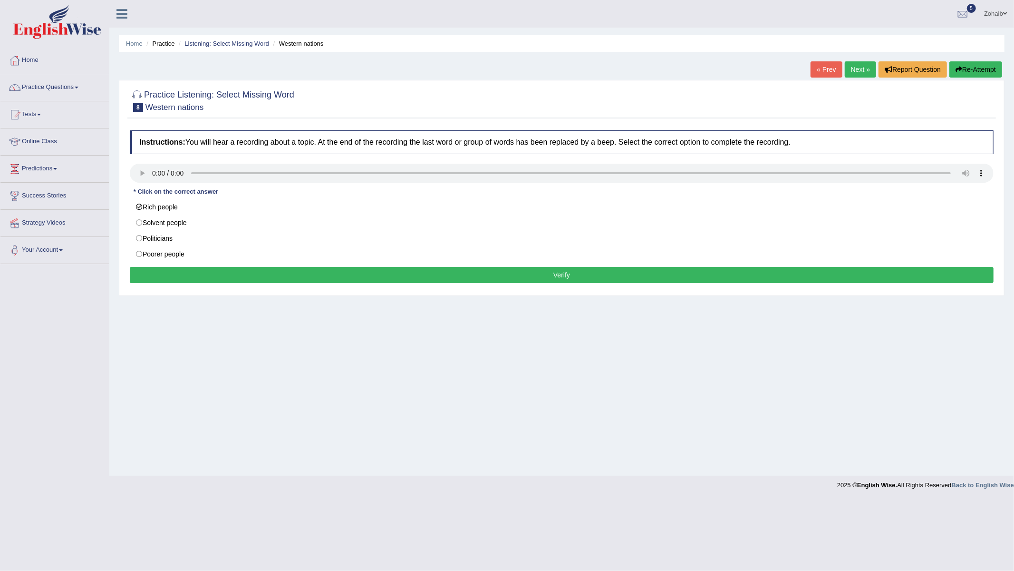
click at [219, 280] on button "Verify" at bounding box center [562, 275] width 864 height 16
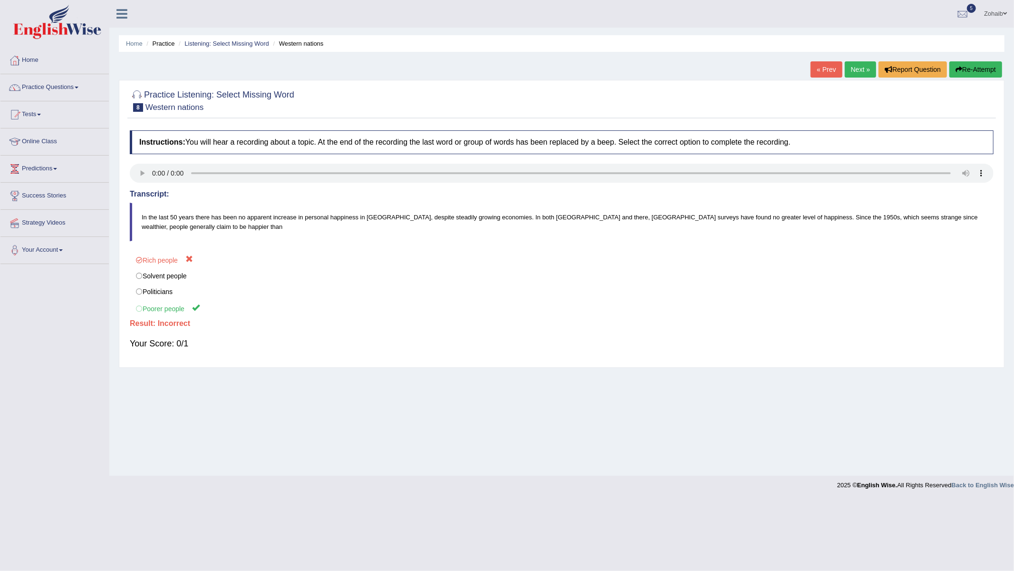
click at [855, 63] on link "Next »" at bounding box center [860, 69] width 31 height 16
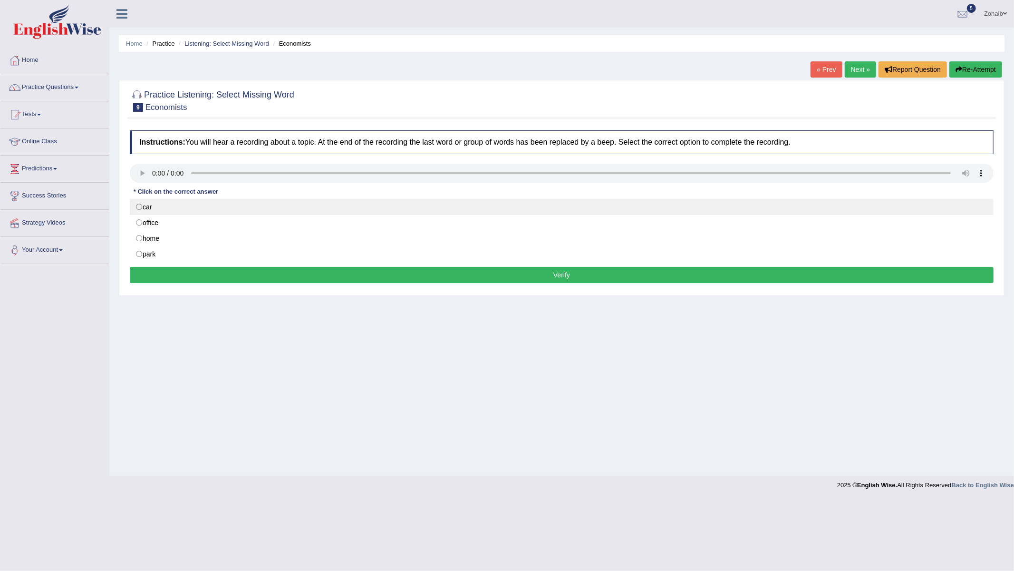
click at [162, 215] on label "car" at bounding box center [562, 207] width 864 height 16
radio input "true"
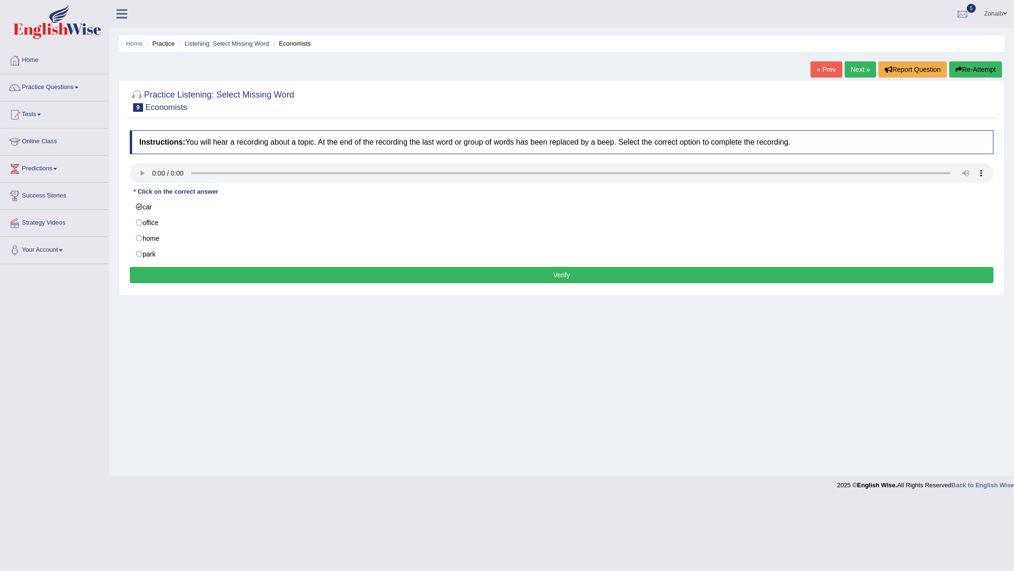
click at [138, 277] on button "Verify" at bounding box center [562, 275] width 864 height 16
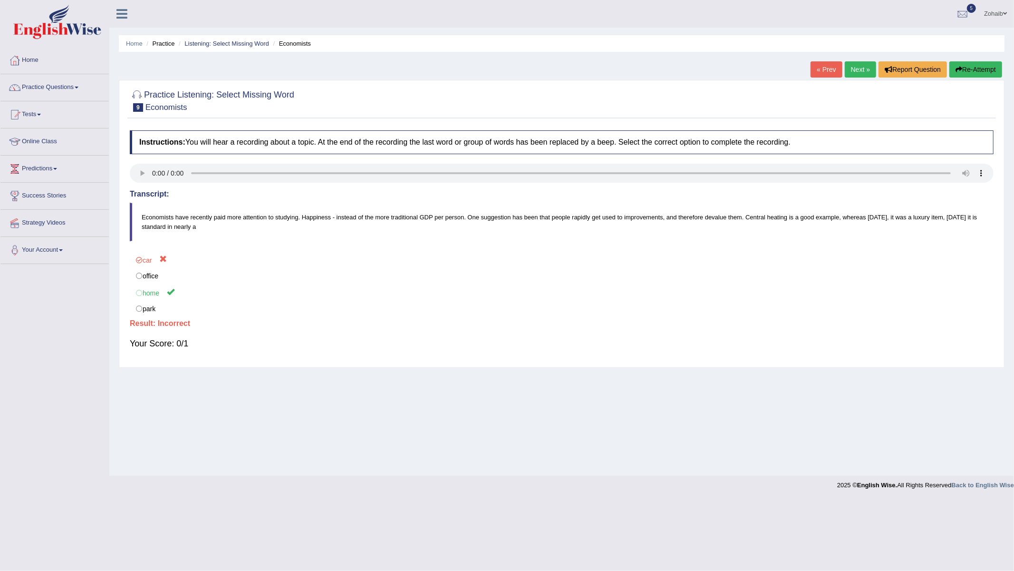
click at [862, 68] on link "Next »" at bounding box center [860, 69] width 31 height 16
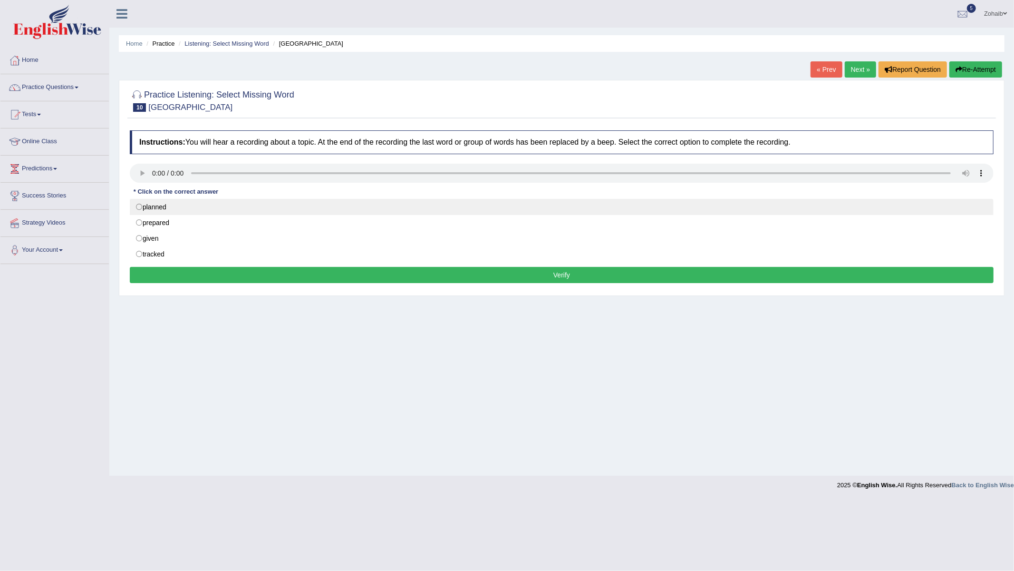
click at [155, 202] on label "planned" at bounding box center [562, 207] width 864 height 16
radio input "true"
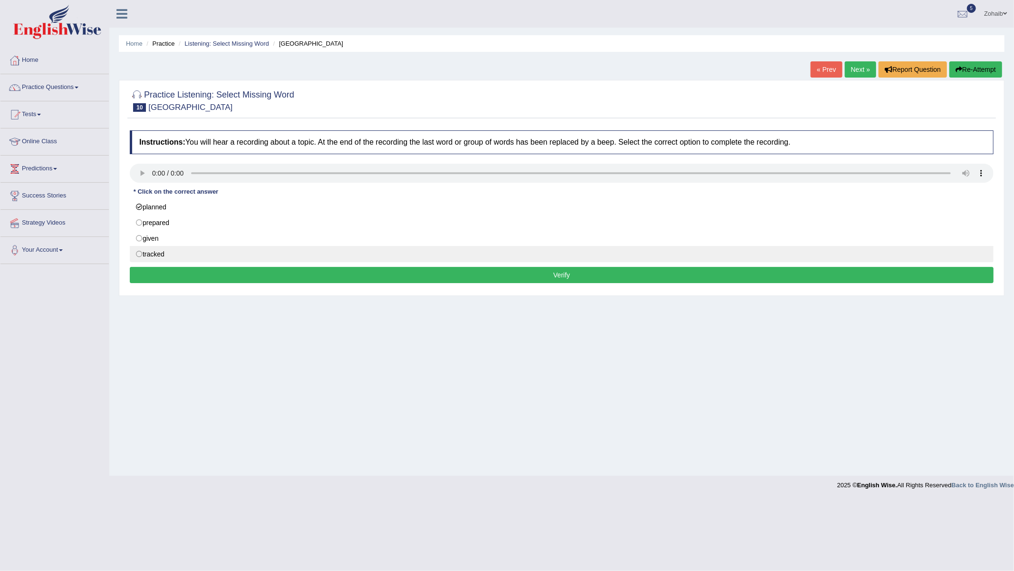
click at [165, 262] on label "tracked" at bounding box center [562, 254] width 864 height 16
radio input "true"
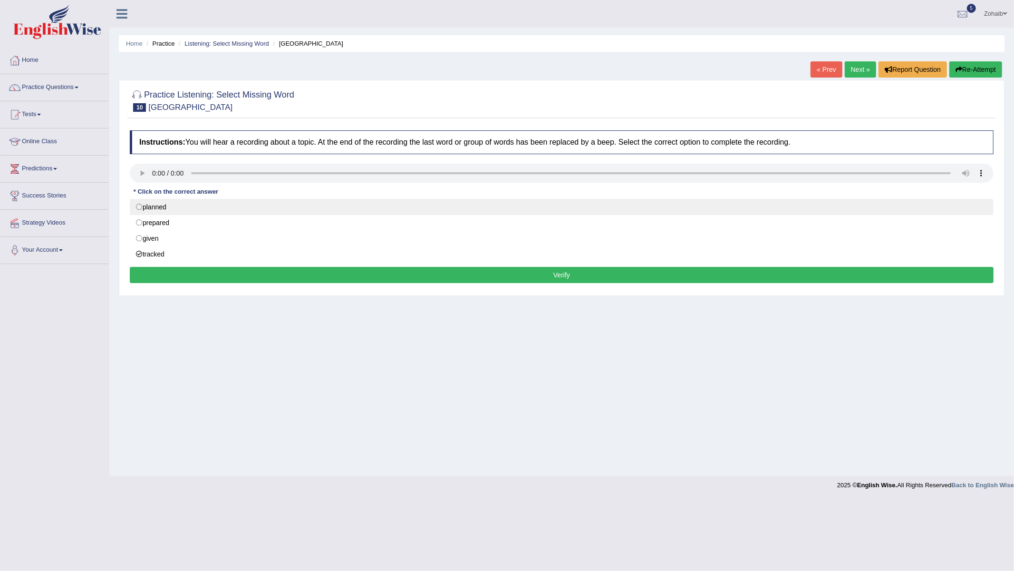
click at [209, 205] on label "planned" at bounding box center [562, 207] width 864 height 16
radio input "true"
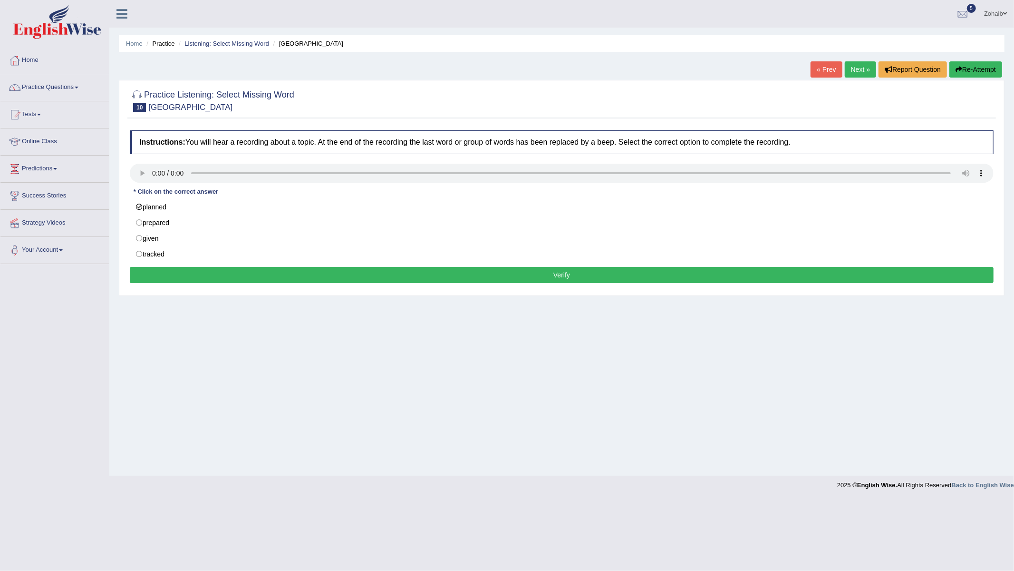
click at [177, 274] on button "Verify" at bounding box center [562, 275] width 864 height 16
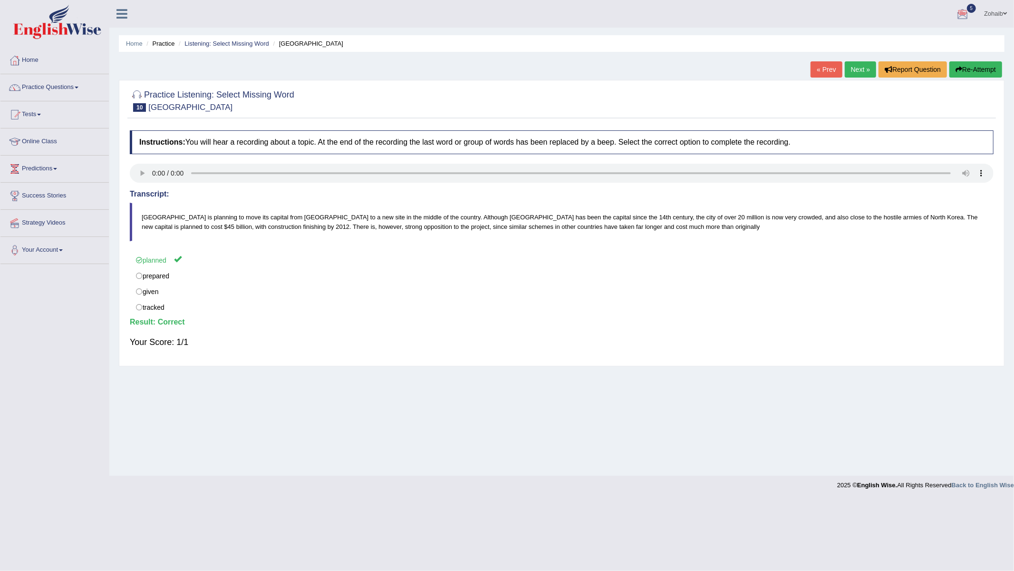
click at [861, 67] on link "Next »" at bounding box center [860, 69] width 31 height 16
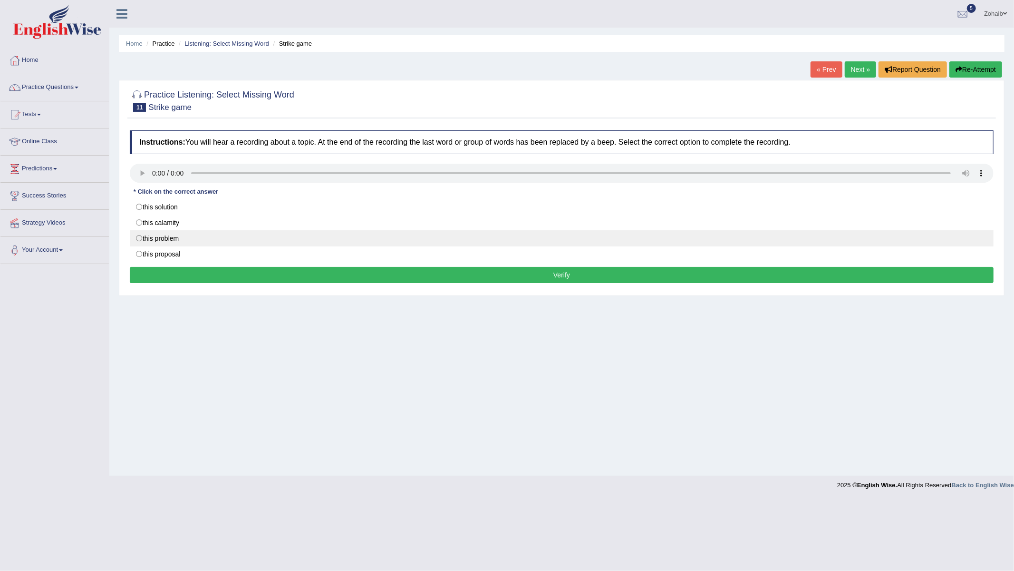
drag, startPoint x: 154, startPoint y: 236, endPoint x: 162, endPoint y: 242, distance: 9.9
click at [157, 234] on label "this problem" at bounding box center [562, 238] width 864 height 16
radio input "true"
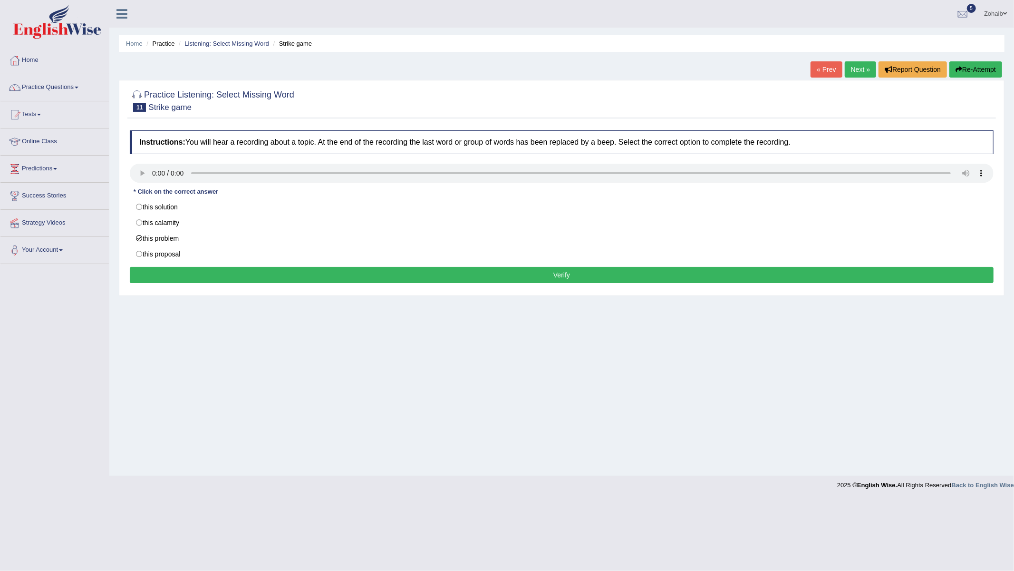
click at [164, 271] on button "Verify" at bounding box center [562, 275] width 864 height 16
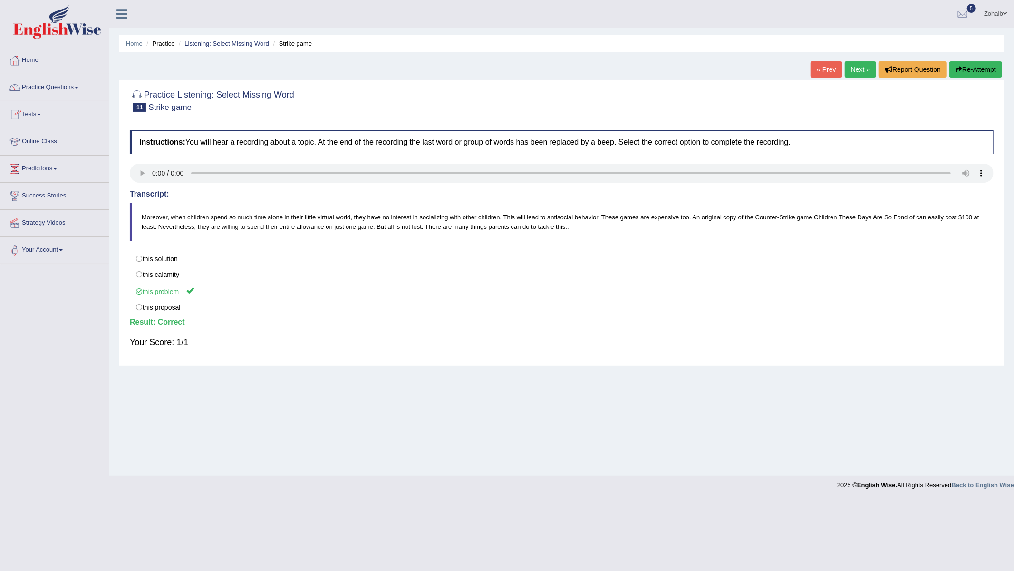
click at [50, 82] on link "Practice Questions" at bounding box center [54, 86] width 108 height 24
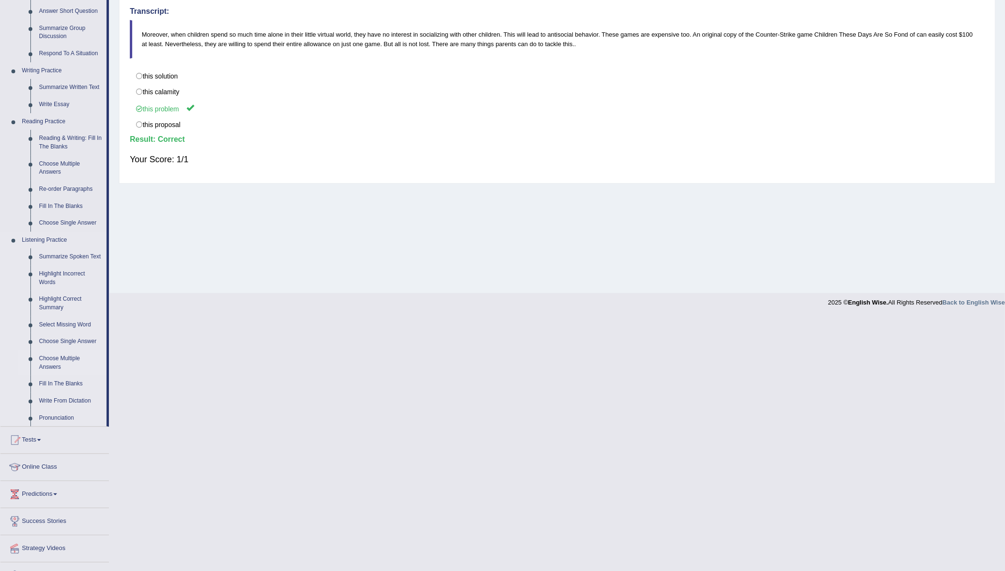
scroll to position [190, 0]
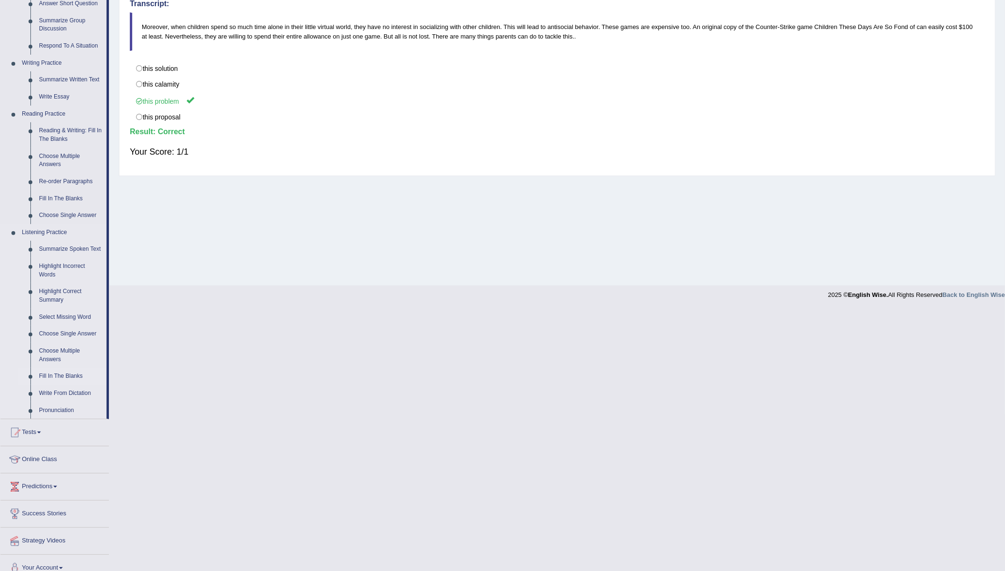
click at [75, 377] on link "Fill In The Blanks" at bounding box center [71, 376] width 72 height 17
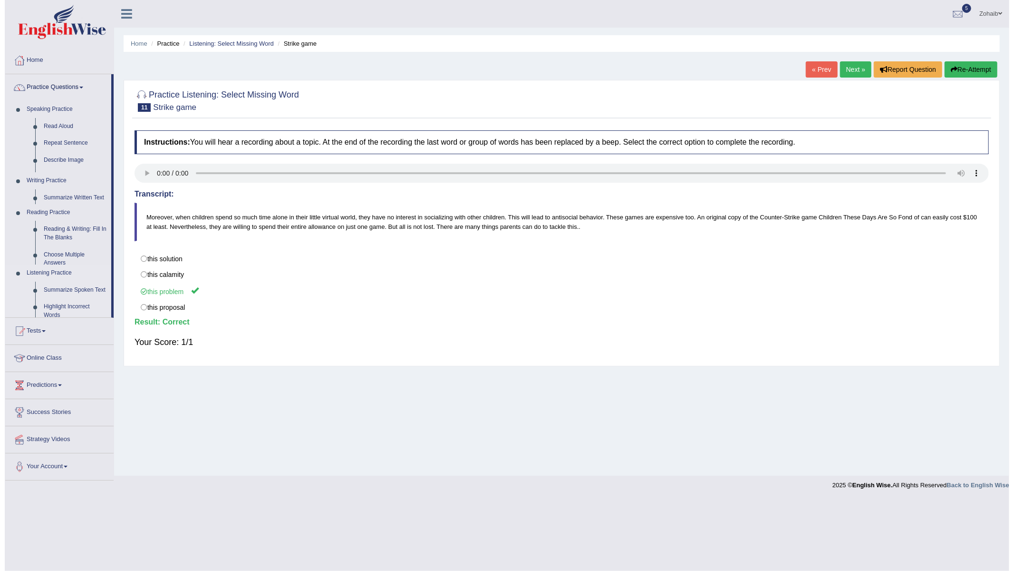
scroll to position [0, 0]
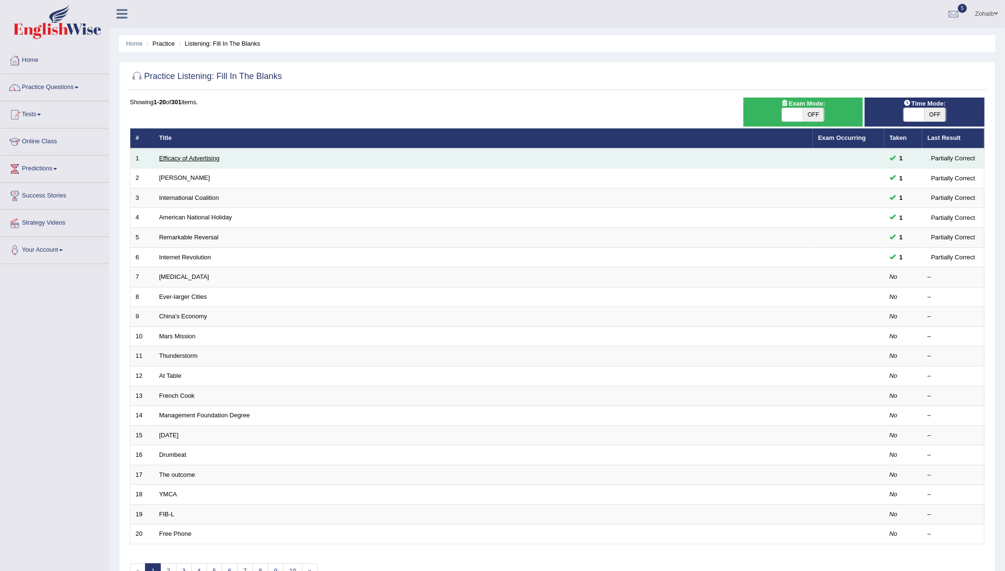
scroll to position [63, 0]
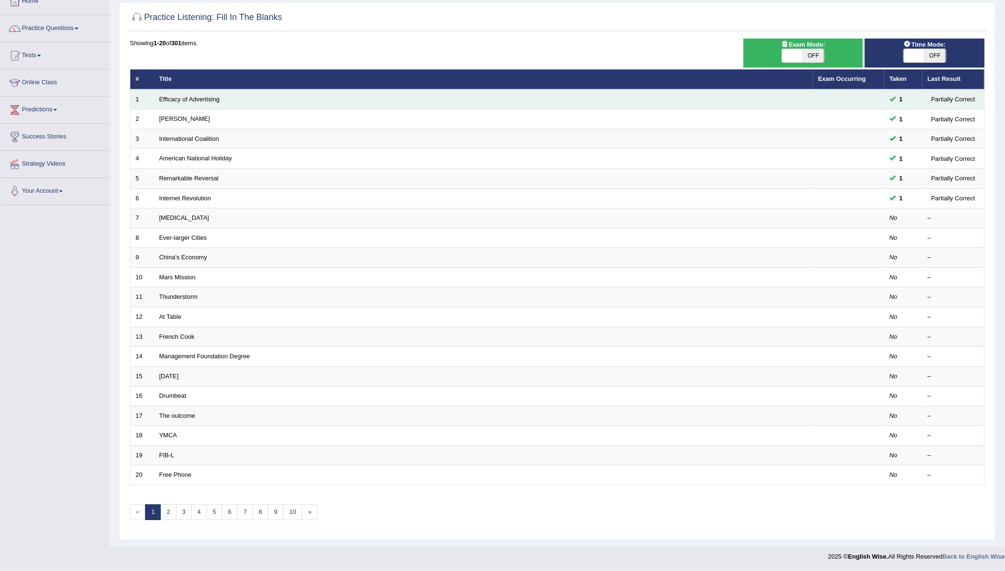
drag, startPoint x: 186, startPoint y: 90, endPoint x: 193, endPoint y: 90, distance: 6.7
click at [187, 90] on td "Efficacy of Advertising" at bounding box center [483, 99] width 659 height 20
click at [196, 96] on link "Efficacy of Advertising" at bounding box center [189, 99] width 60 height 7
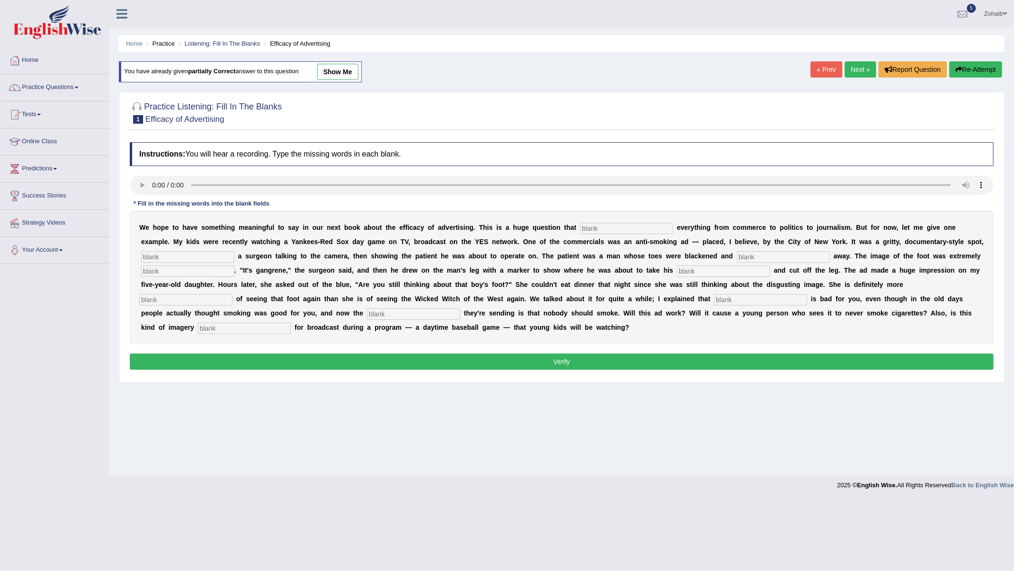
click at [327, 75] on link "show me" at bounding box center [337, 72] width 41 height 16
type input "impact"
type input "featuring"
type input "running"
type input "disgusting"
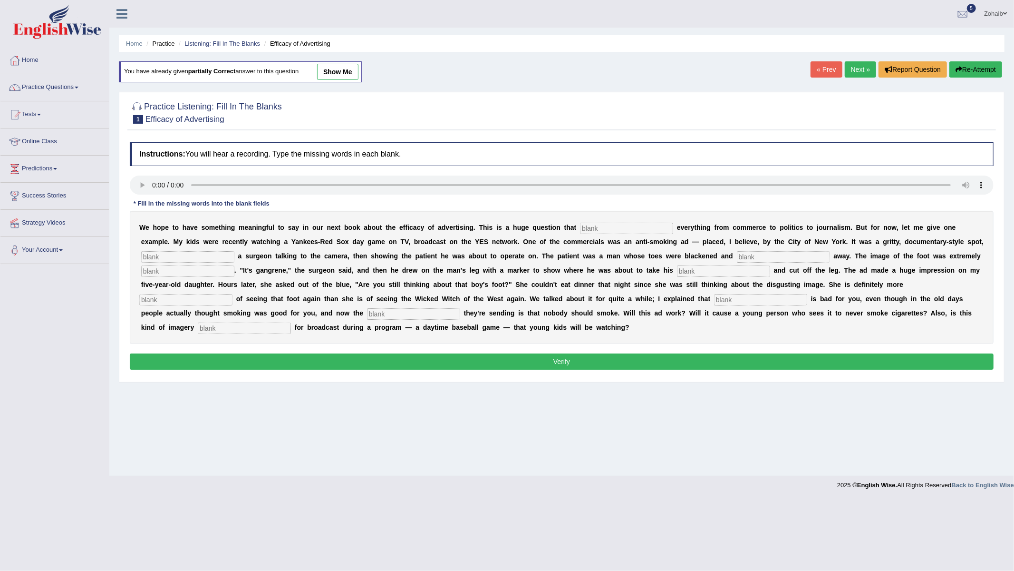
type input "hacks"
type input "scared"
type input "smoking"
type input "message"
type input "propriate"
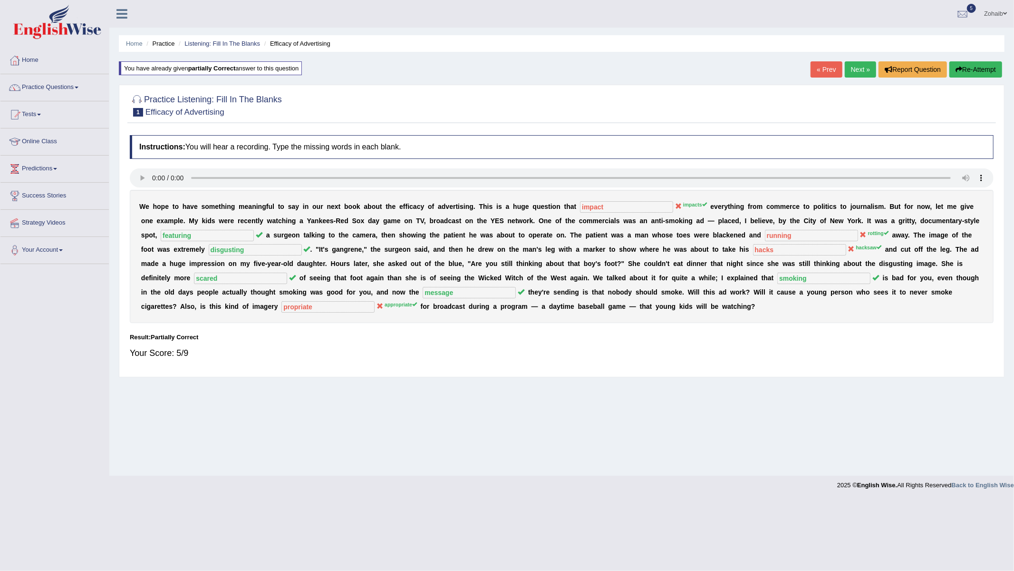
drag, startPoint x: 849, startPoint y: 89, endPoint x: 844, endPoint y: 107, distance: 18.0
click at [844, 107] on div "Practice Listening: Fill In The Blanks 1 Efficacy of Advertising Instructions: …" at bounding box center [562, 231] width 886 height 292
click at [855, 73] on link "Next »" at bounding box center [860, 69] width 31 height 16
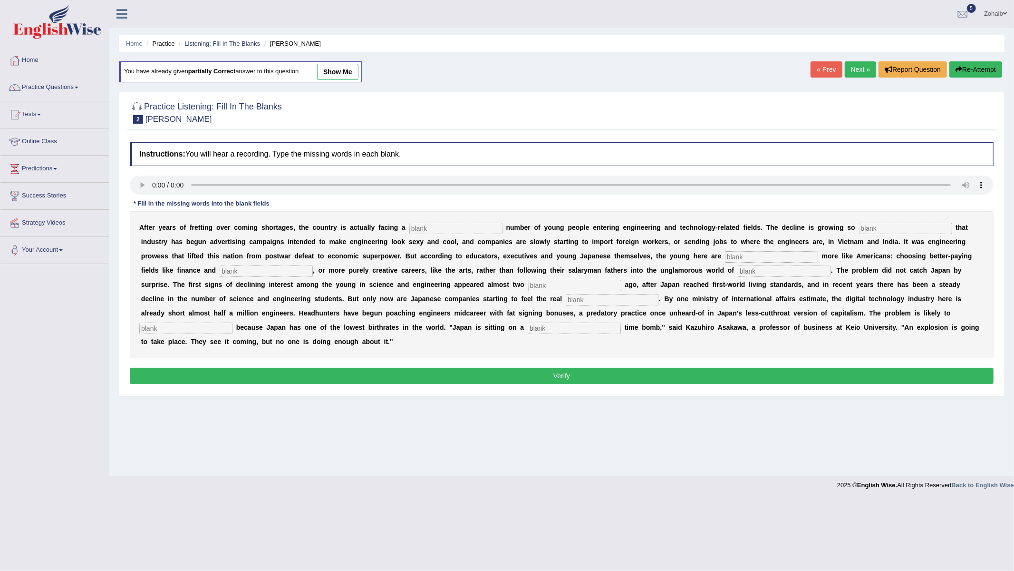
click at [362, 69] on div "You have already given partially correct answer to this question show me" at bounding box center [240, 71] width 243 height 21
click at [345, 75] on link "show me" at bounding box center [337, 72] width 41 height 16
type input "devindling"
type input "distrastic"
type input "behaviours"
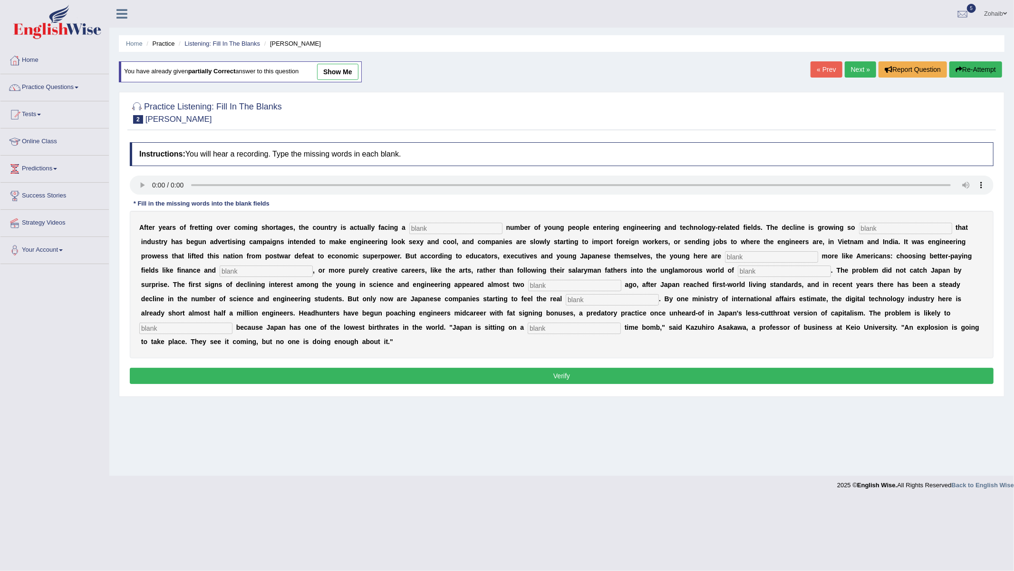
type input "medicine"
type input "manifacturing"
type input "decads"
type input "pinch"
type input "d"
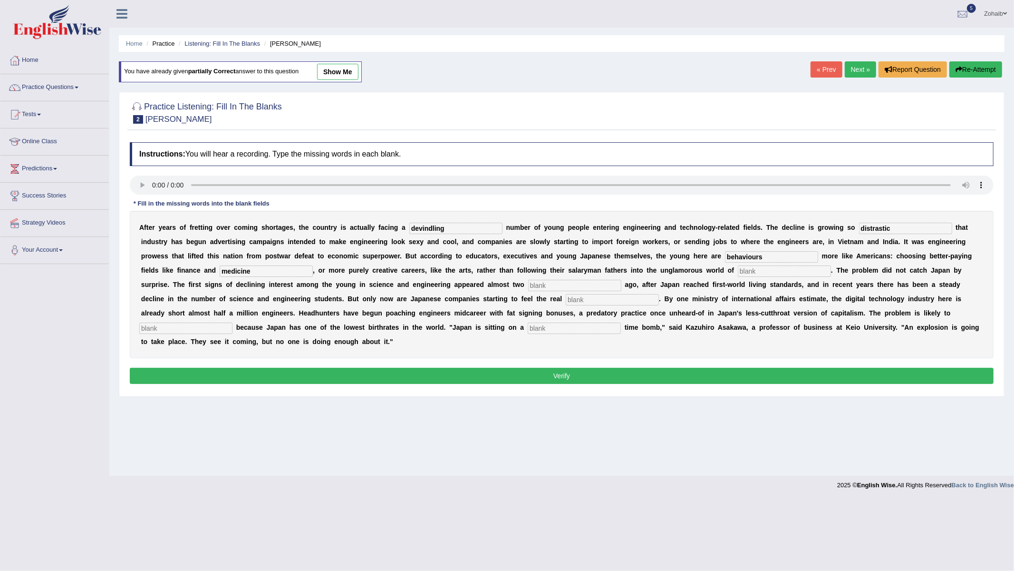
type input "d"
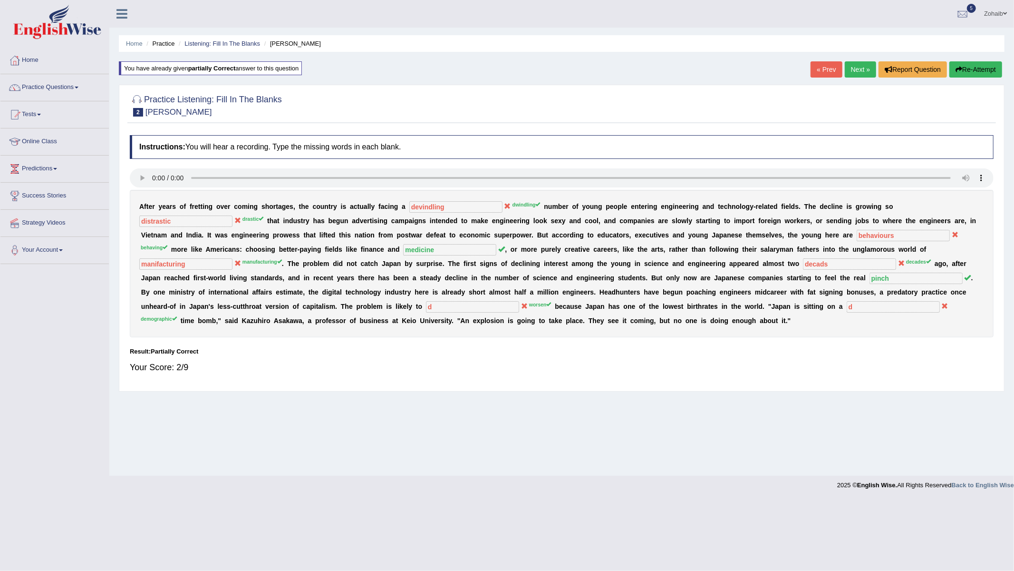
click at [845, 69] on link "Next »" at bounding box center [860, 69] width 31 height 16
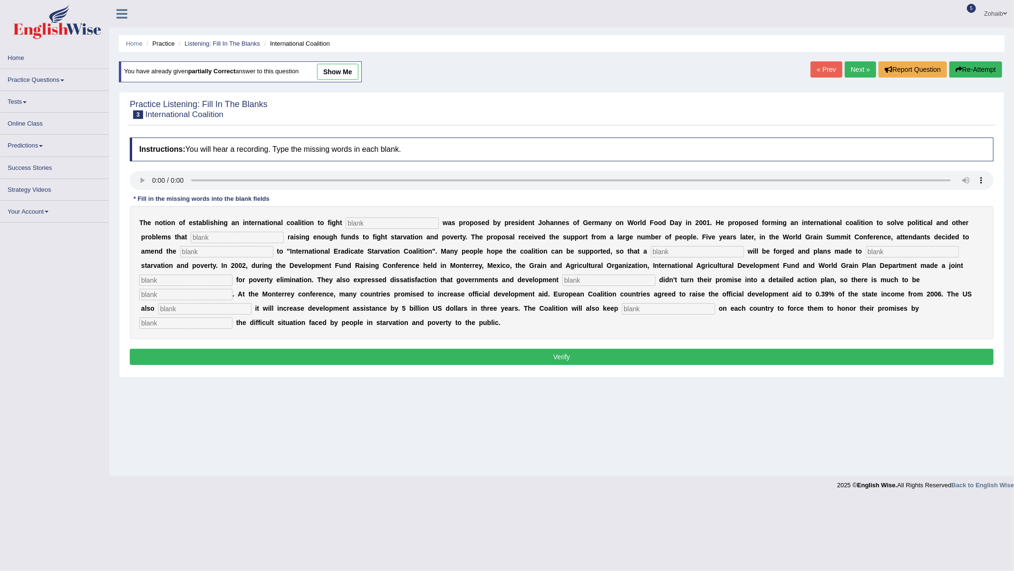
click at [335, 78] on link "show me" at bounding box center [337, 72] width 41 height 16
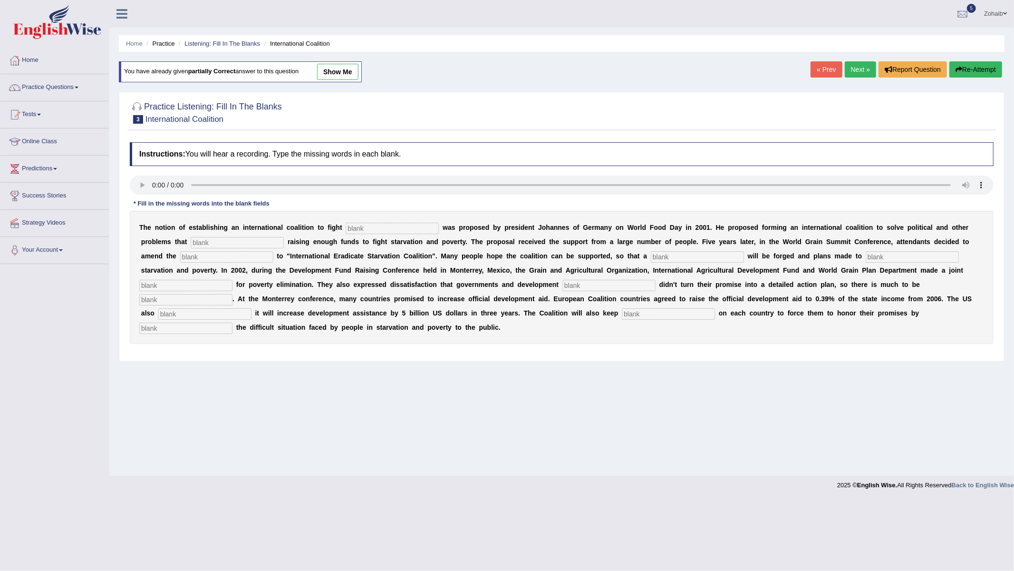
click at [335, 78] on link "show me" at bounding box center [337, 72] width 41 height 16
type input "starvation"
type input "abstruct"
type input "manufacture"
type input "aa"
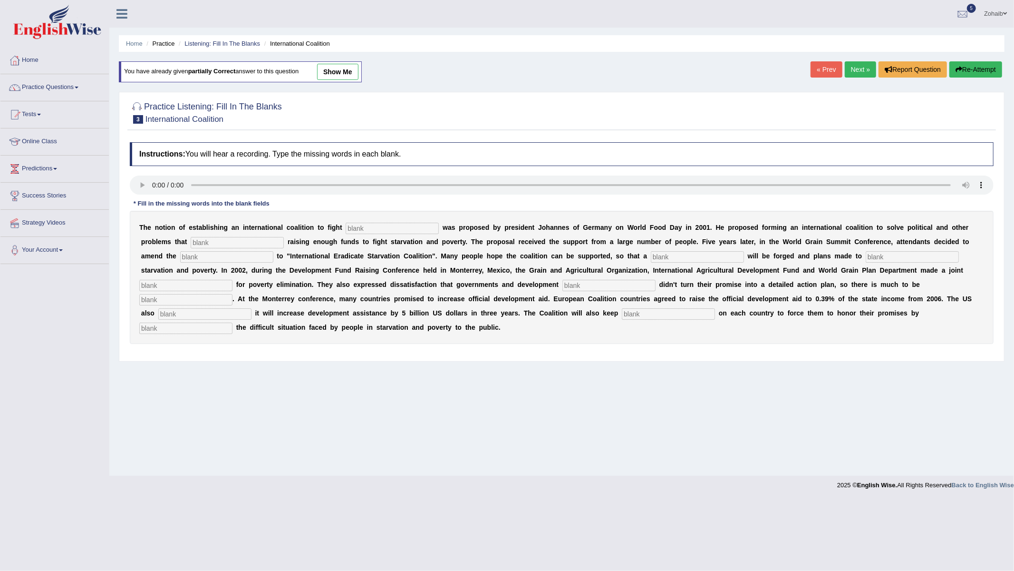
type input "eliminate"
type input "apeal"
type input "a"
type input "desire"
type input "announce"
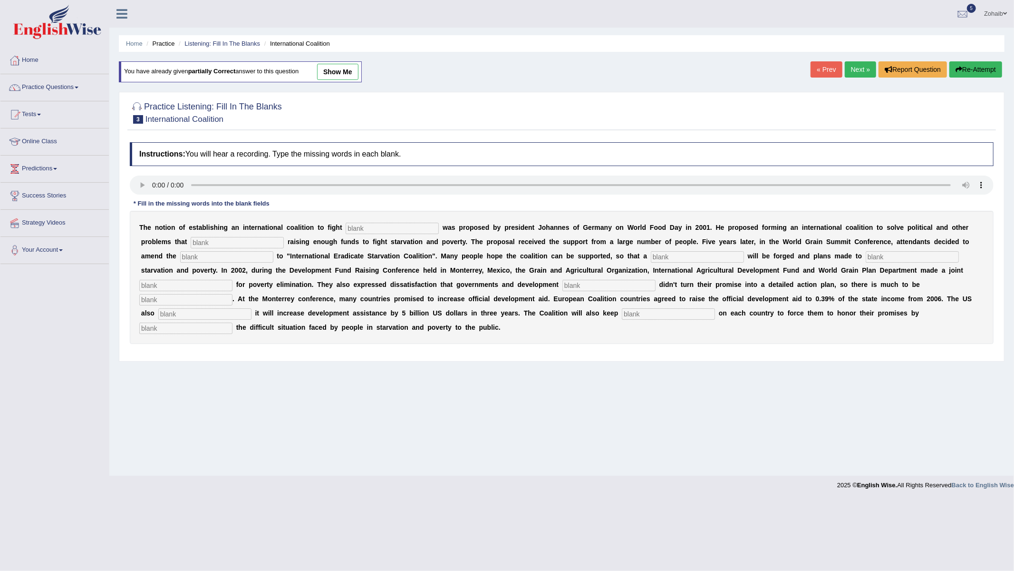
type input "pressure"
type input "exposing"
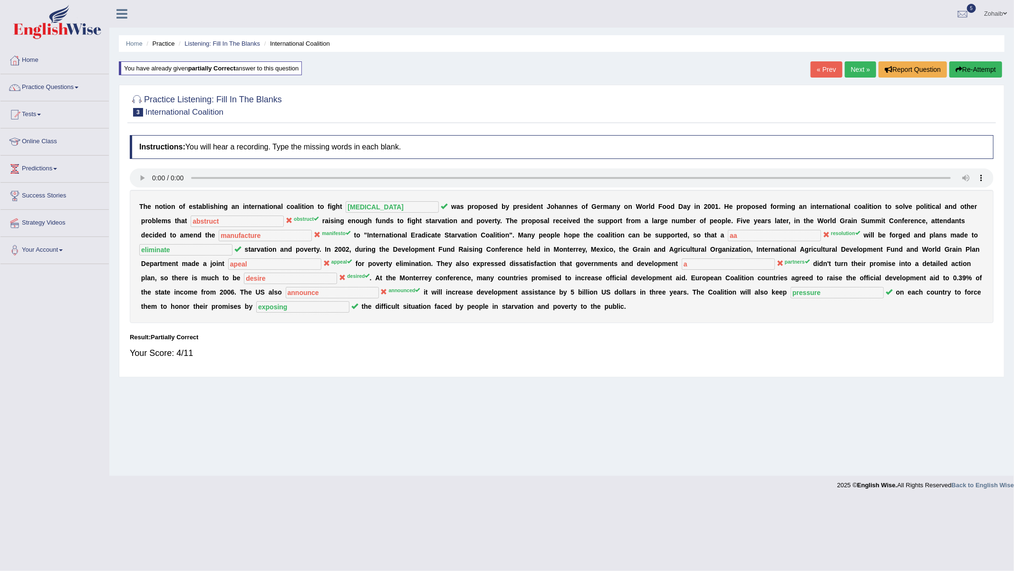
click at [865, 67] on link "Next »" at bounding box center [860, 69] width 31 height 16
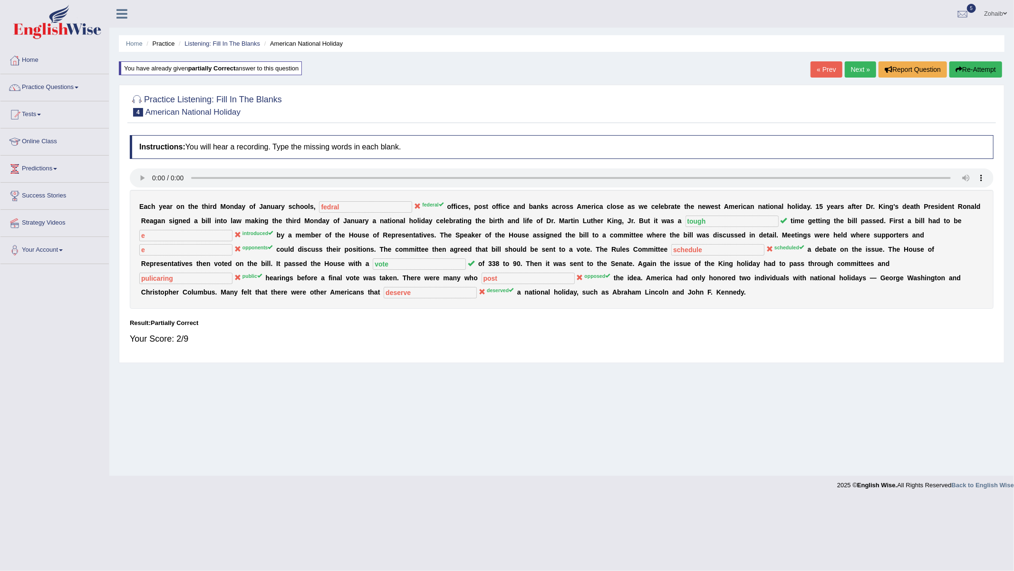
click at [845, 67] on link "Next »" at bounding box center [860, 69] width 31 height 16
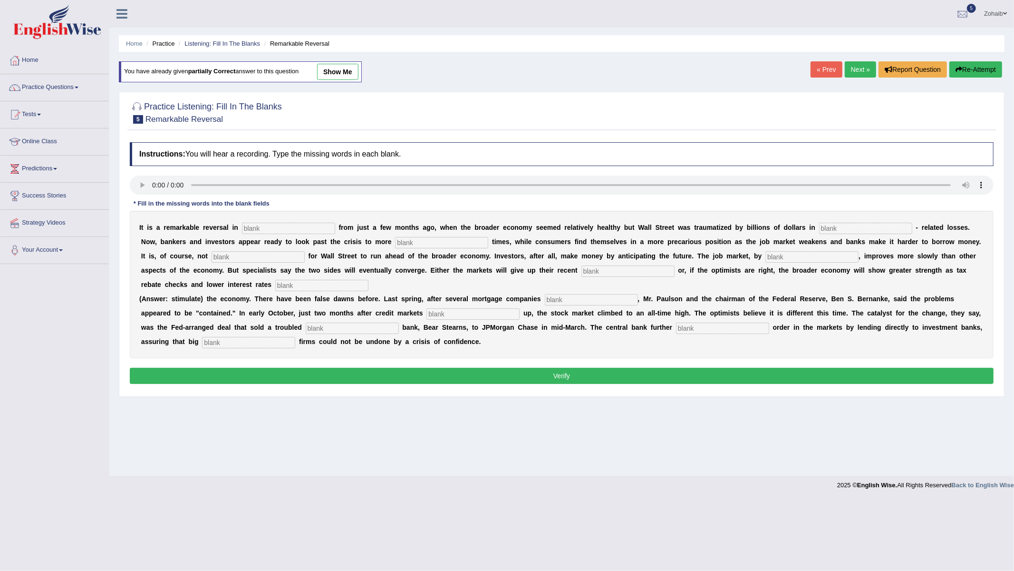
click at [343, 77] on link "show me" at bounding box center [337, 72] width 41 height 16
type input "attitudes"
type input "morgage"
type input "profitble"
type input "uncommen"
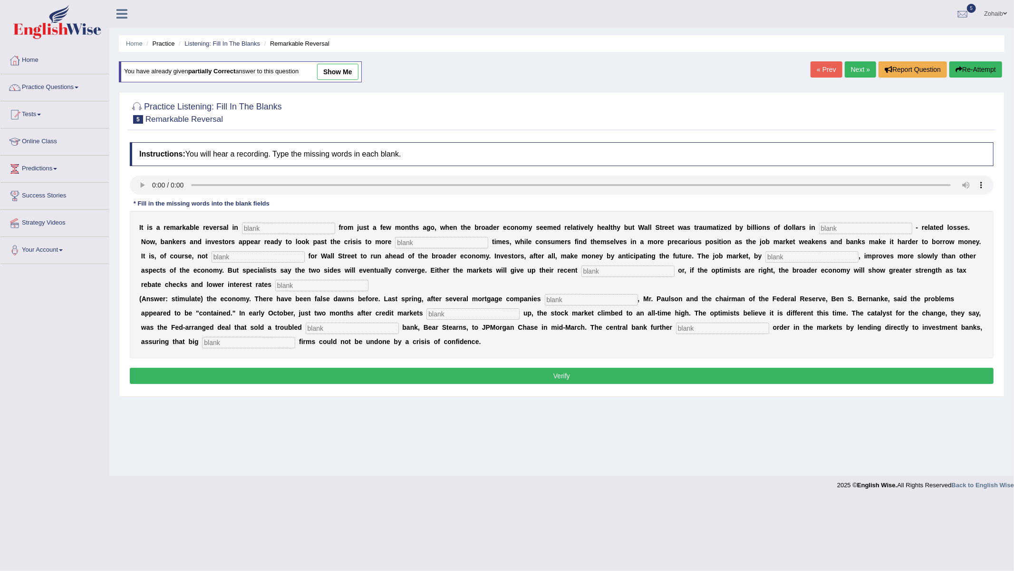
type input "contrast"
type input "gains"
type input "stilate"
type input "collaspe"
type input "froze"
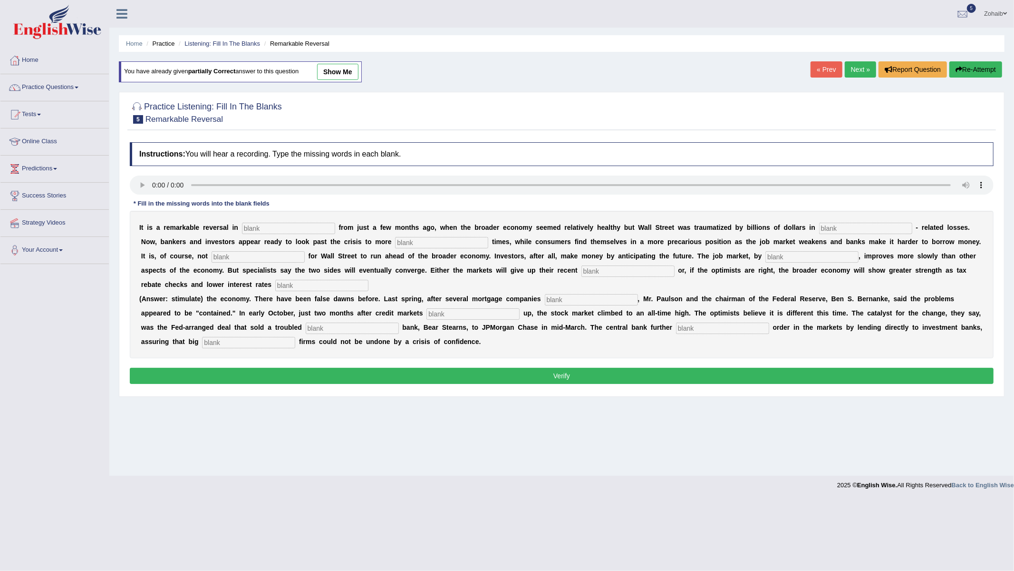
type input "investment"
type input "restored"
type input "securities"
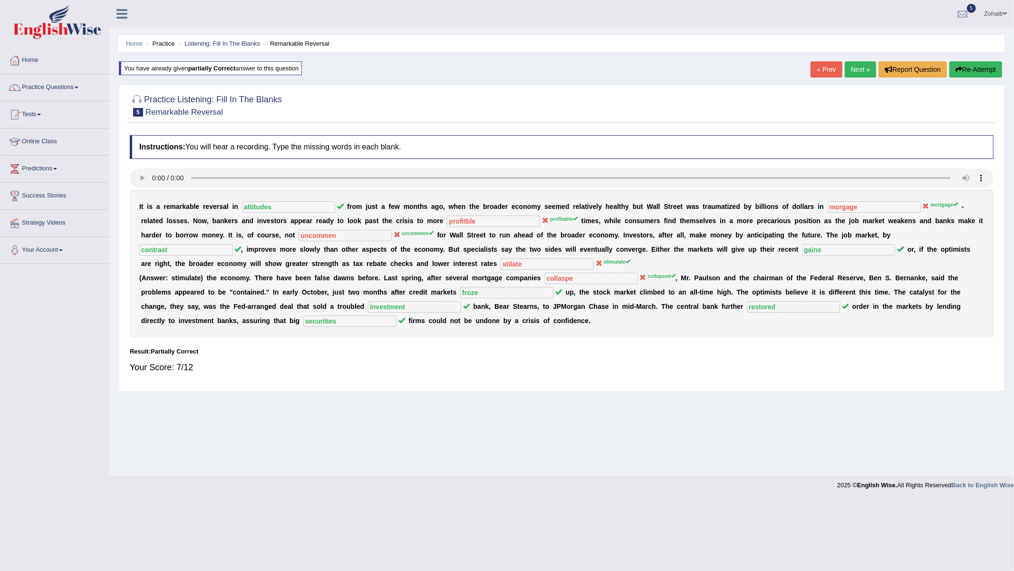
click at [851, 66] on link "Next »" at bounding box center [860, 69] width 31 height 16
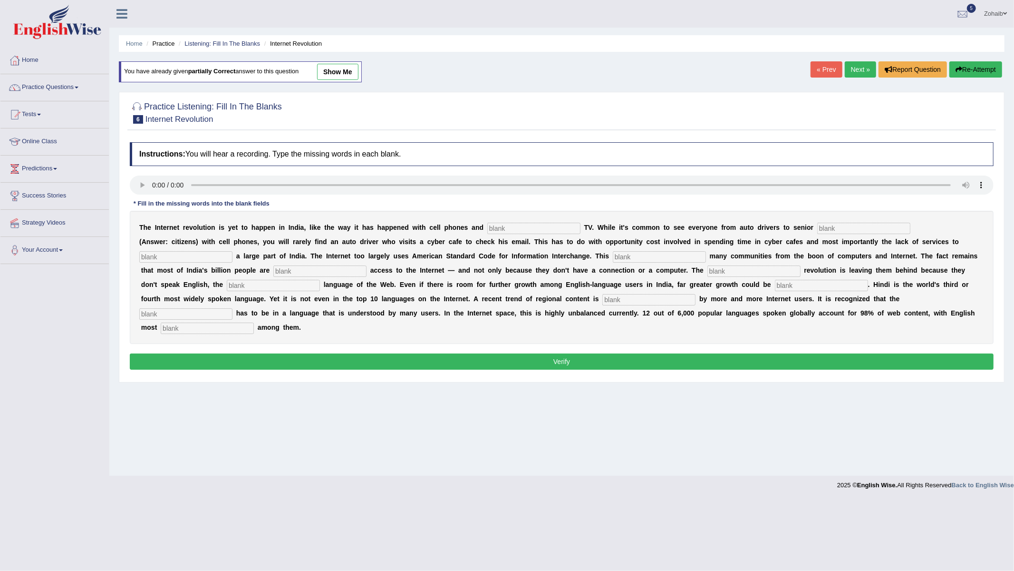
click at [225, 323] on input "text" at bounding box center [207, 327] width 93 height 11
type input "prominent"
click at [511, 223] on div "T h e I n t e r n e t r e v o l u t i o n i s y e t t o h a p p e n i n I n d i…" at bounding box center [562, 277] width 864 height 133
click at [504, 237] on div "T h e I n t e r n e t r e v o l u t i o n i s y e t t o h a p p e n i n I n d i…" at bounding box center [562, 277] width 864 height 133
click at [507, 230] on input "text" at bounding box center [533, 228] width 93 height 11
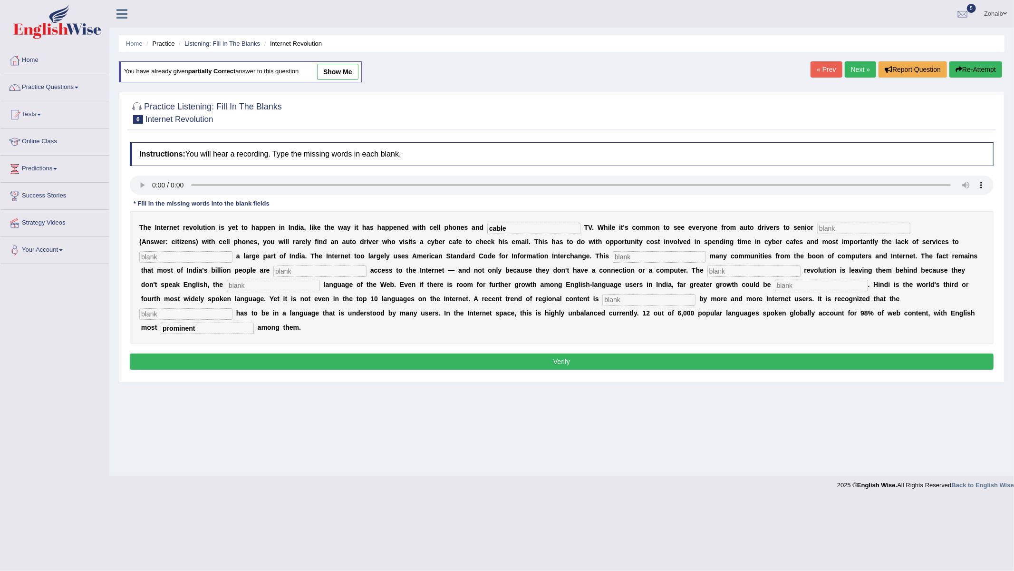
type input "cable"
click at [870, 227] on input "text" at bounding box center [863, 228] width 93 height 11
type input "citizens"
click at [188, 255] on input "text" at bounding box center [185, 256] width 93 height 11
type input "target"
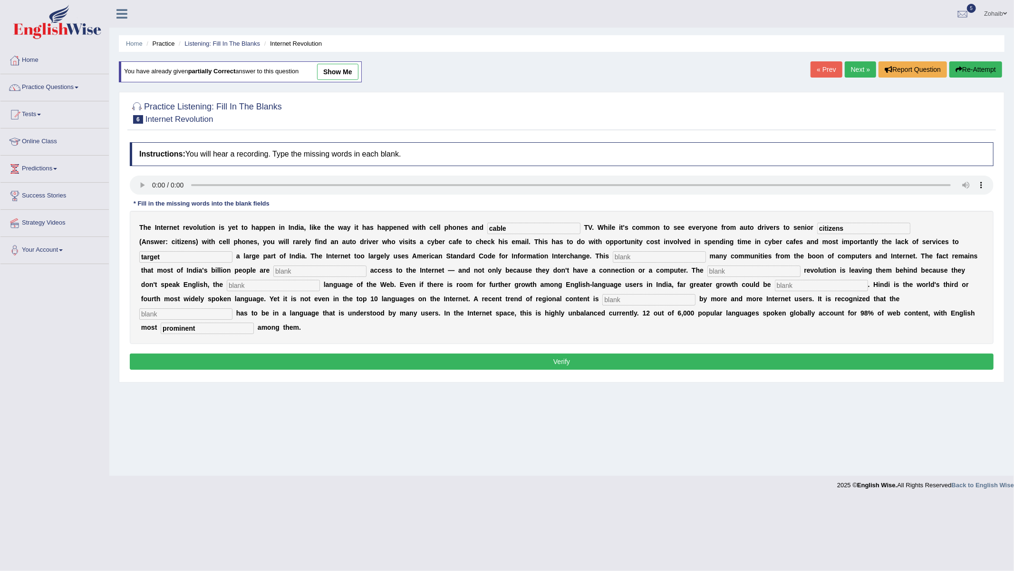
click at [650, 253] on input "text" at bounding box center [659, 256] width 93 height 11
type input "l"
click at [648, 253] on input "l" at bounding box center [659, 256] width 93 height 11
click at [626, 259] on input "alianates" at bounding box center [659, 256] width 93 height 11
drag, startPoint x: 663, startPoint y: 252, endPoint x: 704, endPoint y: 328, distance: 86.4
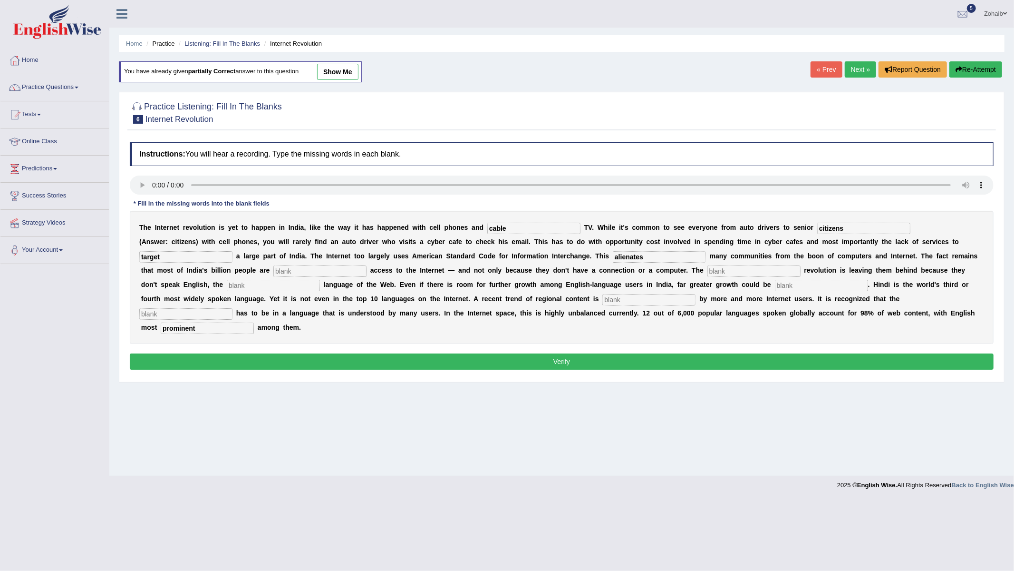
click at [704, 328] on div "T h e I n t e r n e t r e v o l u t i o n i s y e t t o h a p p e n i n I n d i…" at bounding box center [562, 277] width 864 height 133
type input "a"
type input "eliminates"
click at [325, 274] on input "text" at bounding box center [319, 270] width 93 height 11
type input "denied"
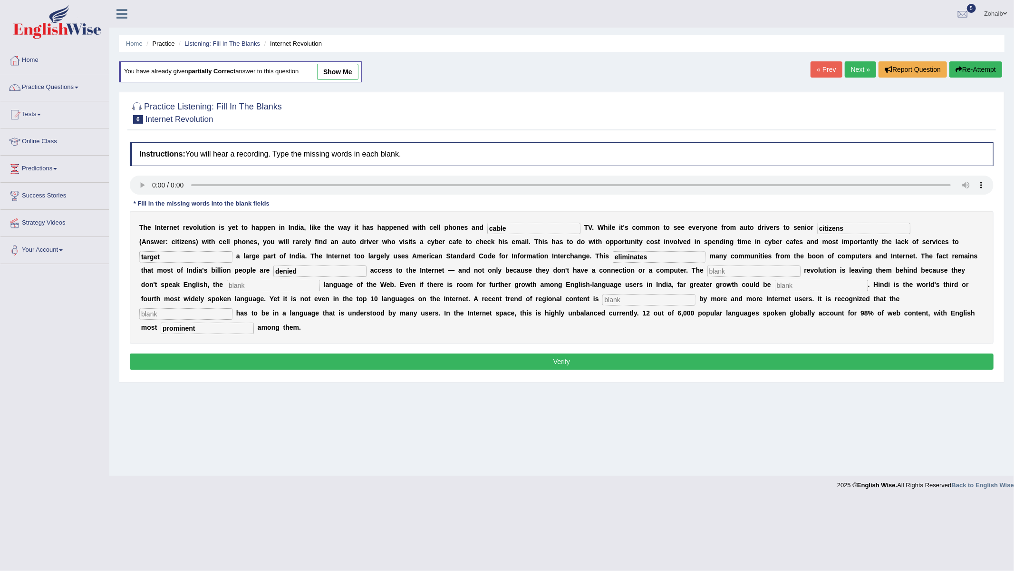
click at [726, 276] on input "text" at bounding box center [754, 270] width 93 height 11
type input "digital"
click at [306, 284] on input "text" at bounding box center [273, 285] width 93 height 11
type input "dominent"
click at [791, 284] on input "text" at bounding box center [821, 285] width 93 height 11
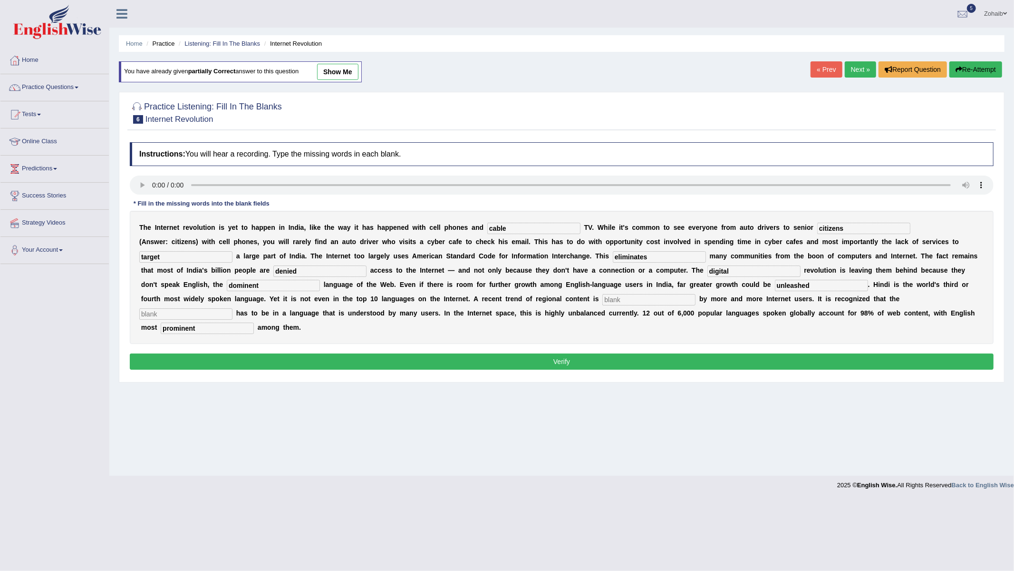
type input "unleashed"
click at [212, 320] on input "text" at bounding box center [185, 313] width 93 height 11
click at [155, 316] on input "preffered" at bounding box center [185, 313] width 93 height 11
type input "preffered"
click at [636, 301] on input "text" at bounding box center [649, 299] width 93 height 11
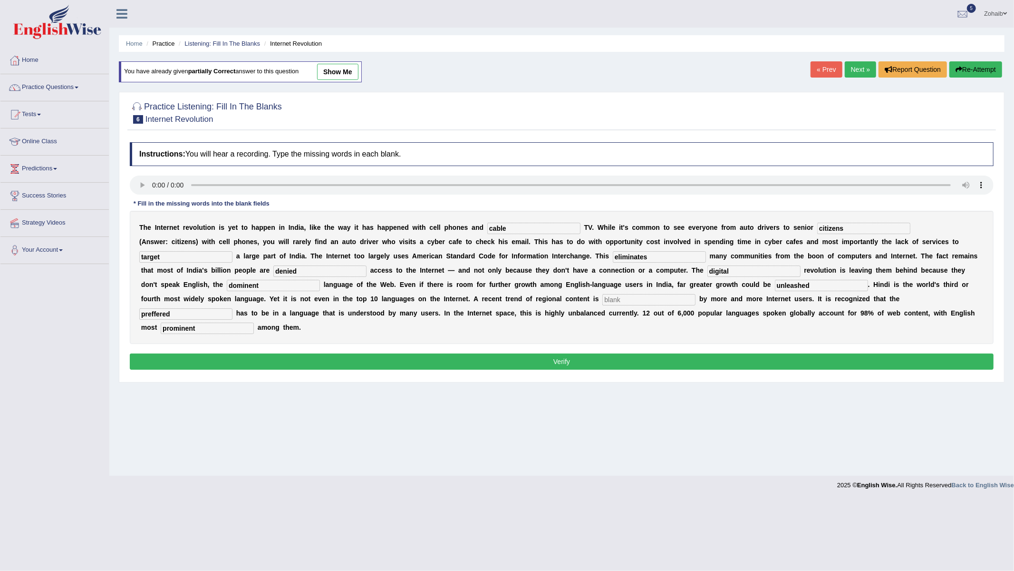
click at [618, 302] on input "text" at bounding box center [649, 299] width 93 height 11
type input "preffered"
click at [214, 314] on input "preffered" at bounding box center [185, 313] width 93 height 11
type input "p"
type input "contant"
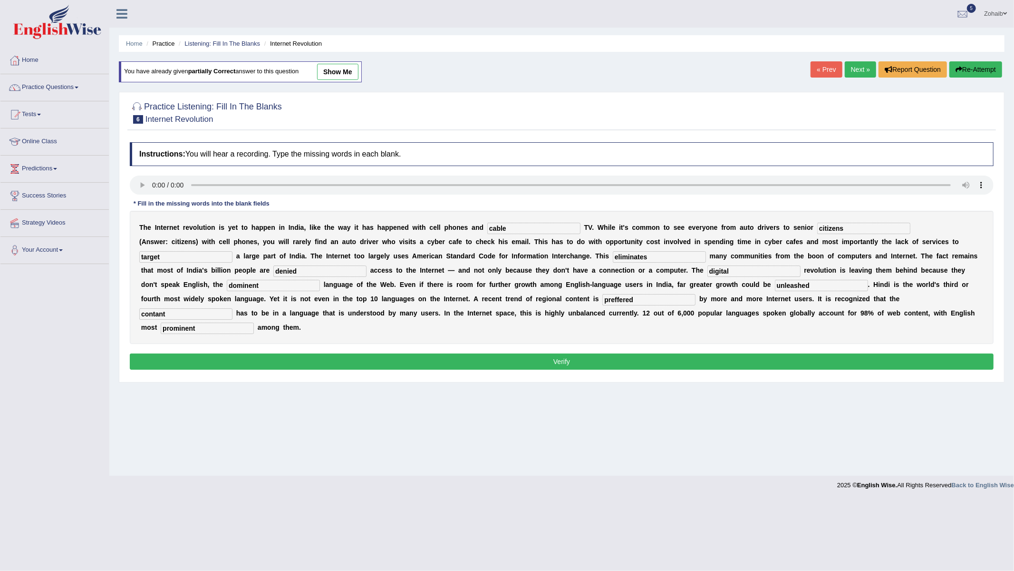
click at [326, 354] on div "Instructions: You will hear a recording. Type the missing words in each blank. …" at bounding box center [561, 257] width 869 height 240
click at [338, 360] on button "Verify" at bounding box center [562, 361] width 864 height 16
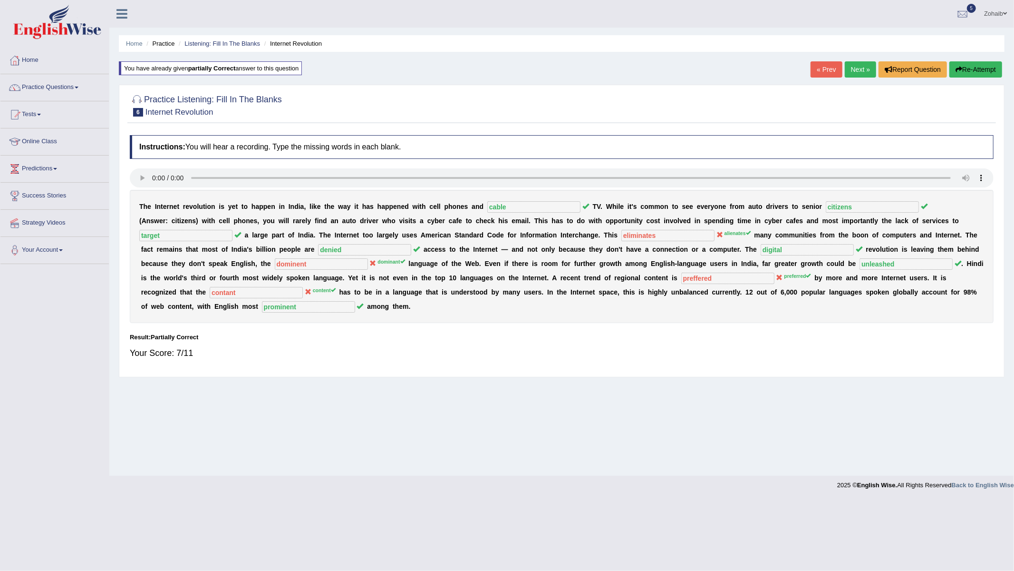
click at [861, 69] on link "Next »" at bounding box center [860, 69] width 31 height 16
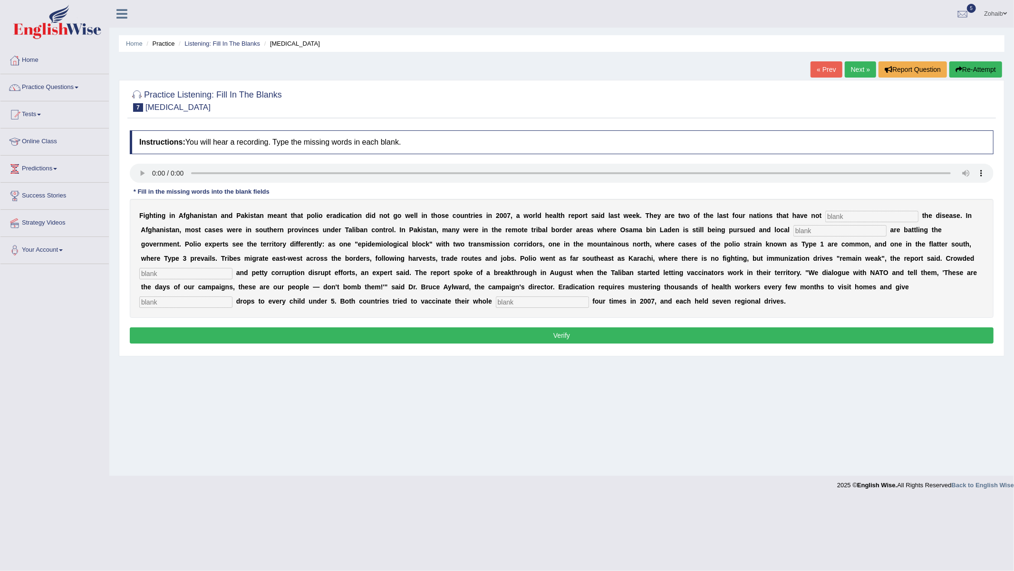
click at [550, 303] on input "text" at bounding box center [542, 301] width 93 height 11
type input "population"
click at [192, 299] on input "text" at bounding box center [185, 301] width 93 height 11
type input "vaccine"
click at [865, 214] on input "text" at bounding box center [872, 216] width 93 height 11
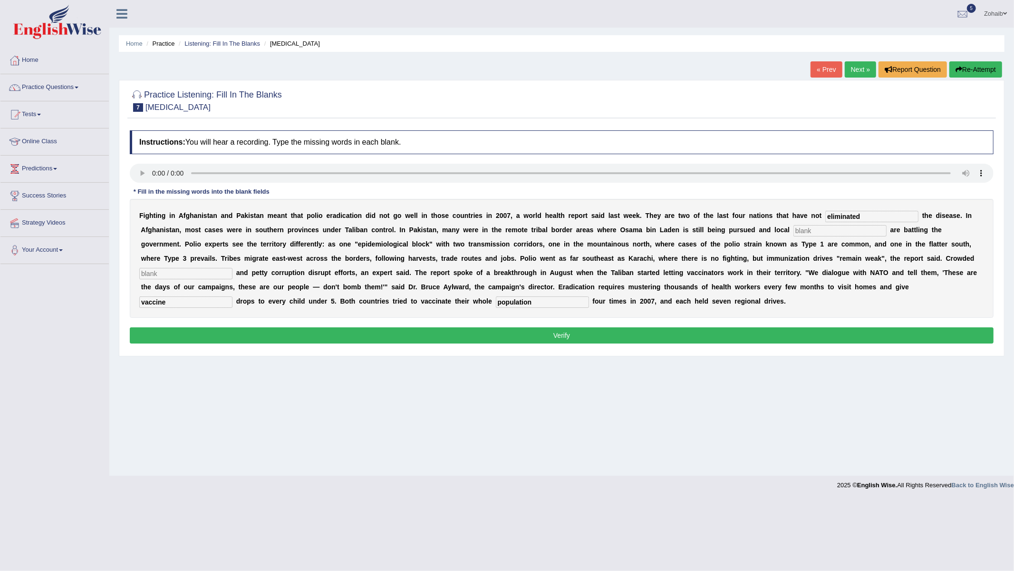
type input "eliminated"
click at [819, 234] on input "text" at bounding box center [840, 230] width 93 height 11
type input "militans"
click at [213, 270] on input "text" at bounding box center [185, 273] width 93 height 11
type input "sluns"
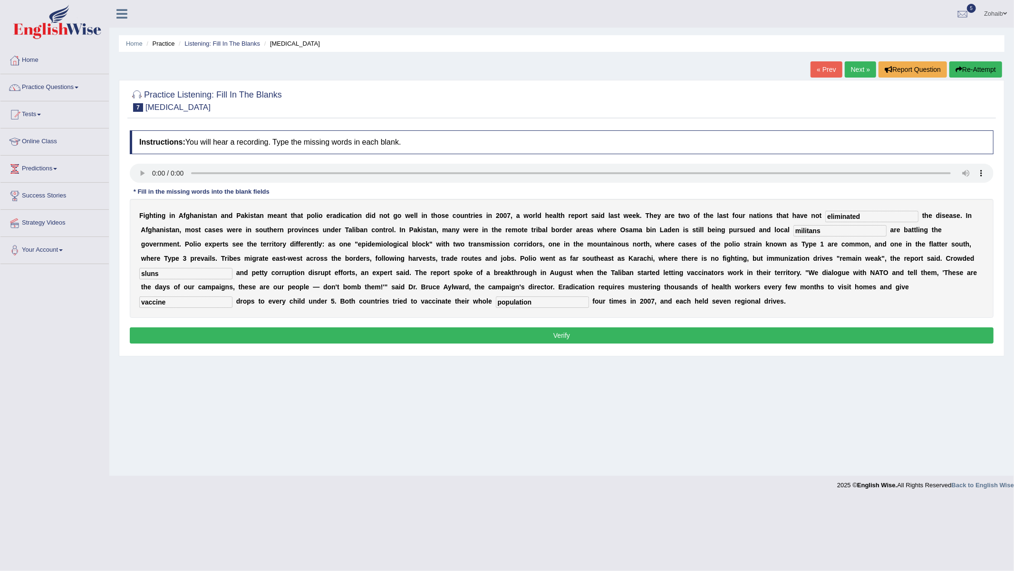
click at [780, 339] on button "Verify" at bounding box center [562, 335] width 864 height 16
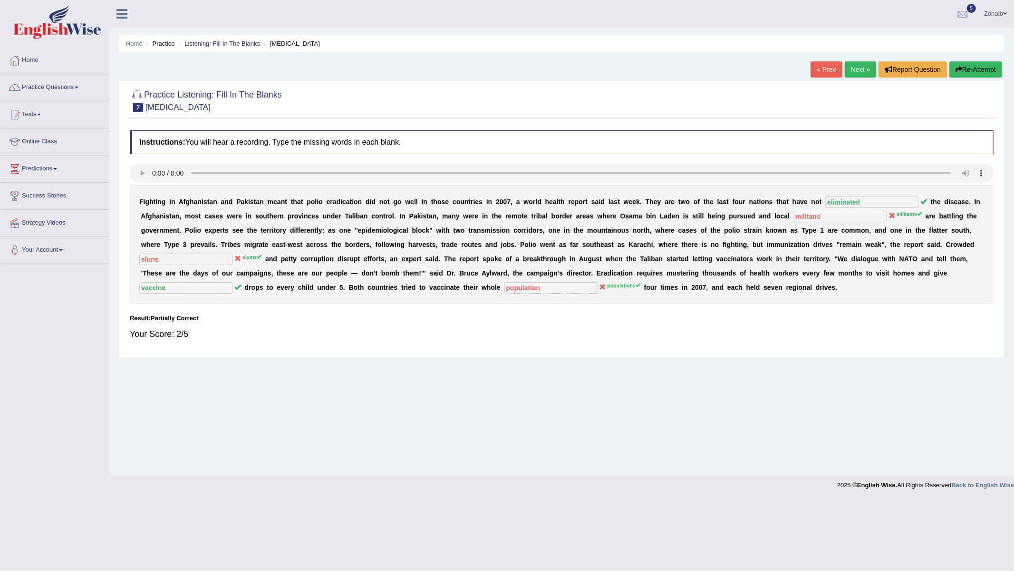
click at [853, 69] on link "Next »" at bounding box center [860, 69] width 31 height 16
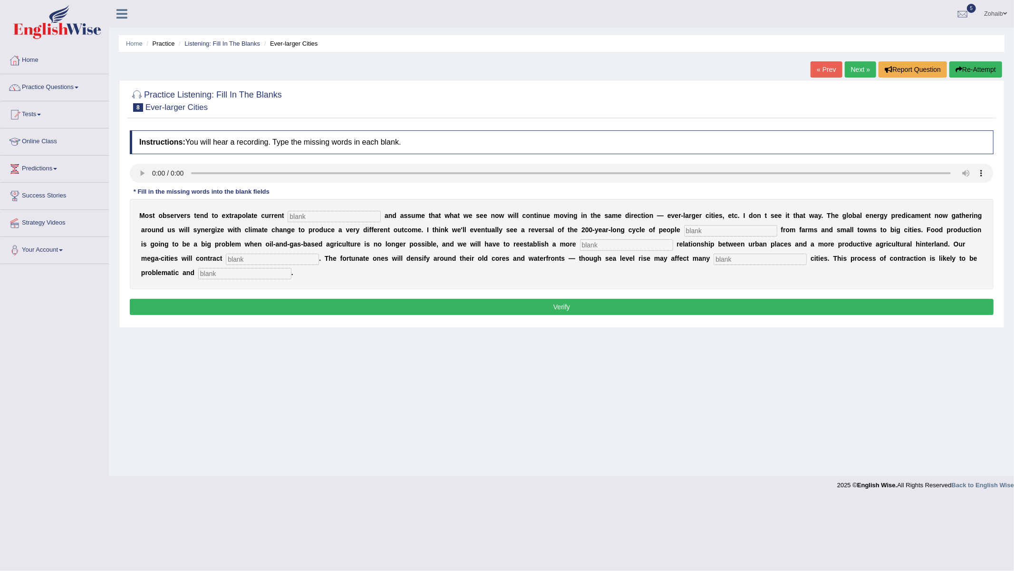
click at [250, 278] on input "text" at bounding box center [244, 273] width 93 height 11
type input "disorderly"
drag, startPoint x: 312, startPoint y: 218, endPoint x: 291, endPoint y: 208, distance: 23.0
click at [312, 217] on input "text" at bounding box center [334, 216] width 93 height 11
type input "trends"
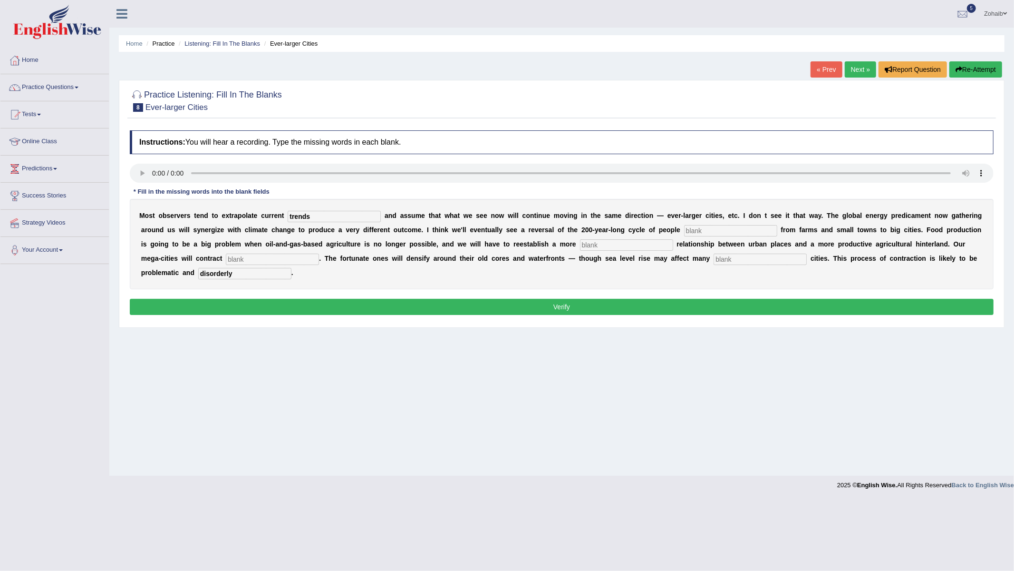
click at [720, 224] on div "M o s t o b s e r v e r s t e n d t o e x t r a p o l a t e c u r r e n t trend…" at bounding box center [562, 244] width 864 height 90
click at [716, 231] on input "text" at bounding box center [730, 230] width 93 height 11
type input "moving"
drag, startPoint x: 617, startPoint y: 236, endPoint x: 616, endPoint y: 244, distance: 8.1
click at [616, 244] on div "M o s t o b s e r v e r s t e n d t o e x t r a p o l a t e c u r r e n t trend…" at bounding box center [562, 244] width 864 height 90
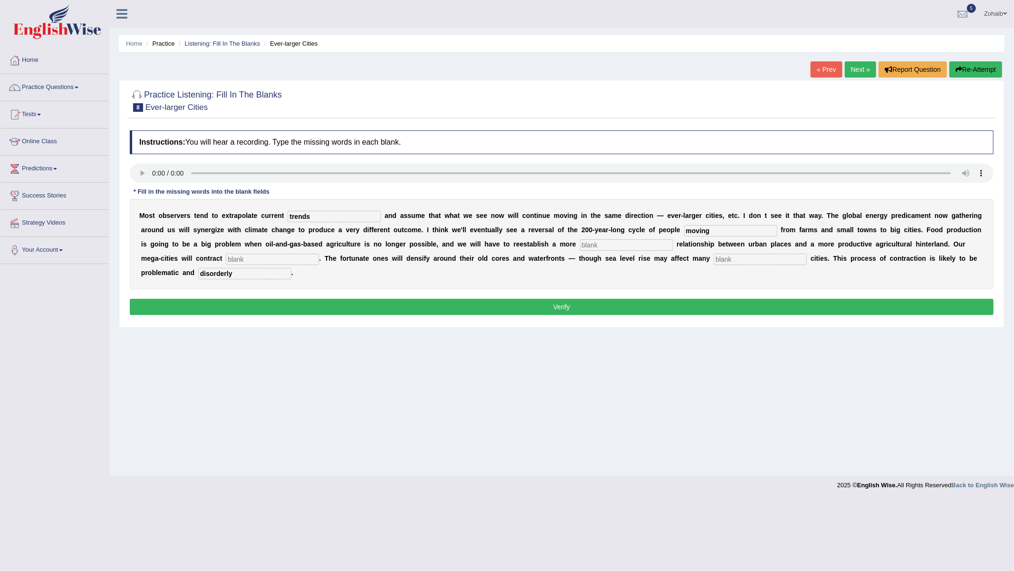
click at [616, 244] on input "text" at bounding box center [626, 244] width 93 height 11
type input "meaningful"
click at [248, 262] on input "text" at bounding box center [272, 258] width 93 height 11
type input "substantially"
drag, startPoint x: 739, startPoint y: 257, endPoint x: 744, endPoint y: 263, distance: 8.8
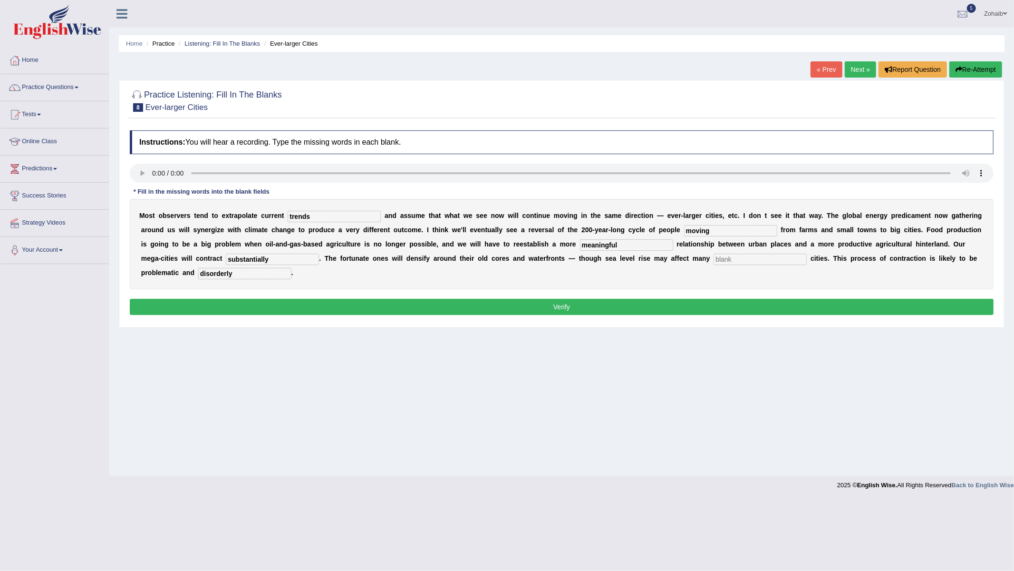
click at [742, 262] on input "text" at bounding box center [760, 258] width 93 height 11
type input "big"
click at [381, 303] on button "Verify" at bounding box center [562, 307] width 864 height 16
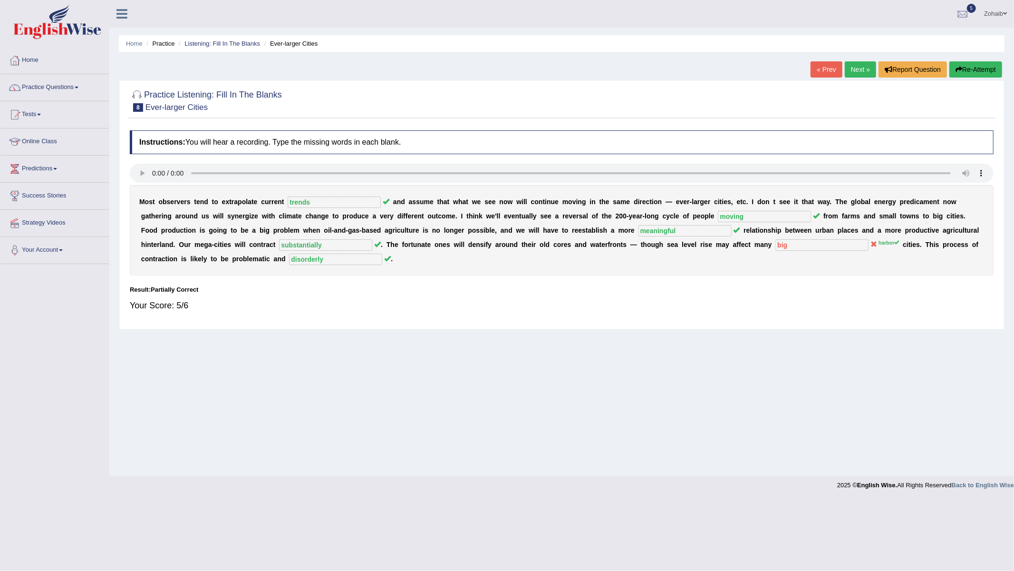
click at [845, 72] on link "Next »" at bounding box center [860, 69] width 31 height 16
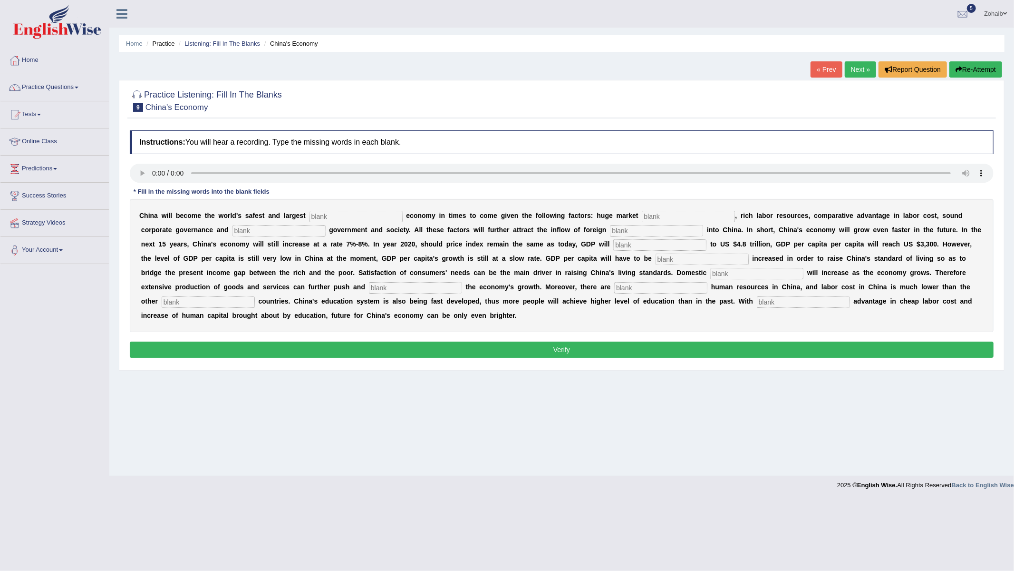
click at [778, 307] on input "text" at bounding box center [803, 301] width 93 height 11
type input "comparative"
click at [346, 214] on input "text" at bounding box center [356, 216] width 93 height 11
type input "investment"
click at [668, 219] on input "text" at bounding box center [688, 216] width 93 height 11
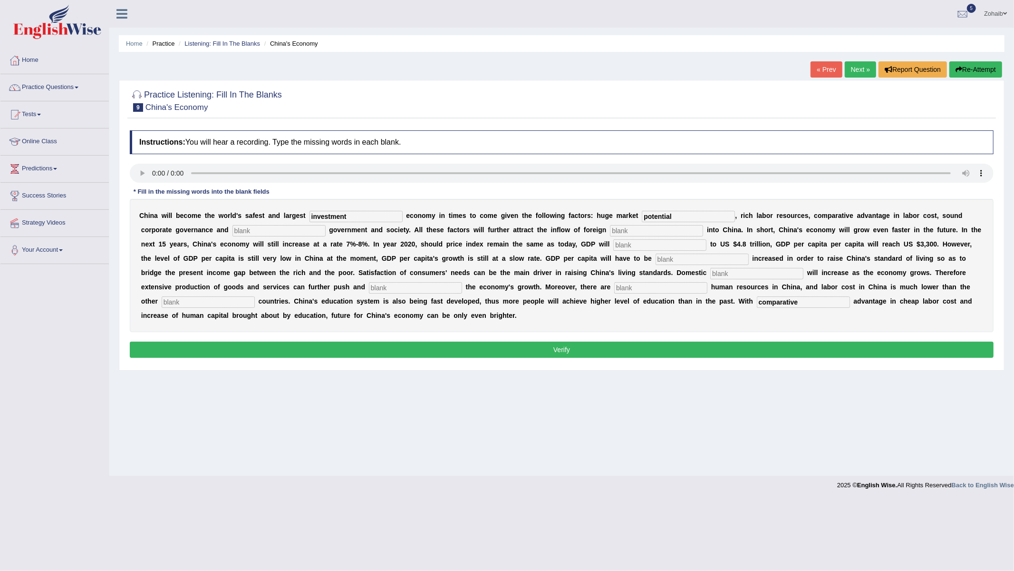
type input "potential"
click at [289, 233] on input "text" at bounding box center [279, 230] width 93 height 11
type input "stable"
click at [660, 236] on input "text" at bounding box center [656, 230] width 93 height 11
type input "capital"
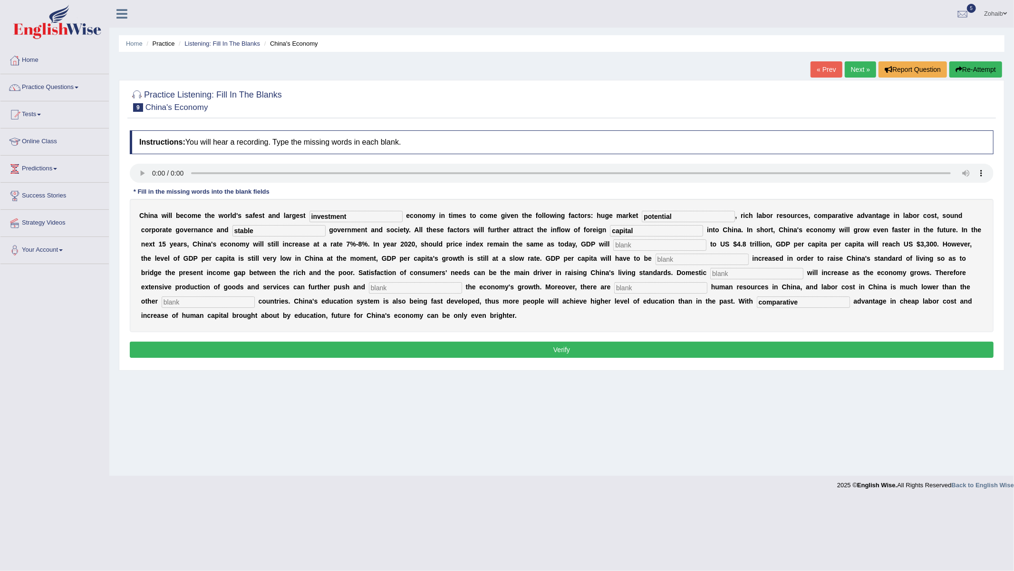
click at [647, 242] on input "text" at bounding box center [659, 244] width 93 height 11
type input "amount"
click at [674, 261] on input "text" at bounding box center [702, 258] width 93 height 11
type input "further"
click at [746, 273] on input "text" at bounding box center [756, 273] width 93 height 11
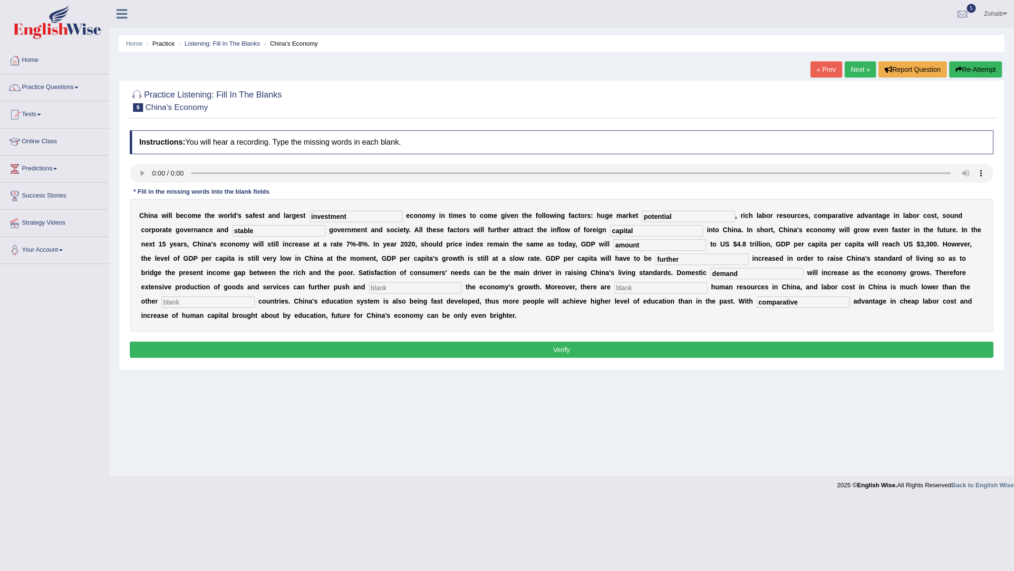
type input "demand"
click at [396, 282] on div "C h i n a w i l l b e c o m e t h e w o r l d ' s s a f e s t a n d l a r g e s…" at bounding box center [562, 265] width 864 height 133
click at [396, 282] on input "text" at bounding box center [415, 287] width 93 height 11
type input "sustain"
click at [626, 286] on input "text" at bounding box center [660, 287] width 93 height 11
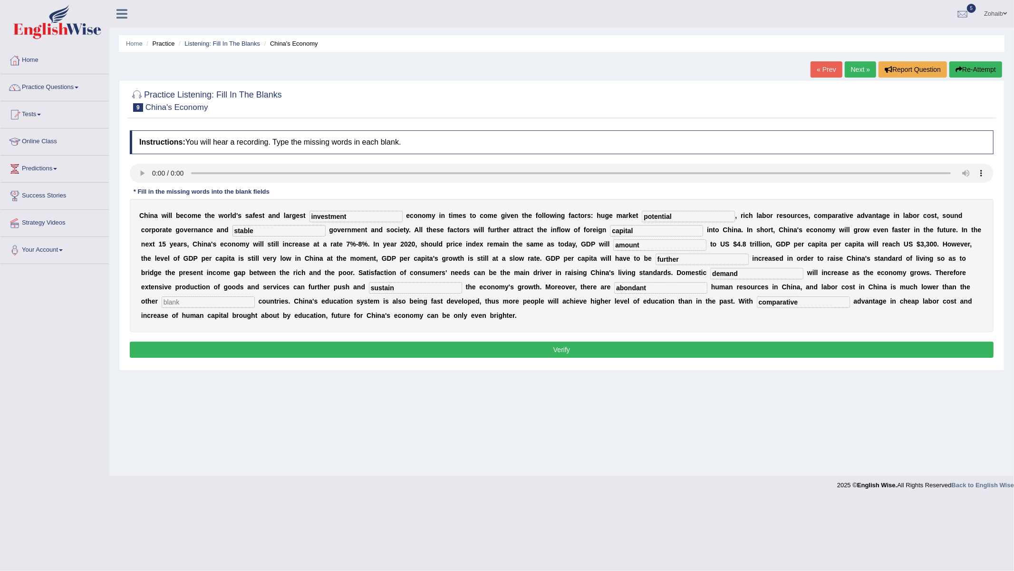
type input "abondant"
click at [221, 303] on input "text" at bounding box center [208, 301] width 93 height 11
type input "industrialize"
click at [240, 348] on button "Verify" at bounding box center [562, 349] width 864 height 16
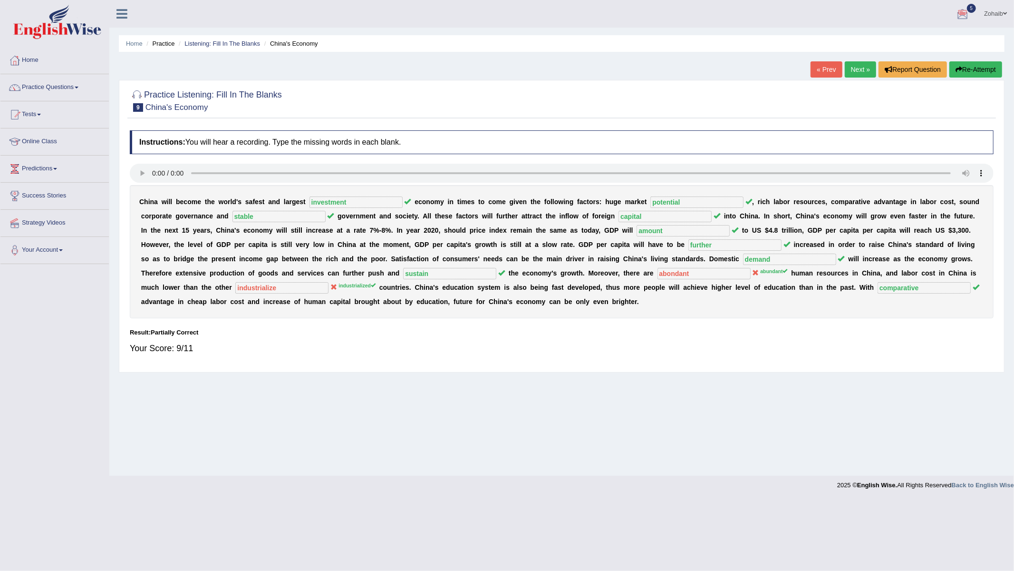
click at [853, 69] on link "Next »" at bounding box center [860, 69] width 31 height 16
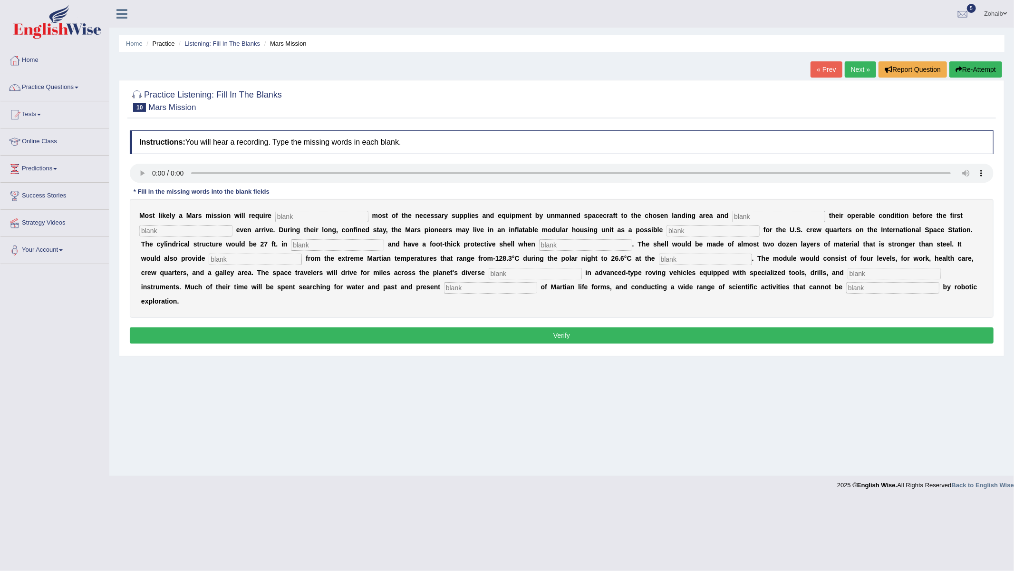
click at [486, 285] on input "text" at bounding box center [490, 287] width 93 height 11
click at [871, 284] on input "text" at bounding box center [892, 287] width 93 height 11
type input "accomplished"
click at [305, 213] on input "text" at bounding box center [321, 216] width 93 height 11
type input "trasporting"
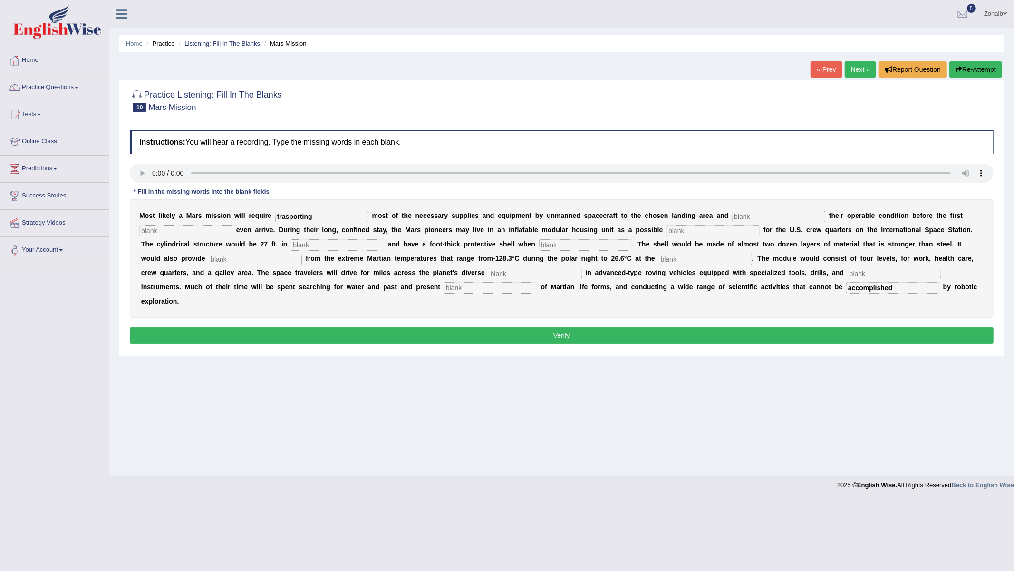
click at [743, 215] on input "text" at bounding box center [778, 216] width 93 height 11
type input "confirming"
click at [174, 238] on div "M o s t l i k e l y a M a r s m i s s i o n w i l l r e q u i r e trasporting m…" at bounding box center [562, 258] width 864 height 119
click at [176, 234] on input "text" at bounding box center [185, 230] width 93 height 11
type input "astronast"
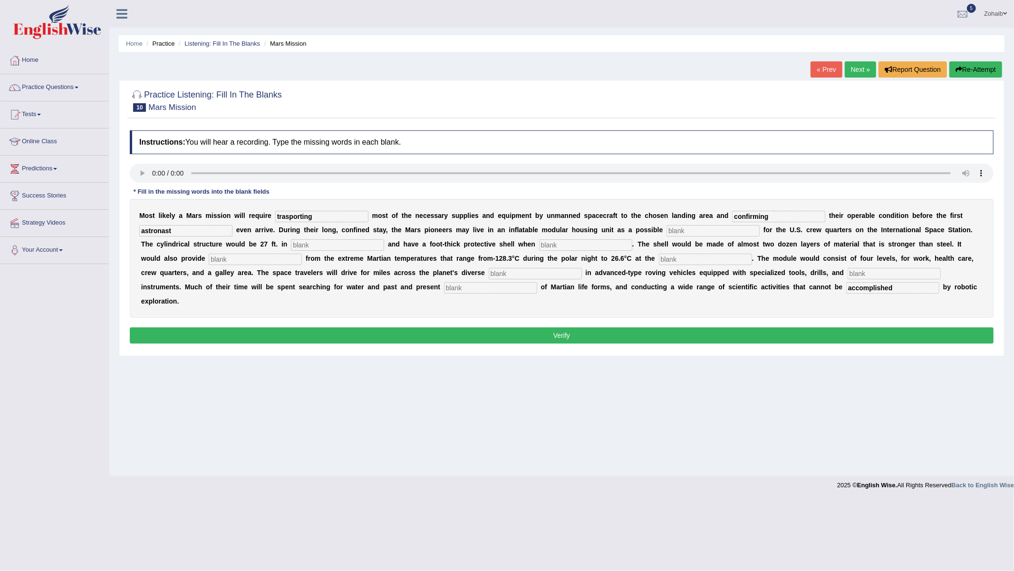
click at [699, 231] on input "text" at bounding box center [713, 230] width 93 height 11
type input "replacement"
click at [326, 242] on input "text" at bounding box center [337, 244] width 93 height 11
type input "diameter"
click at [556, 241] on input "text" at bounding box center [585, 244] width 93 height 11
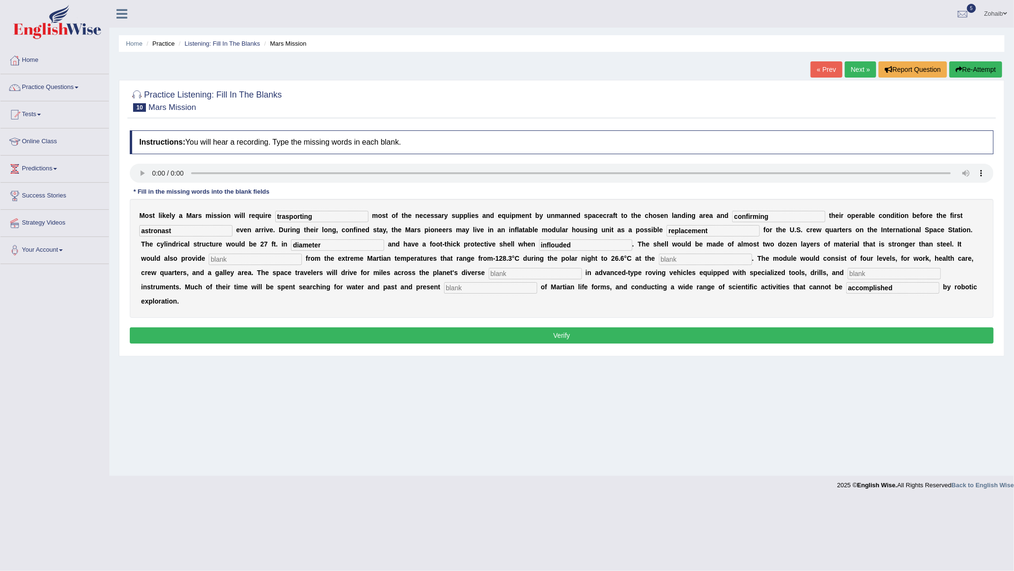
type input "inflouded"
click at [214, 263] on input "text" at bounding box center [255, 258] width 93 height 11
type input "insulation"
click at [692, 256] on input "text" at bounding box center [705, 258] width 93 height 11
type input "equater"
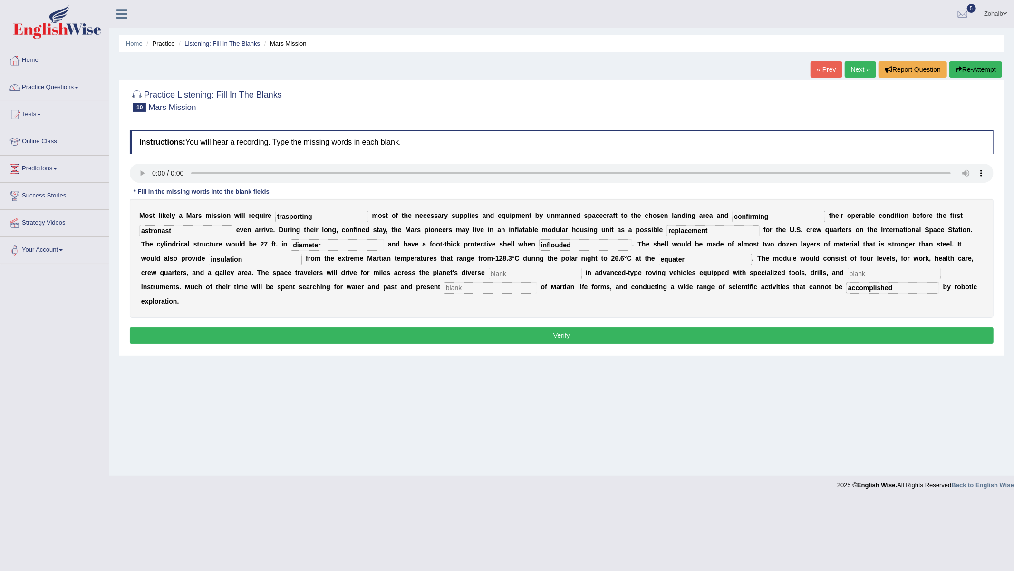
click at [864, 273] on input "text" at bounding box center [894, 273] width 93 height 11
type input "analitical"
click at [740, 331] on button "Verify" at bounding box center [562, 335] width 864 height 16
click at [512, 278] on input "text" at bounding box center [535, 273] width 93 height 11
type input "kj"
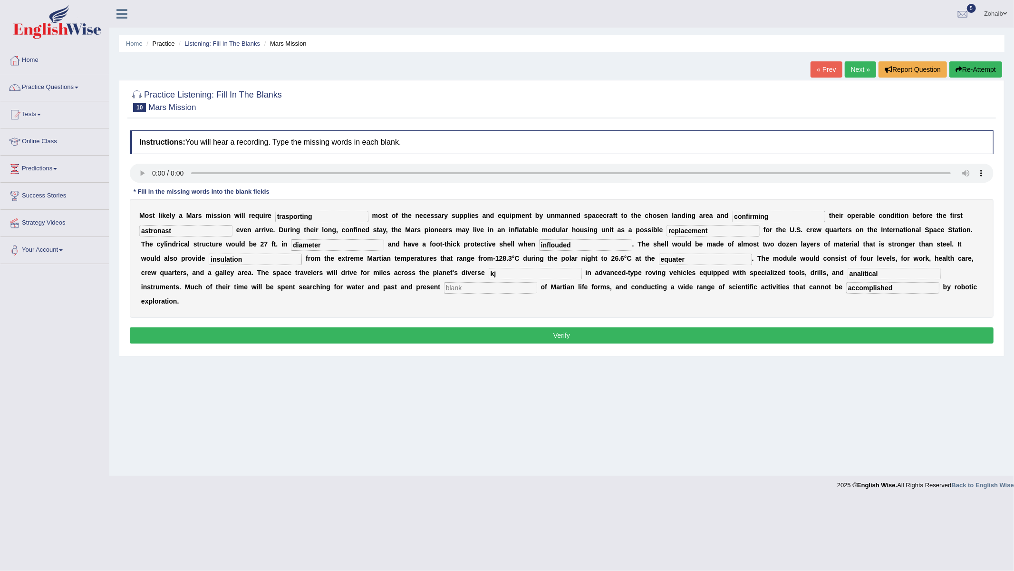
click at [503, 286] on input "text" at bounding box center [490, 287] width 93 height 11
type input "k"
click at [495, 337] on button "Verify" at bounding box center [562, 335] width 864 height 16
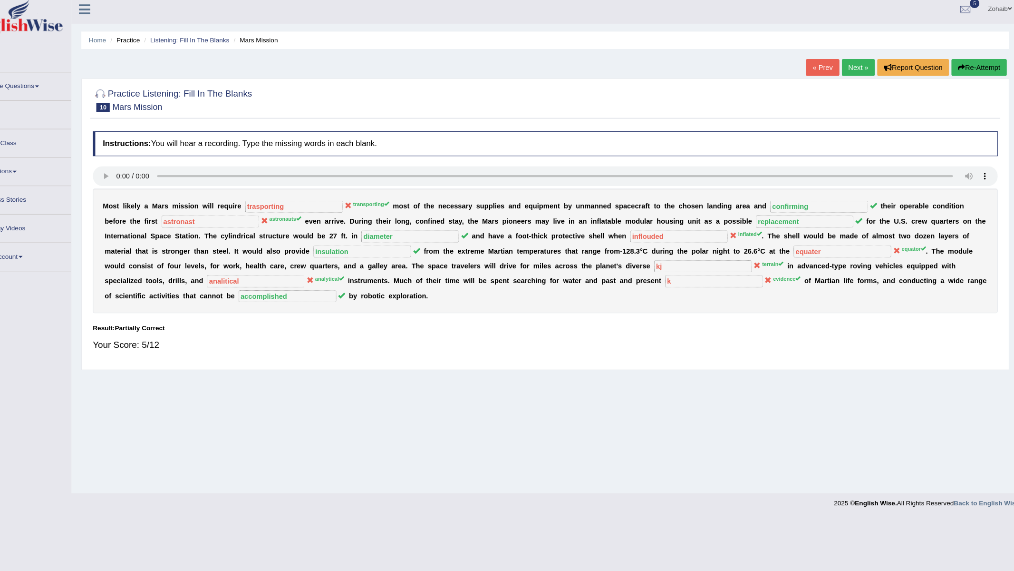
click at [854, 69] on link "Next »" at bounding box center [860, 69] width 31 height 16
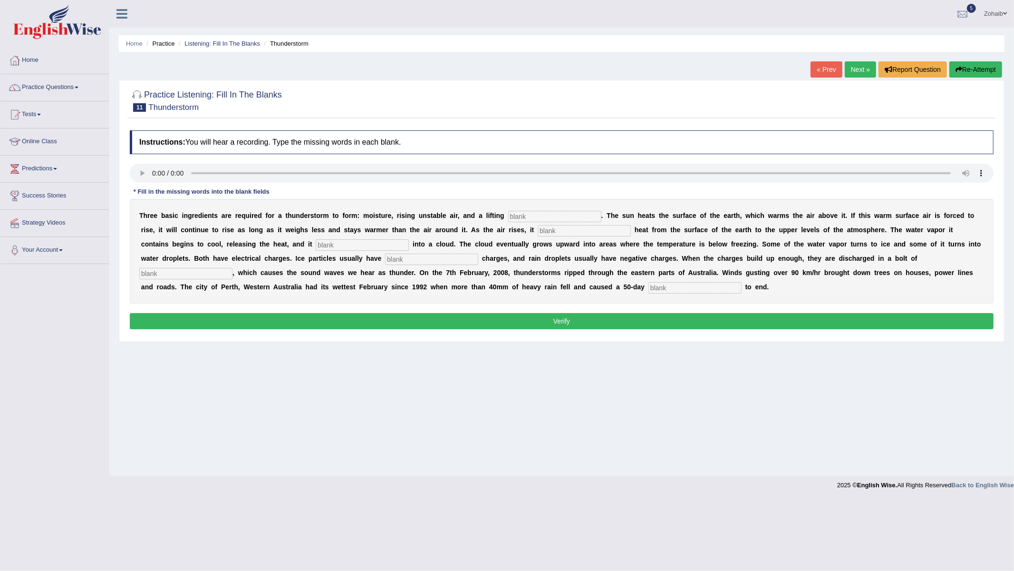
click at [672, 293] on input "text" at bounding box center [695, 287] width 93 height 11
type input "drowed"
click at [523, 219] on input "text" at bounding box center [554, 216] width 93 height 11
type input "macanisiam"
click at [555, 233] on input "text" at bounding box center [584, 230] width 93 height 11
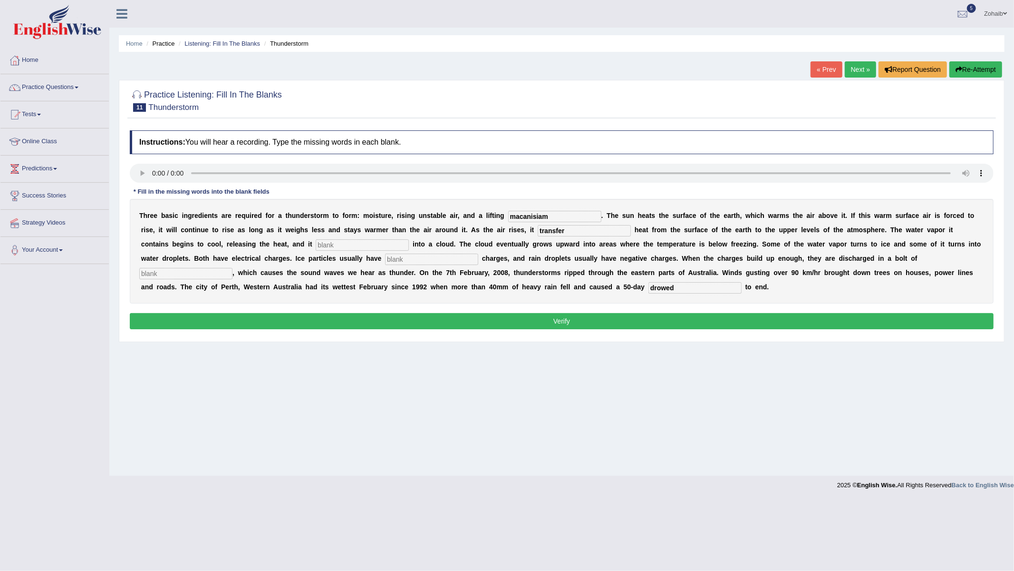
type input "transfer"
click at [360, 245] on input "text" at bounding box center [362, 244] width 93 height 11
type input "condences"
click at [392, 263] on input "text" at bounding box center [431, 258] width 93 height 11
type input "positive"
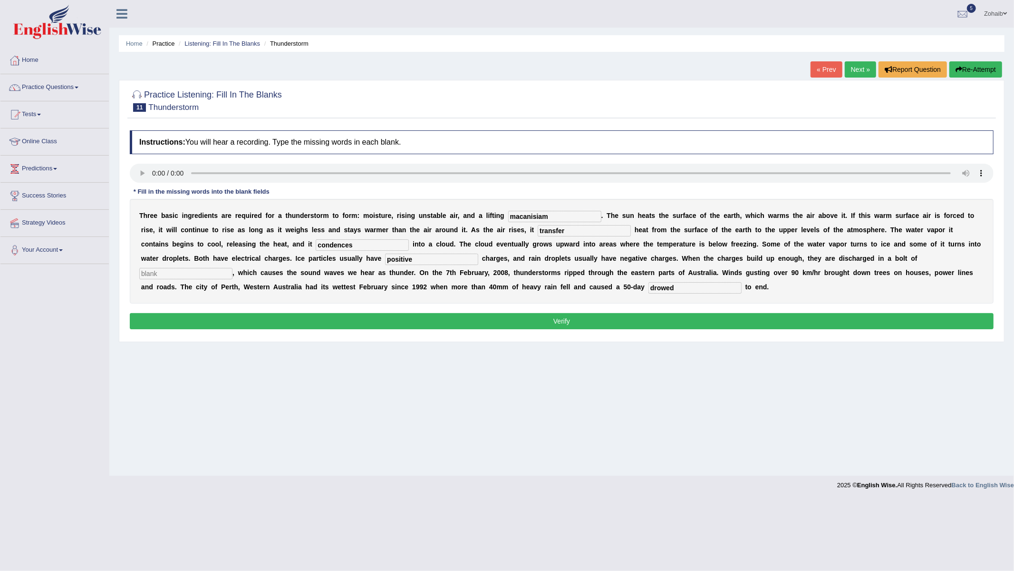
click at [204, 277] on input "text" at bounding box center [185, 273] width 93 height 11
type input "lightining"
click at [369, 320] on button "Verify" at bounding box center [562, 321] width 864 height 16
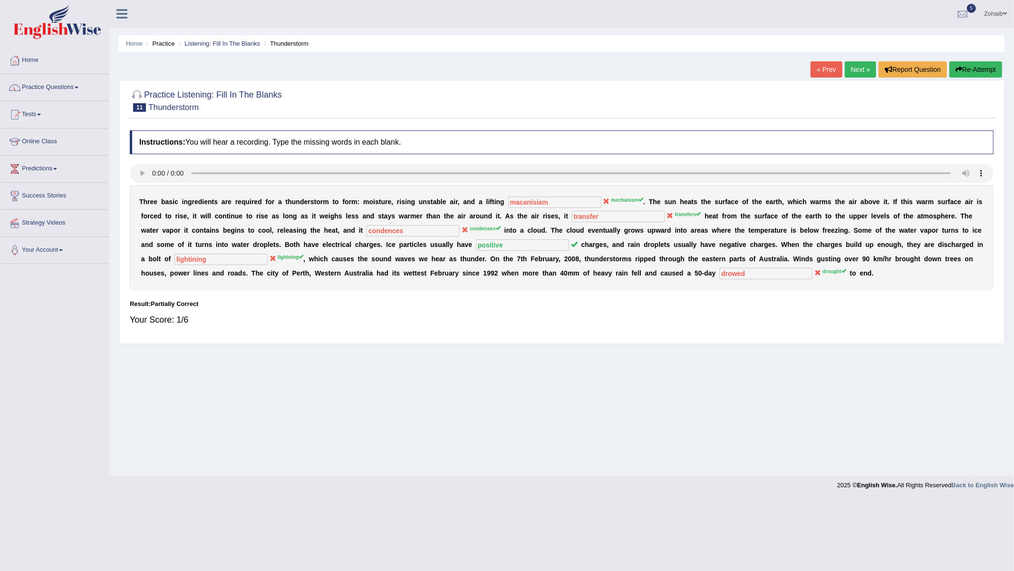
click at [851, 65] on link "Next »" at bounding box center [860, 69] width 31 height 16
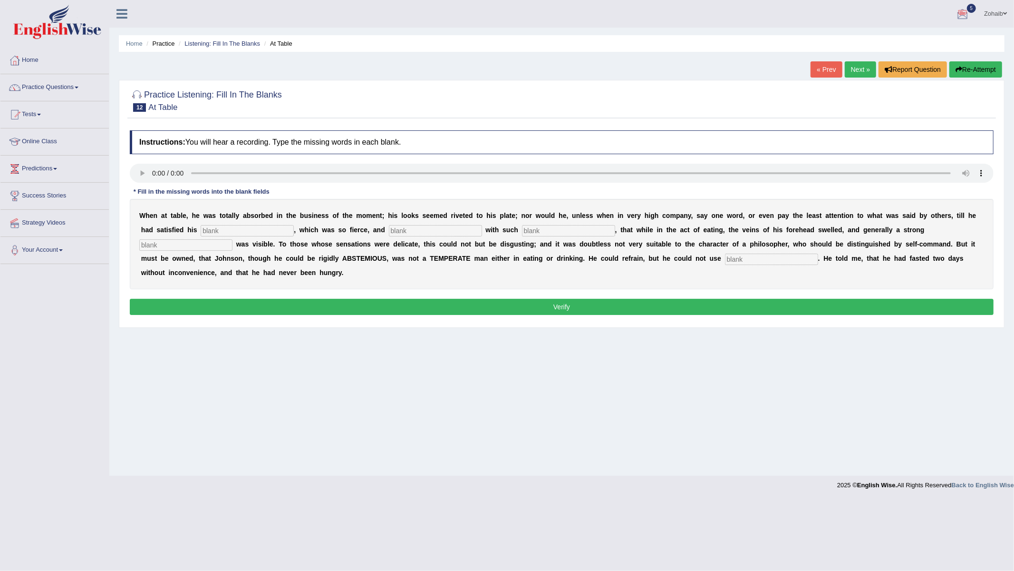
click at [982, 71] on button "Re-Attempt" at bounding box center [976, 69] width 53 height 16
click at [749, 263] on input "text" at bounding box center [771, 258] width 93 height 11
type input "refrain"
click at [240, 230] on input "text" at bounding box center [247, 230] width 93 height 11
drag, startPoint x: 409, startPoint y: 219, endPoint x: 409, endPoint y: 231, distance: 11.9
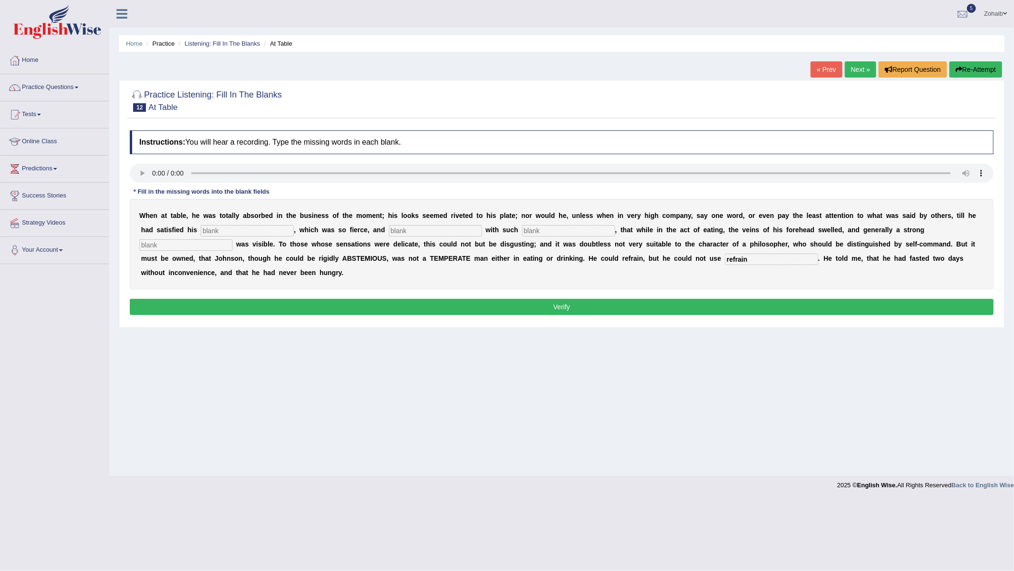
click at [409, 225] on div "W h e n a t t a b l e , h e w a s t o t a l l y a b s o r b e d i n t h e b u s…" at bounding box center [562, 244] width 864 height 90
click at [409, 233] on input "text" at bounding box center [435, 230] width 93 height 11
type input "dulge"
click at [205, 239] on div "W h e n a t t a b l e , h e w a s t o t a l l y a b s o r b e d i n t h e b u s…" at bounding box center [562, 244] width 864 height 90
click at [205, 240] on input "text" at bounding box center [185, 244] width 93 height 11
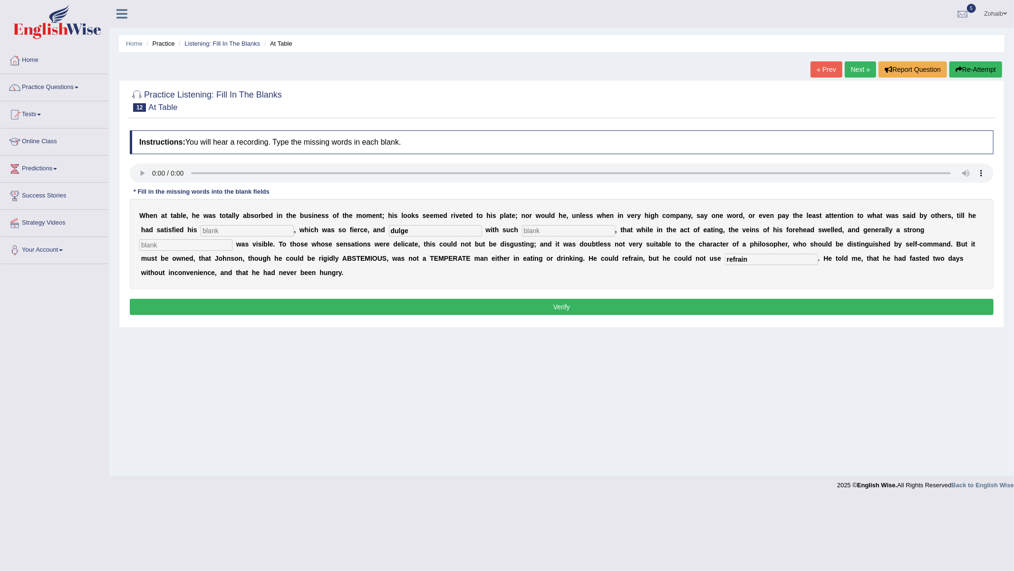
drag, startPoint x: 192, startPoint y: 277, endPoint x: 214, endPoint y: 301, distance: 32.7
click at [208, 289] on div "W h e n a t t a b l e , h e w a s t o t a l l y a b s o r b e d i n t h e b u s…" at bounding box center [562, 244] width 864 height 90
click at [214, 303] on button "Verify" at bounding box center [562, 307] width 864 height 16
click at [244, 229] on input "text" at bounding box center [247, 230] width 93 height 11
type input "apatize"
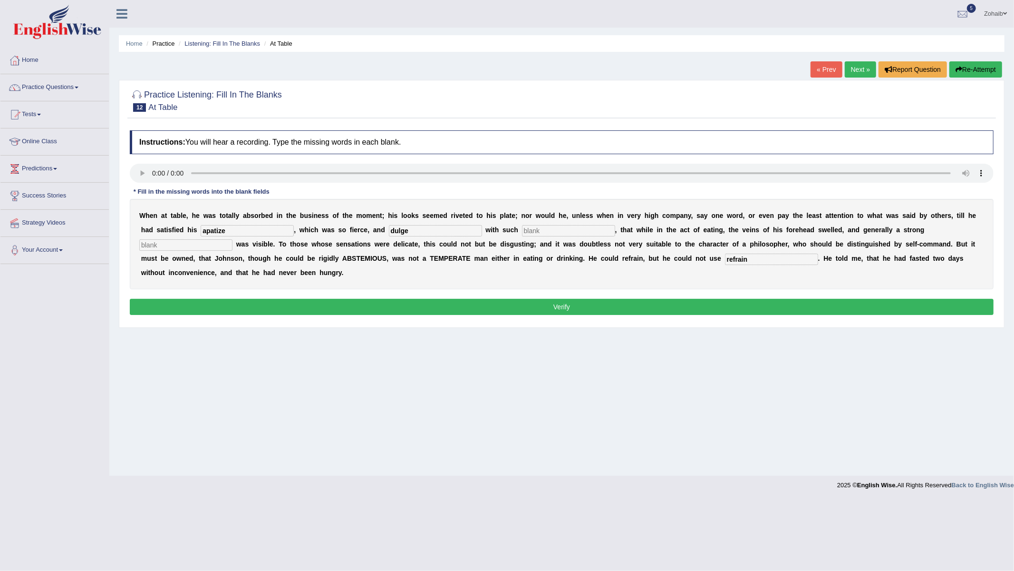
click at [562, 225] on input "text" at bounding box center [568, 230] width 93 height 11
click at [562, 227] on input "text" at bounding box center [568, 230] width 93 height 11
type input "intestbest"
click at [206, 244] on input "text" at bounding box center [185, 244] width 93 height 11
type input "sensatiom"
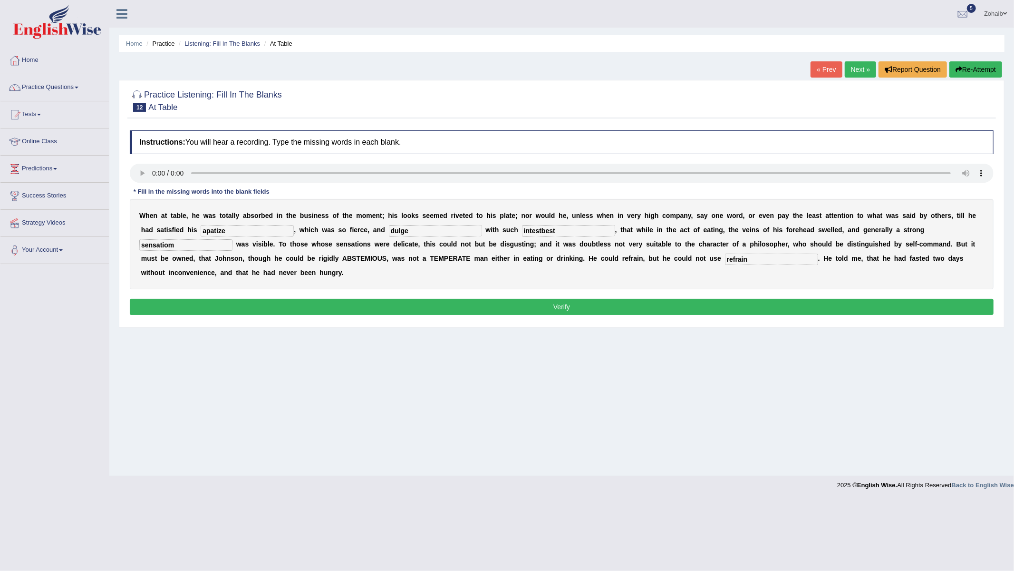
click at [548, 231] on input "intestbest" at bounding box center [568, 230] width 93 height 11
type input "intestmest"
click at [561, 306] on button "Verify" at bounding box center [562, 307] width 864 height 16
